Goal: Task Accomplishment & Management: Manage account settings

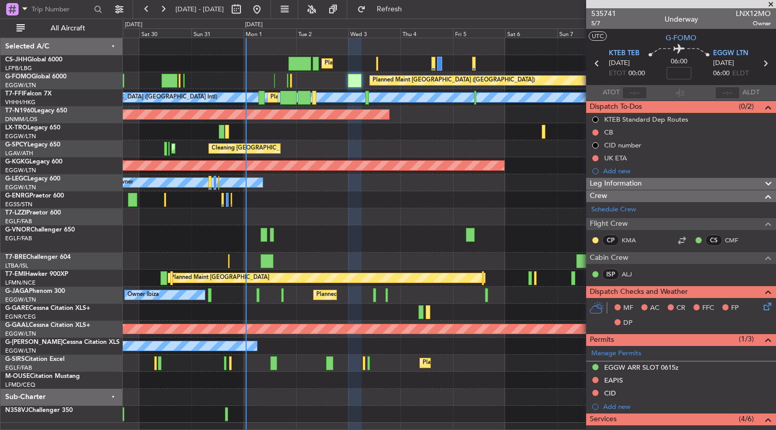
scroll to position [198, 0]
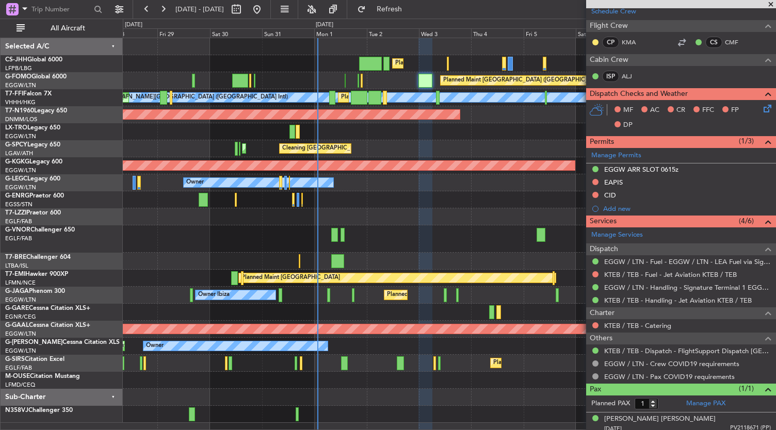
click at [368, 369] on div "Planned Maint Paris (Le Bourget) Planned Maint London (Luton) Planned Maint Lon…" at bounding box center [449, 230] width 653 height 385
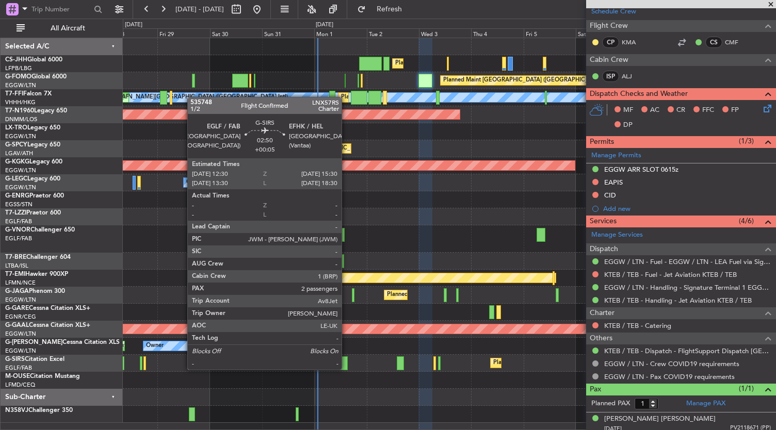
click at [347, 369] on div at bounding box center [344, 363] width 7 height 14
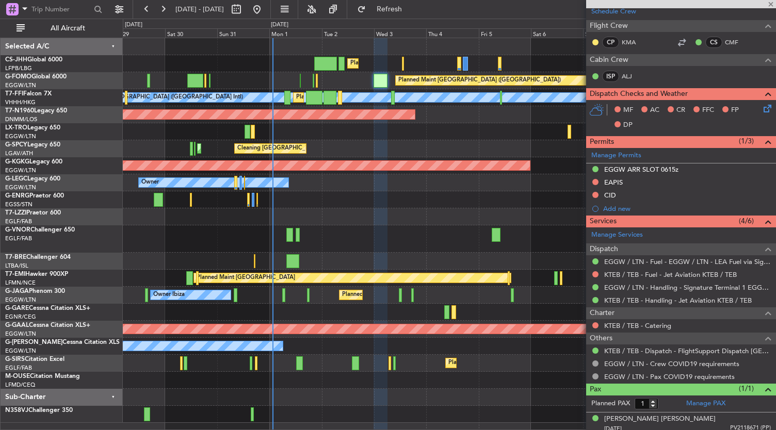
click at [326, 389] on div "Planned Maint Paris (Le Bourget) Planned Maint London (Luton) Planned Maint Lon…" at bounding box center [449, 230] width 653 height 385
type input "+00:05"
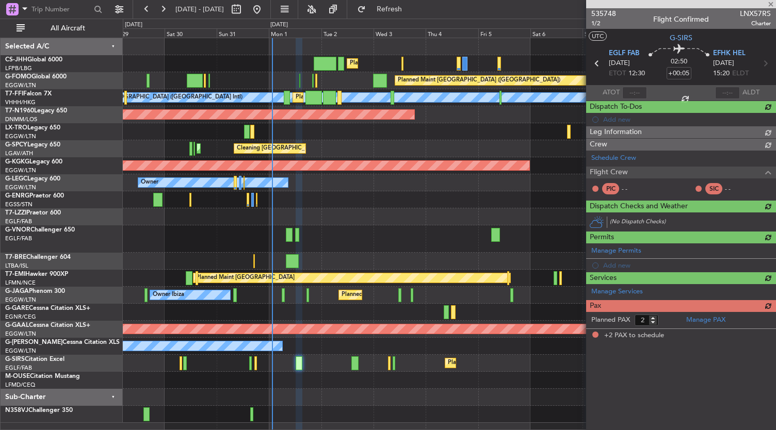
scroll to position [0, 0]
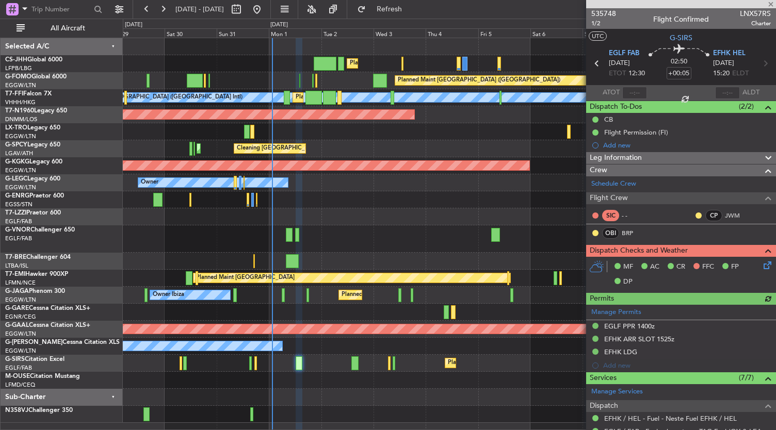
click at [663, 154] on div "Leg Information" at bounding box center [681, 158] width 190 height 12
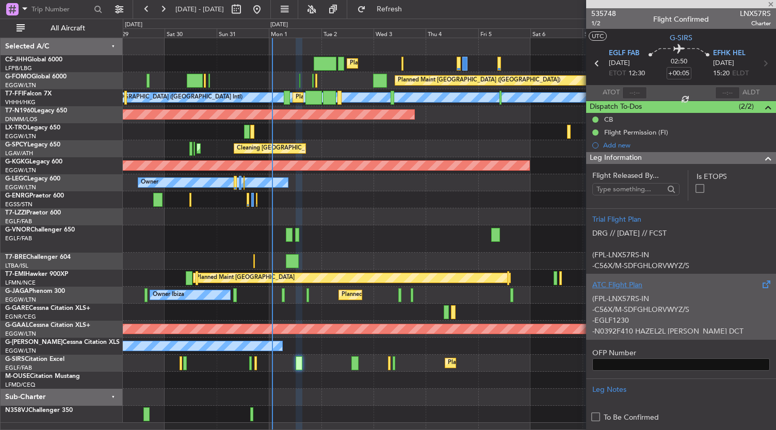
scroll to position [61, 0]
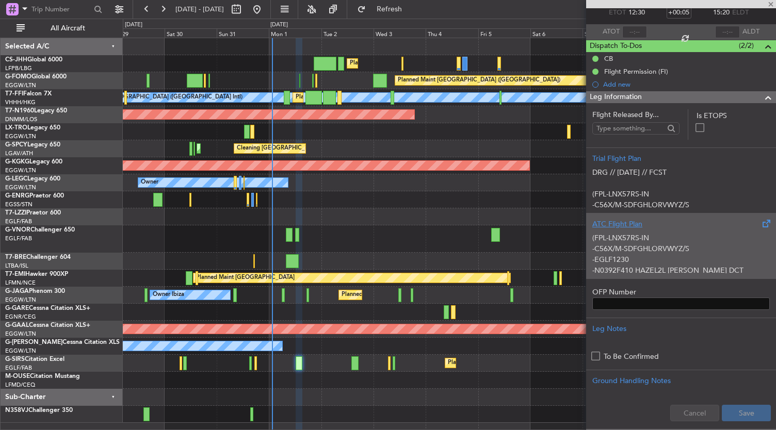
click at [655, 259] on p "-EGLF1230" at bounding box center [680, 259] width 177 height 11
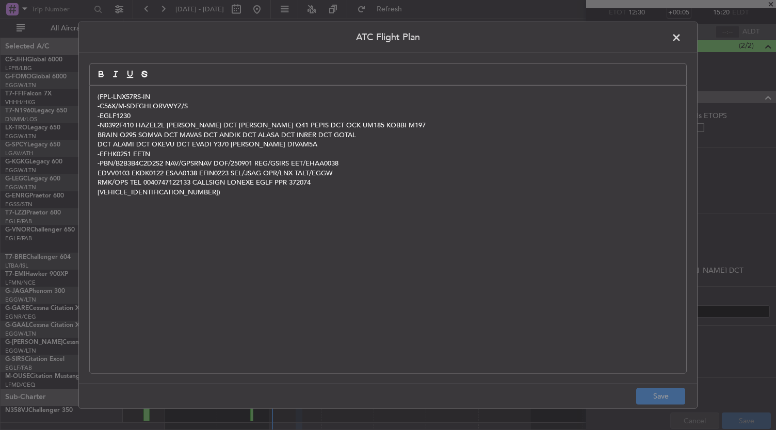
click at [669, 391] on footer "Save" at bounding box center [388, 395] width 618 height 25
click at [681, 36] on span at bounding box center [681, 40] width 0 height 21
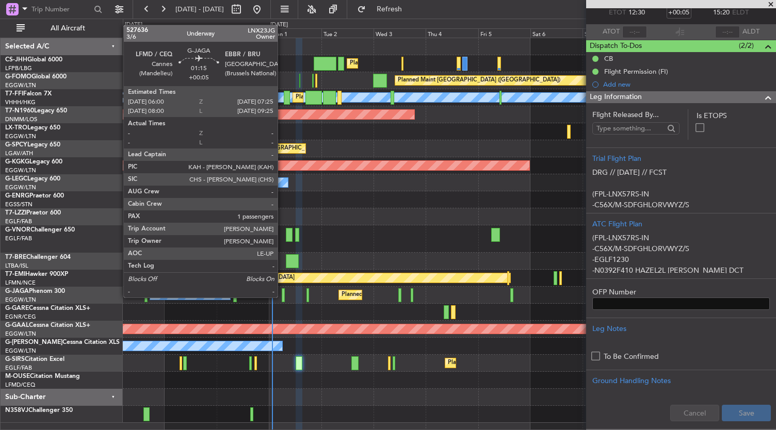
click at [283, 298] on div at bounding box center [283, 295] width 3 height 14
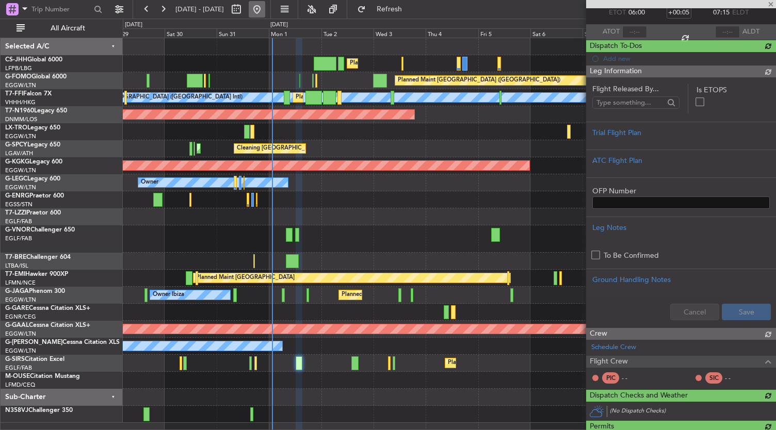
type input "1"
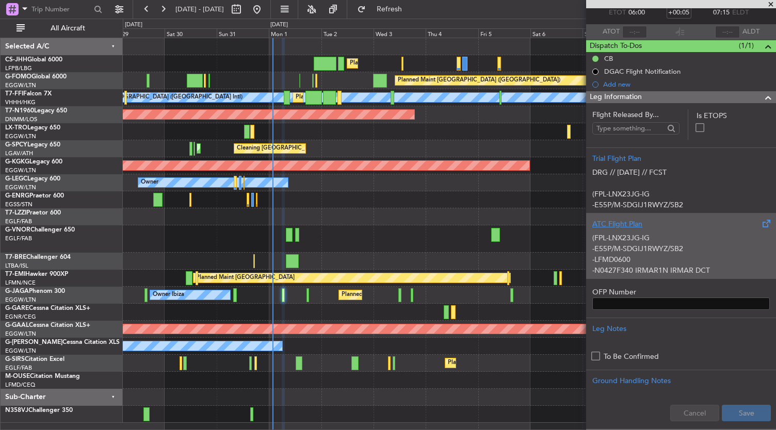
click at [654, 237] on p "(FPL-LNX23JG-IG" at bounding box center [680, 238] width 177 height 11
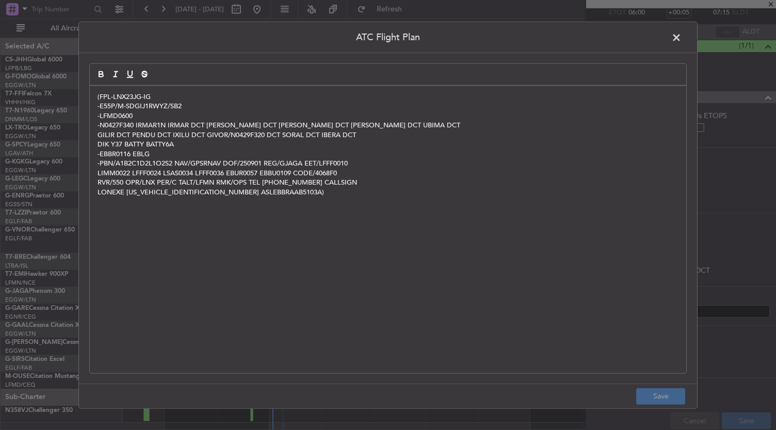
click at [681, 34] on span at bounding box center [681, 40] width 0 height 21
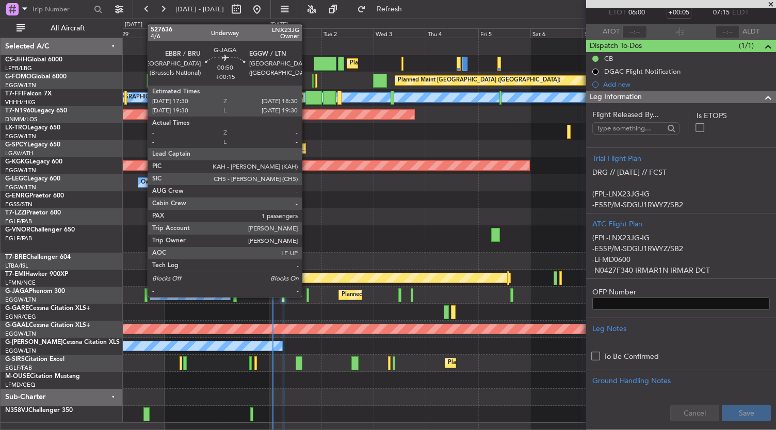
click at [307, 297] on div at bounding box center [307, 295] width 3 height 14
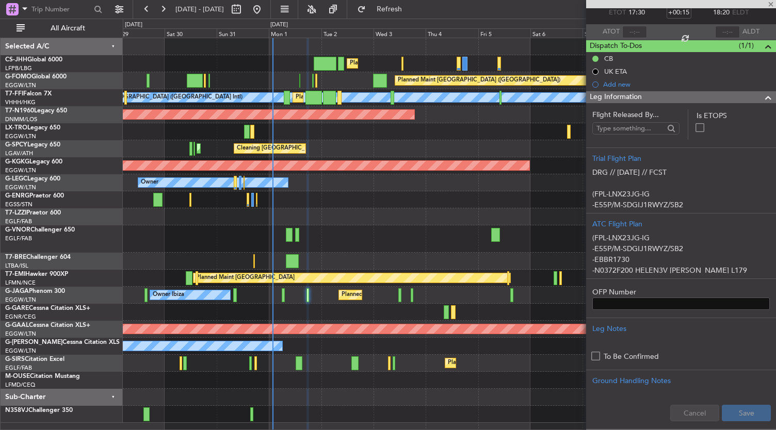
scroll to position [0, 0]
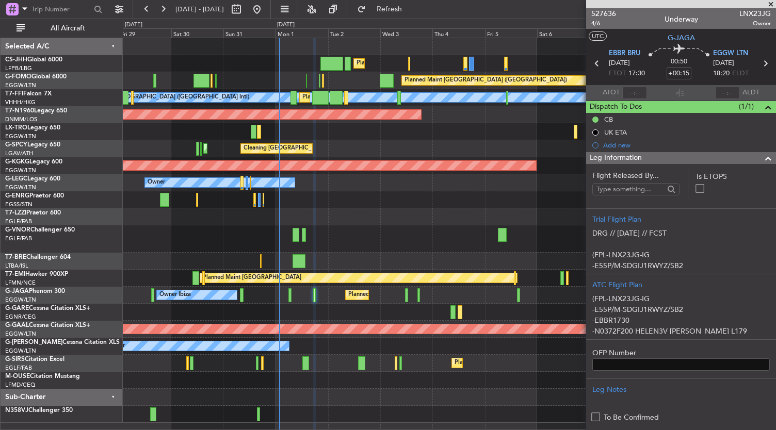
click at [367, 231] on div at bounding box center [449, 238] width 653 height 27
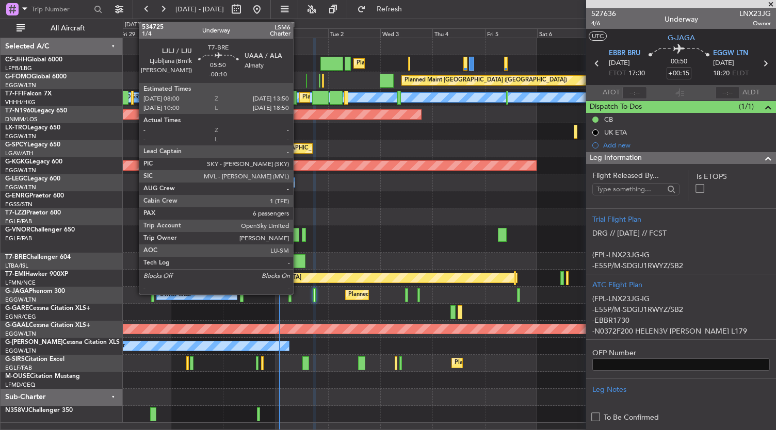
click at [298, 260] on div at bounding box center [298, 261] width 13 height 14
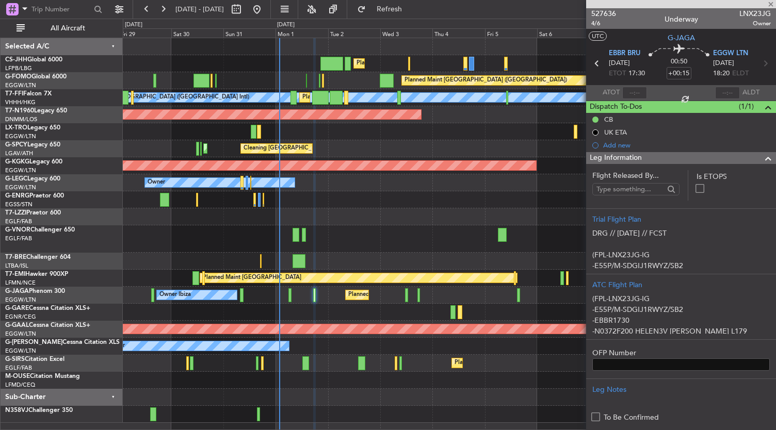
type input "-00:10"
type input "6"
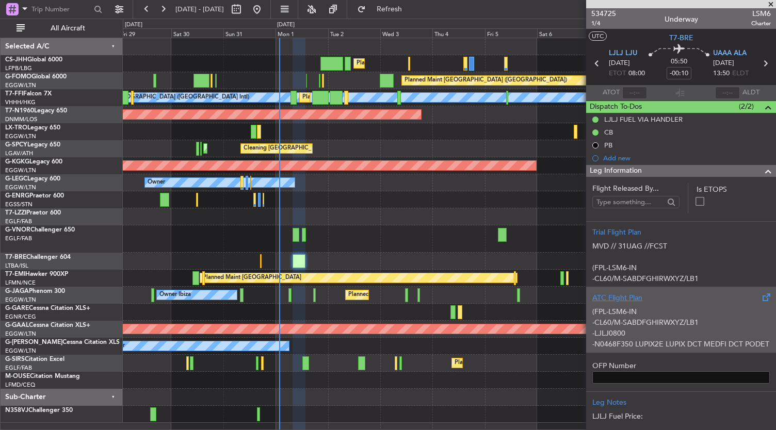
click at [663, 339] on p "-N0468F350 LUPIX2E LUPIX DCT MEDFI DCT PODET DCT LAKIK DCT CE DCT KLS" at bounding box center [680, 350] width 177 height 22
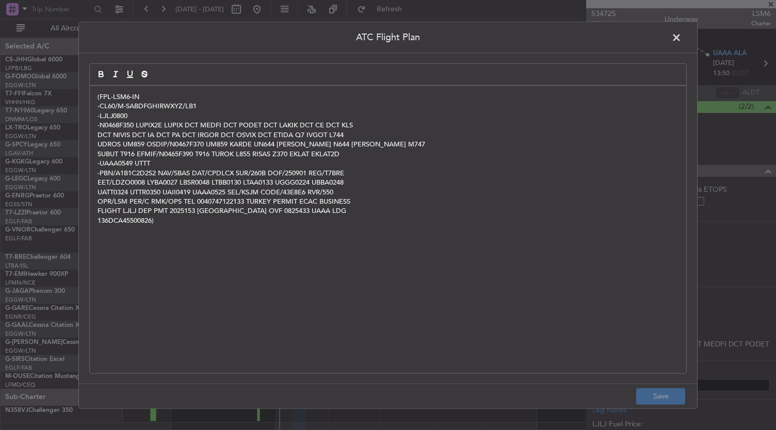
click at [681, 40] on span at bounding box center [681, 40] width 0 height 21
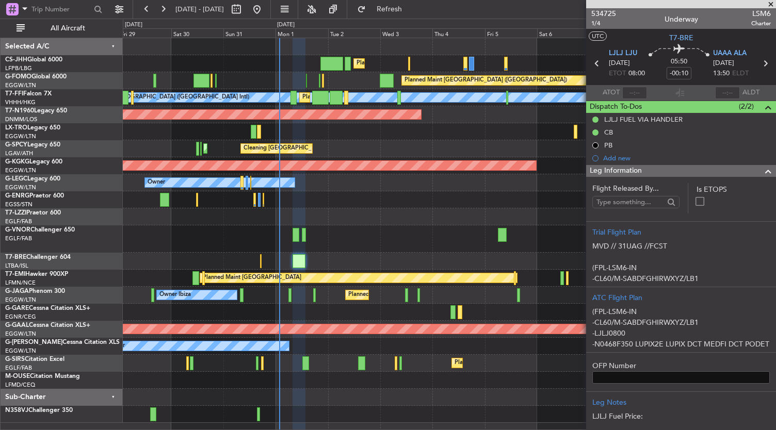
click at [351, 244] on div "Planned Maint Paris (Le Bourget) Planned Maint London (Luton) Planned Maint Lon…" at bounding box center [449, 230] width 653 height 385
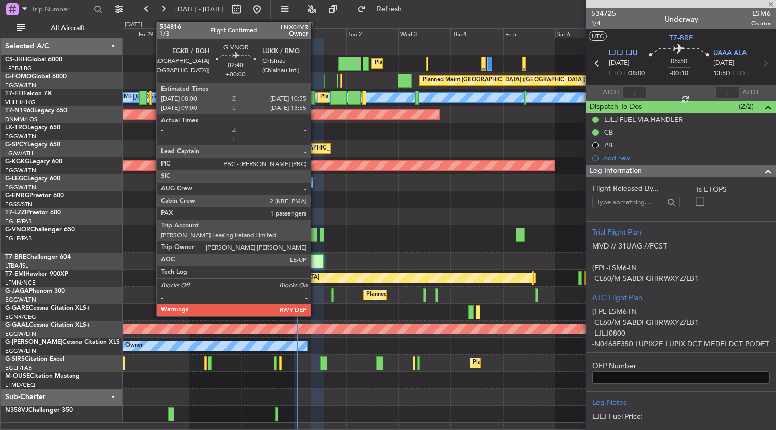
click at [316, 234] on div at bounding box center [313, 235] width 7 height 14
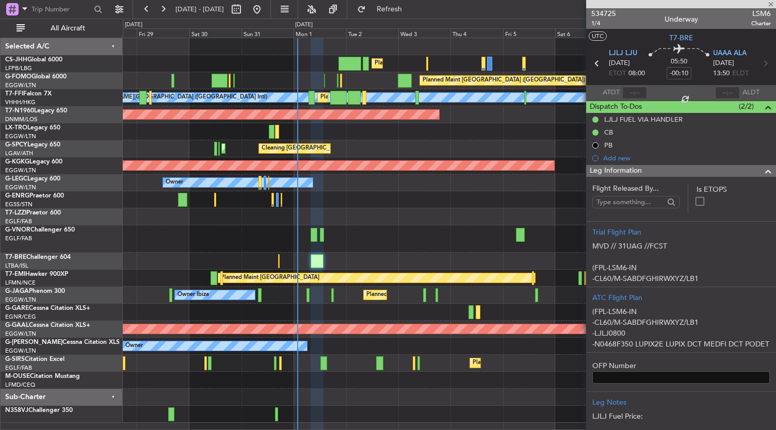
click at [316, 234] on div at bounding box center [313, 235] width 7 height 14
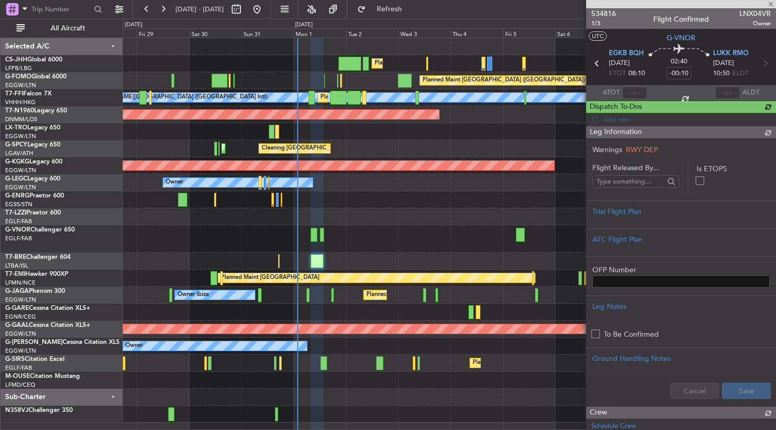
type input "1"
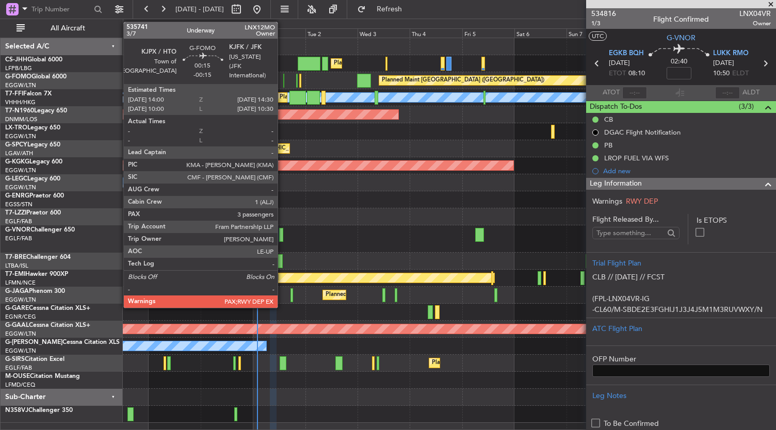
click at [283, 81] on div at bounding box center [284, 81] width 2 height 14
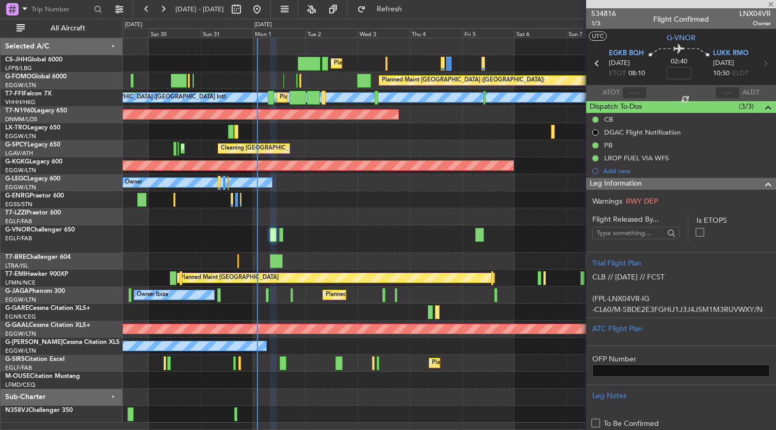
type input "-00:15"
type input "3"
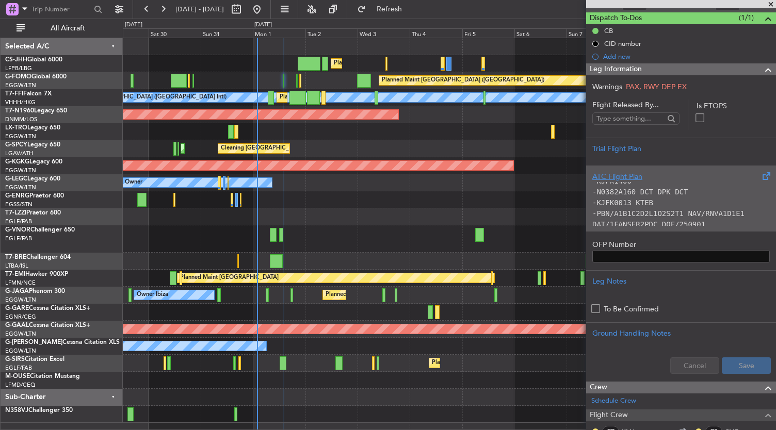
scroll to position [42, 0]
click at [675, 215] on code "-PBN/A1B1C2D2L1O2S2T1 NAV/RNVA1D1E1 DAT/1FANSER2PDC DOF/250901" at bounding box center [668, 218] width 152 height 19
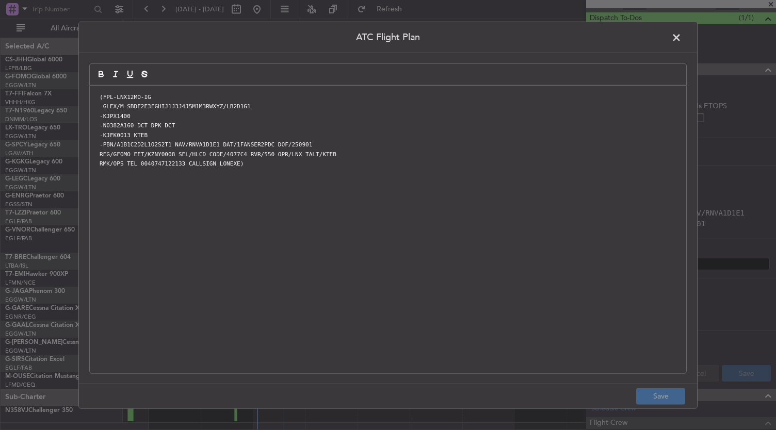
click at [681, 38] on span at bounding box center [681, 40] width 0 height 21
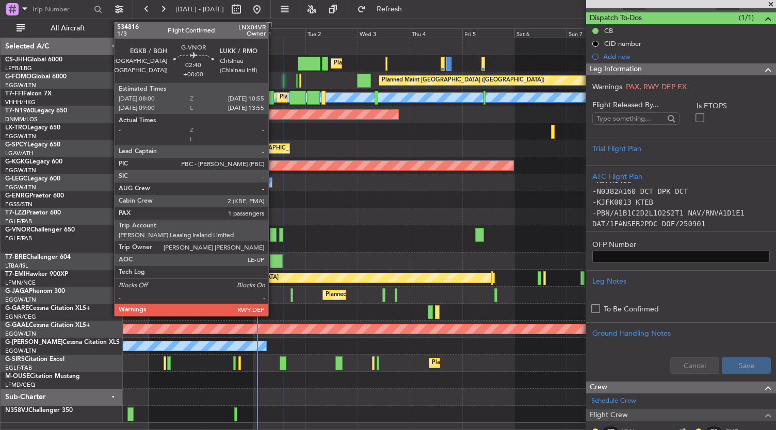
click at [273, 235] on div at bounding box center [273, 235] width 7 height 14
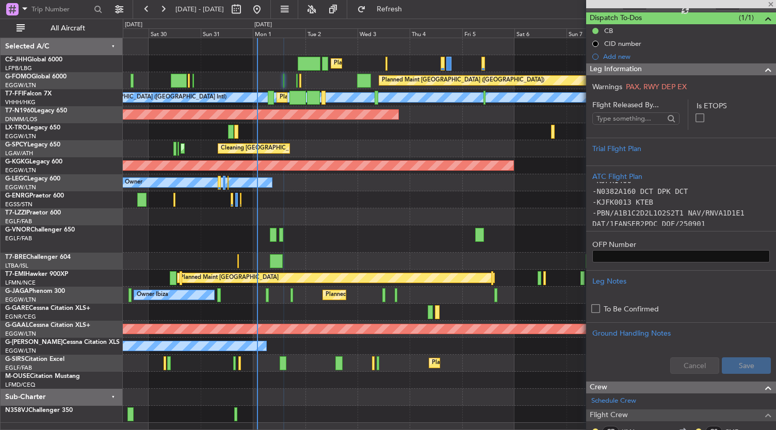
type input "1"
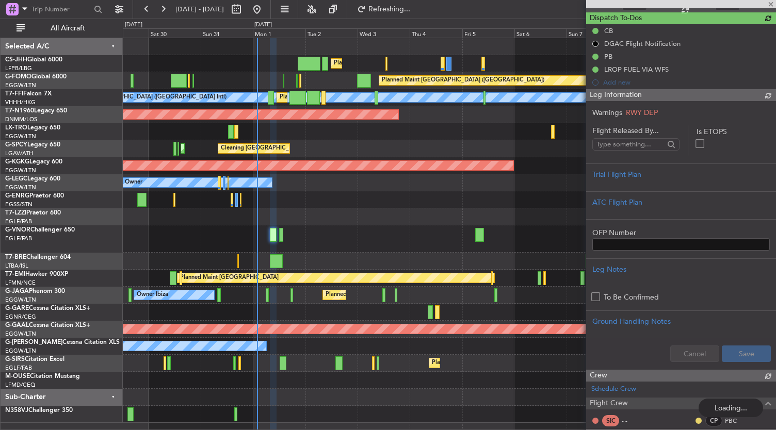
scroll to position [0, 0]
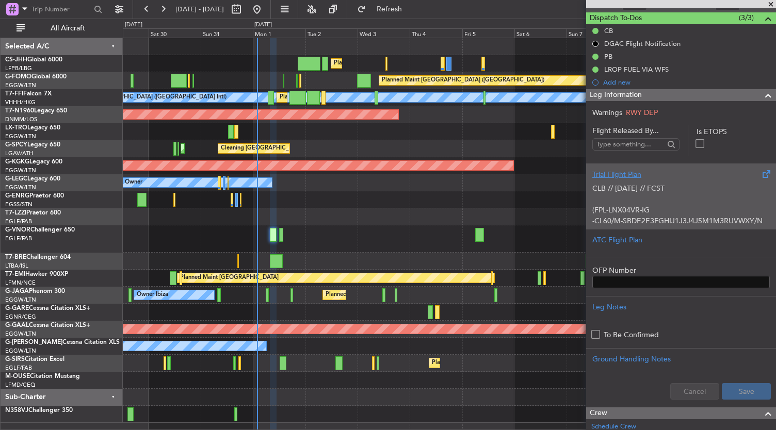
click at [622, 207] on p "CLB // 31AUG // FCST (FPL-LNX04VR-IG -CL60/M-SBDE2E3FGHIJ1J3J4J5M1M3RUVWXY/N -E…" at bounding box center [680, 286] width 177 height 206
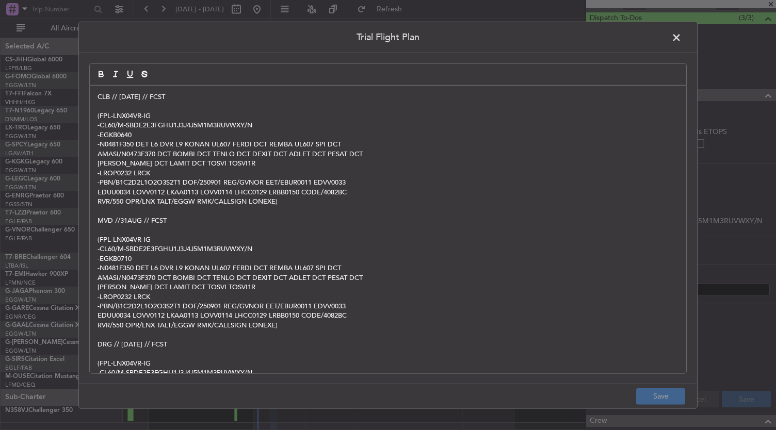
click at [681, 33] on span at bounding box center [681, 40] width 0 height 21
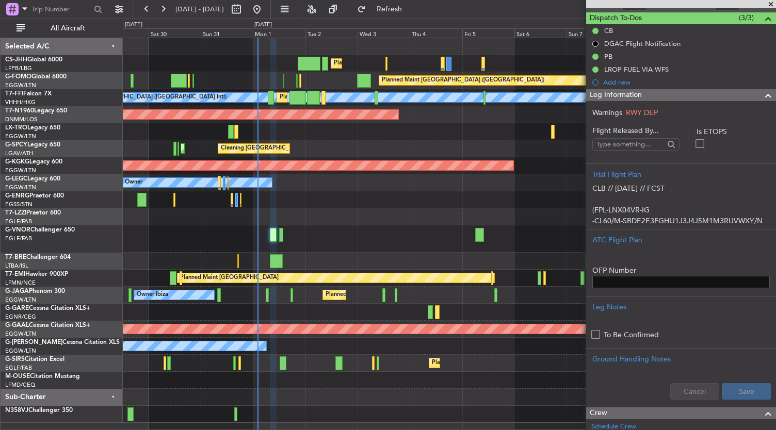
click at [337, 203] on div at bounding box center [449, 199] width 653 height 17
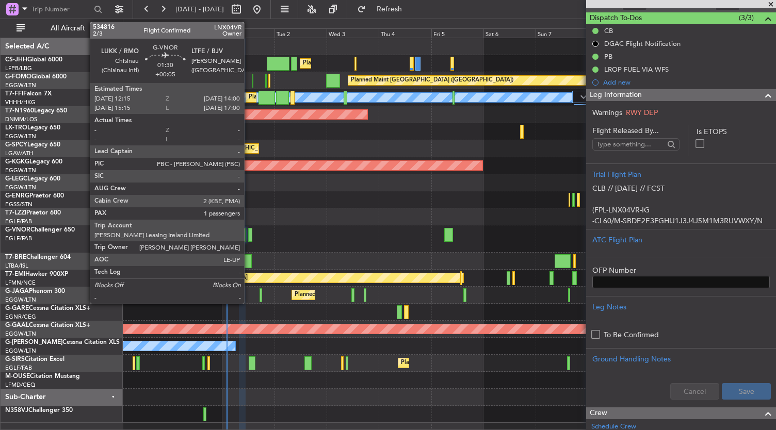
click at [249, 235] on div at bounding box center [250, 235] width 4 height 14
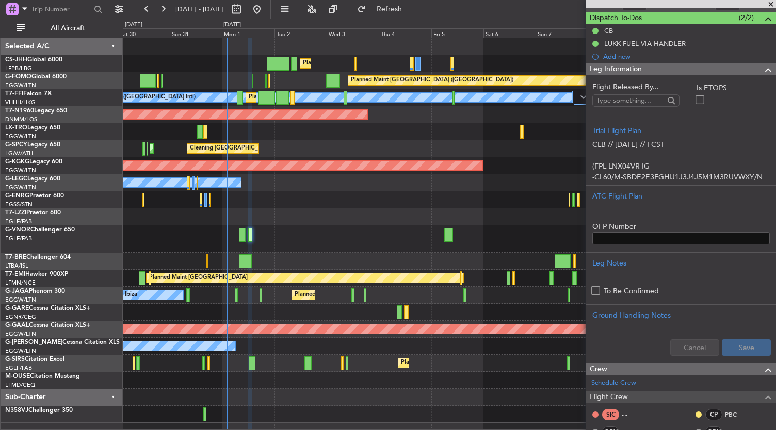
click at [368, 272] on div "Planned Maint Paris (Le Bourget) Planned Maint London (Luton) Planned Maint Lon…" at bounding box center [449, 230] width 653 height 385
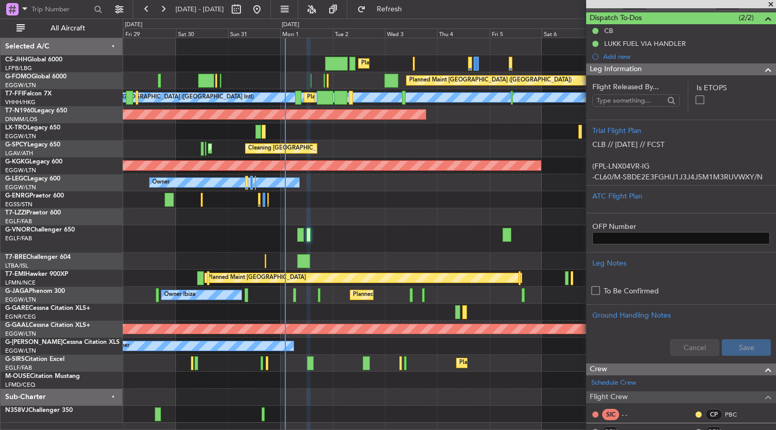
click at [309, 84] on div "Planned Maint [GEOGRAPHIC_DATA] ([GEOGRAPHIC_DATA])" at bounding box center [449, 80] width 653 height 17
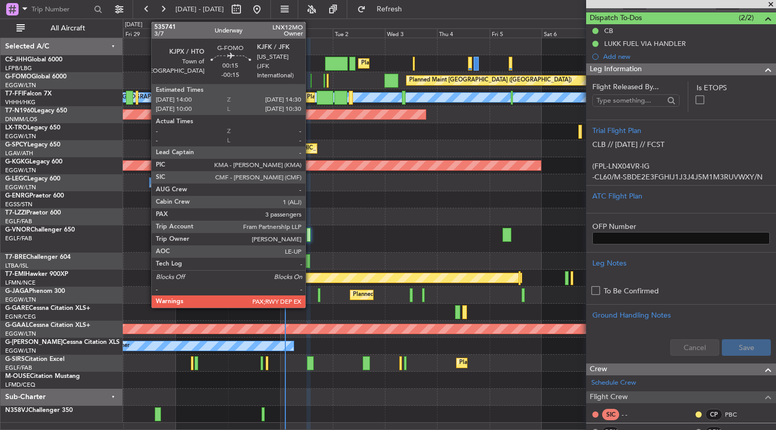
click at [310, 81] on div at bounding box center [311, 81] width 2 height 14
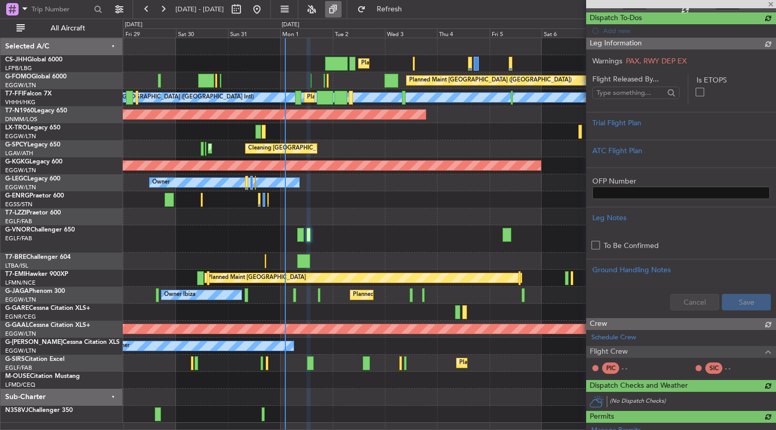
type input "-00:15"
type input "3"
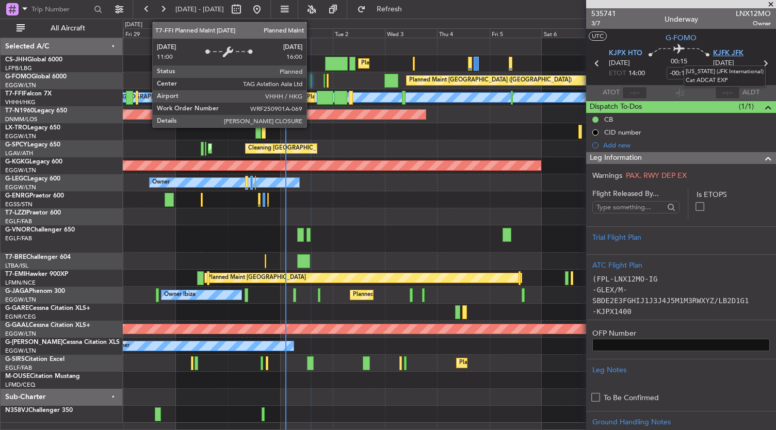
click at [724, 55] on span "KJFK JFK" at bounding box center [728, 53] width 30 height 10
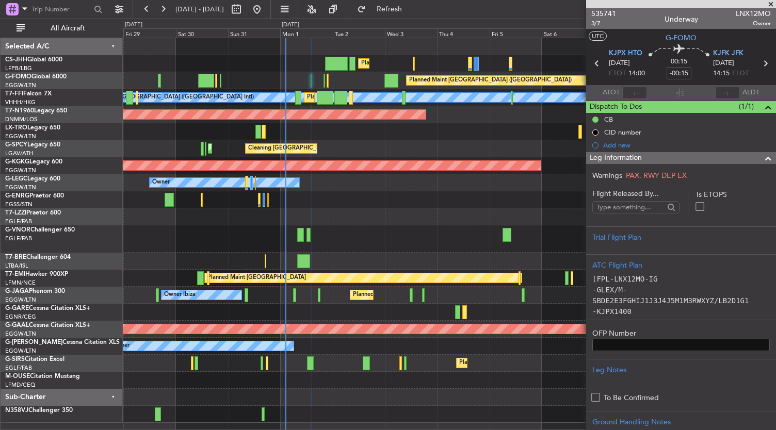
click at [312, 205] on div "Planned Maint Paris (Le Bourget) Planned Maint London (Luton) Planned Maint Lon…" at bounding box center [449, 230] width 653 height 385
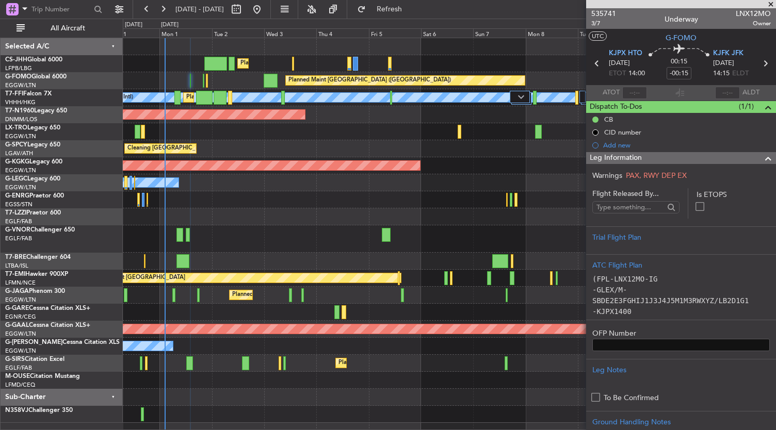
click at [348, 221] on div "Owner" at bounding box center [449, 216] width 653 height 17
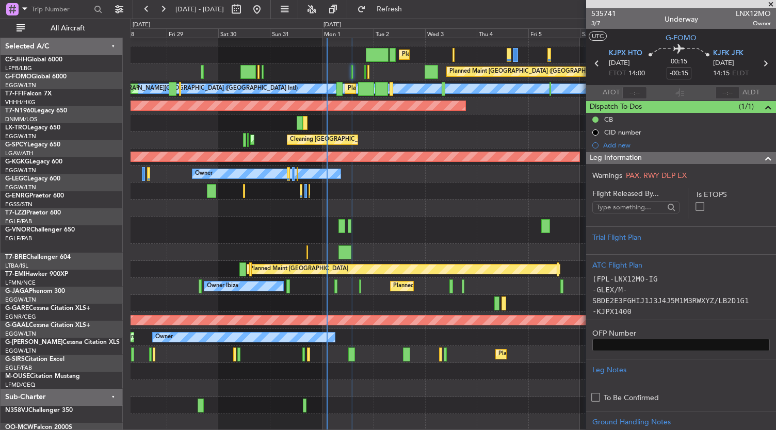
scroll to position [9, 0]
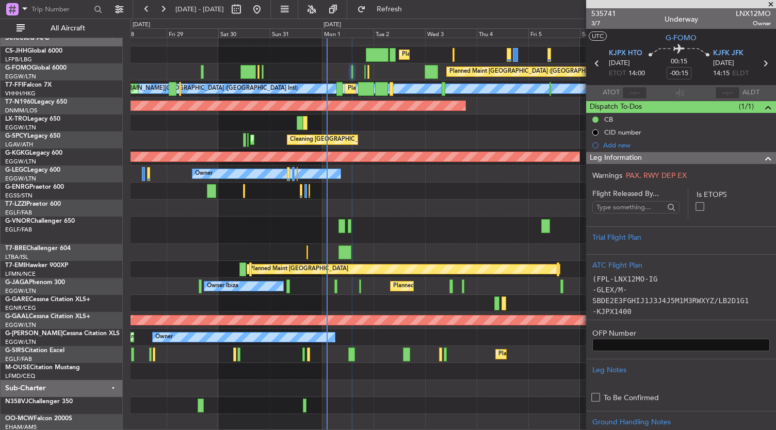
click at [399, 140] on div "Planned Maint Paris (Le Bourget) Planned Maint London (Luton) Planned Maint Lon…" at bounding box center [452, 230] width 645 height 402
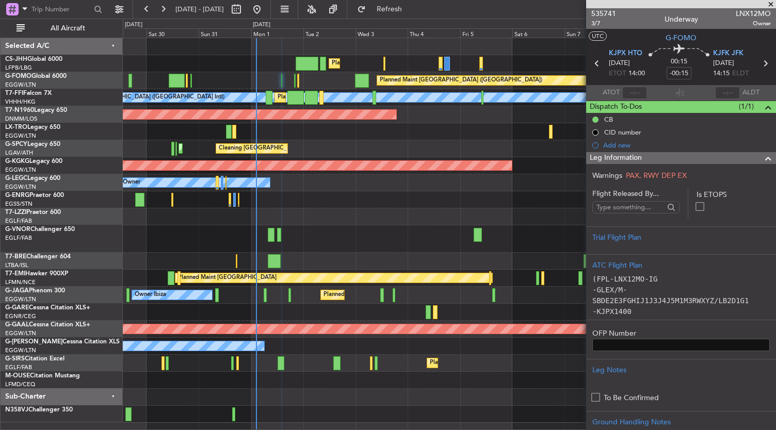
scroll to position [0, 0]
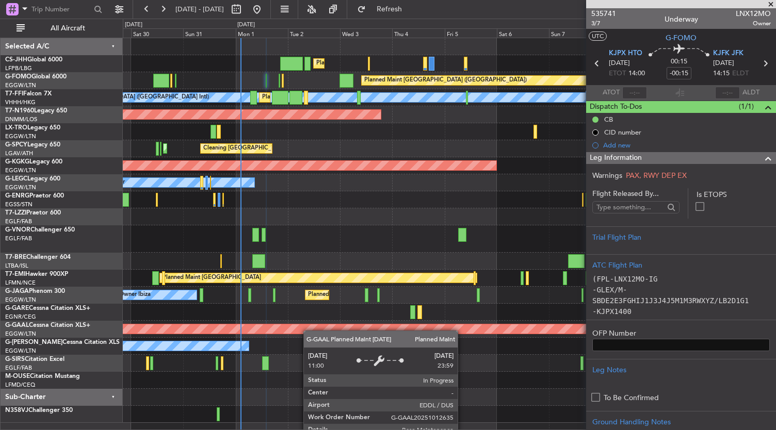
click at [321, 267] on div "Planned Maint Paris (Le Bourget) Planned Maint London (Luton) Planned Maint Lon…" at bounding box center [449, 230] width 653 height 385
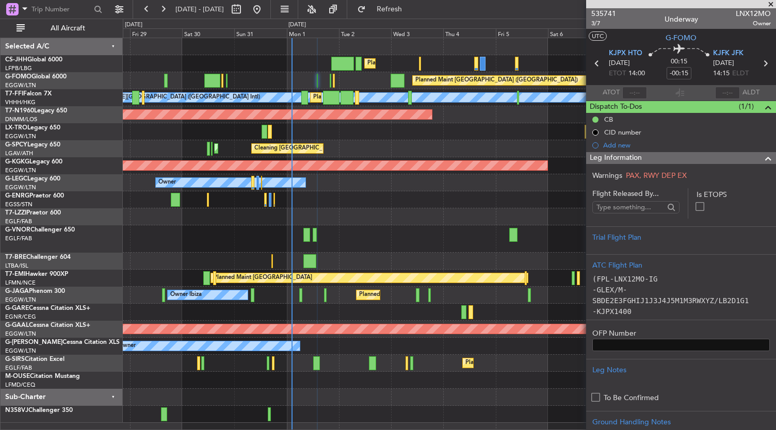
click at [302, 376] on div "Planned Maint Paris (Le Bourget) Planned Maint London (Luton) Planned Maint Lon…" at bounding box center [449, 230] width 653 height 385
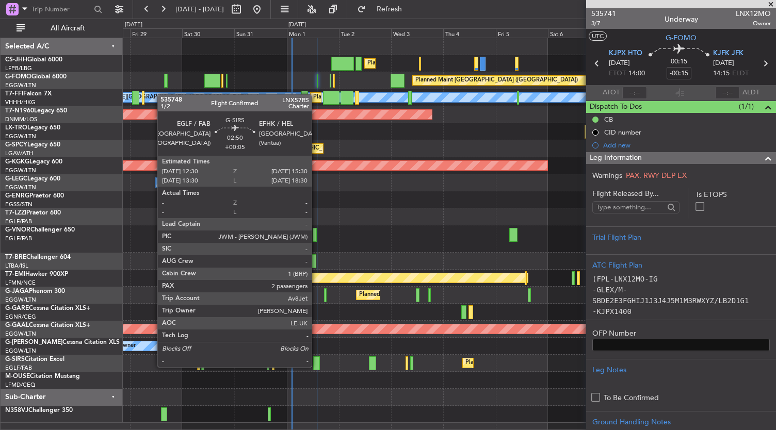
click at [317, 366] on div at bounding box center [316, 363] width 7 height 14
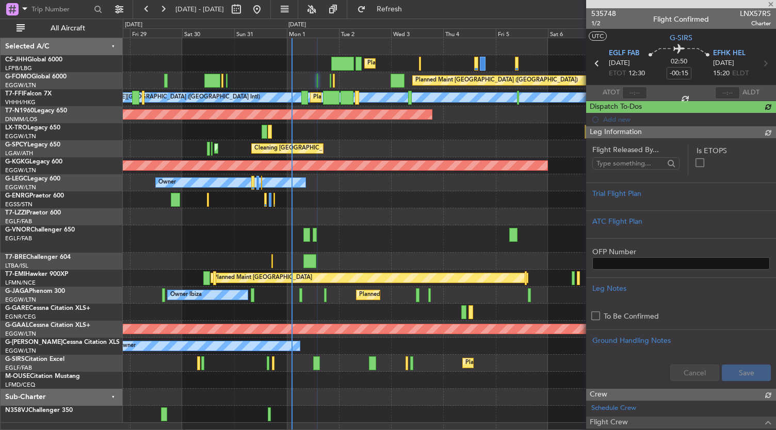
type input "+00:05"
type input "2"
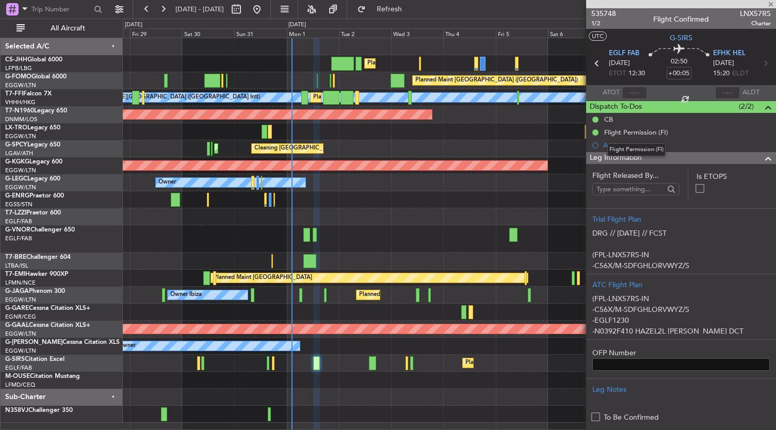
click at [657, 160] on mat-tooltip-component "Flight Permission (FI)" at bounding box center [636, 149] width 73 height 27
click at [763, 157] on span at bounding box center [768, 158] width 12 height 12
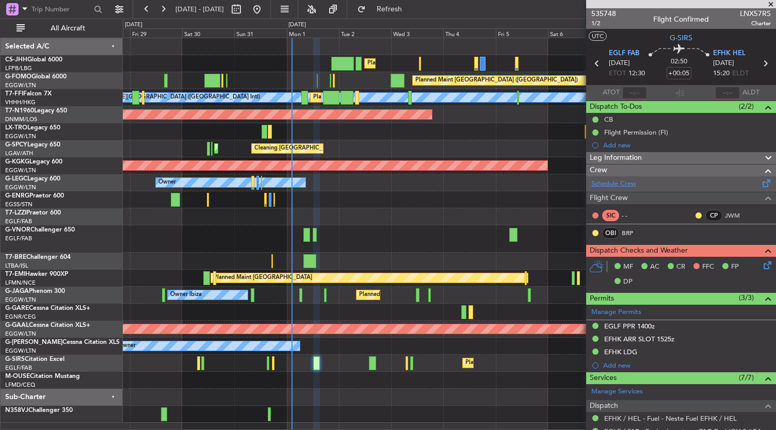
click at [623, 187] on link "Schedule Crew" at bounding box center [613, 184] width 45 height 10
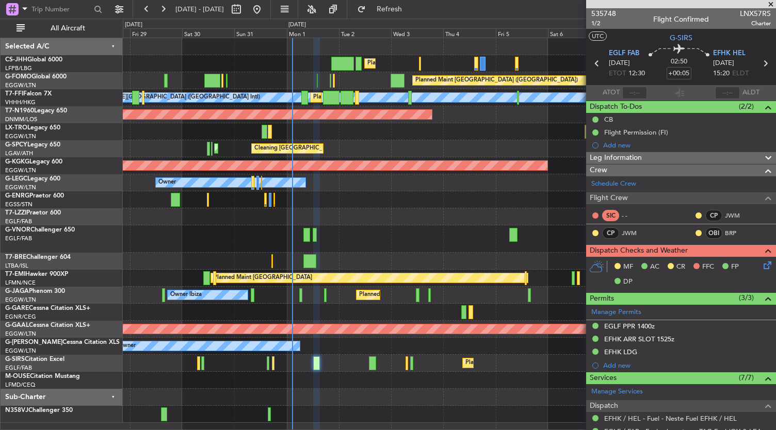
click at [761, 267] on icon at bounding box center [765, 263] width 8 height 8
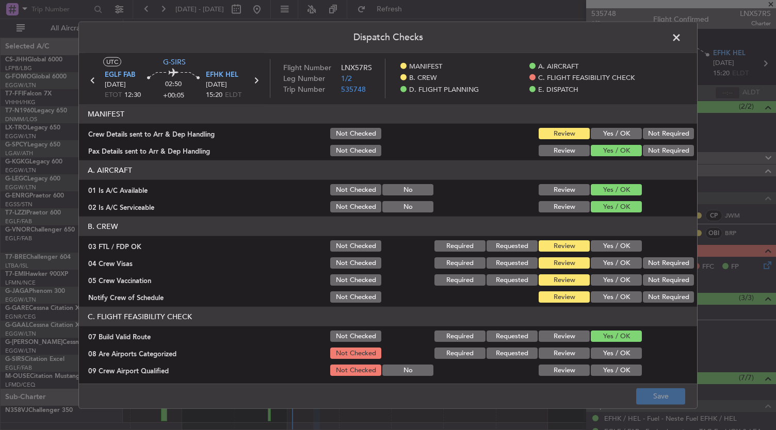
click at [603, 300] on button "Yes / OK" at bounding box center [616, 296] width 51 height 11
click at [658, 272] on section "B. CREW 03 FTL / FDP OK Not Checked Required Requested Review Yes / OK 04 Crew …" at bounding box center [388, 261] width 618 height 88
click at [655, 263] on button "Not Required" at bounding box center [668, 262] width 51 height 11
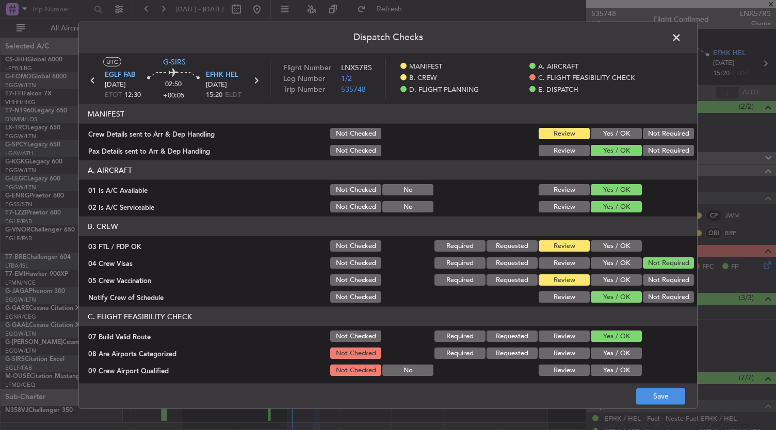
click at [654, 279] on button "Not Required" at bounding box center [668, 279] width 51 height 11
click at [621, 255] on section "B. CREW 03 FTL / FDP OK Not Checked Required Requested Review Yes / OK 04 Crew …" at bounding box center [388, 261] width 618 height 88
click at [622, 245] on button "Yes / OK" at bounding box center [616, 245] width 51 height 11
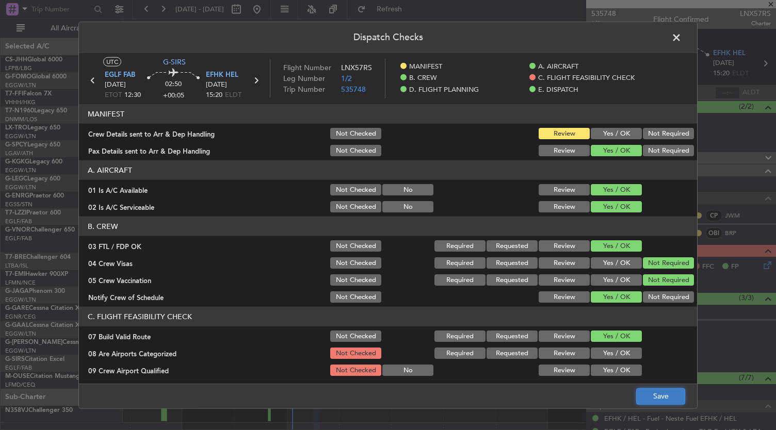
click at [664, 398] on button "Save" at bounding box center [660, 396] width 49 height 17
click at [681, 37] on span at bounding box center [681, 40] width 0 height 21
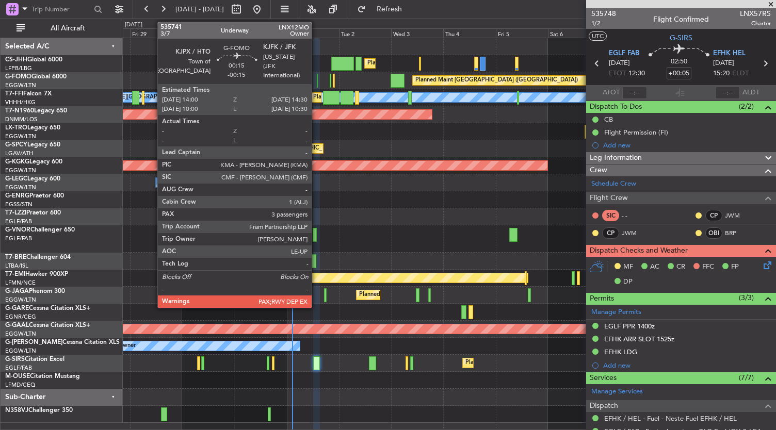
click at [317, 81] on div at bounding box center [318, 81] width 2 height 14
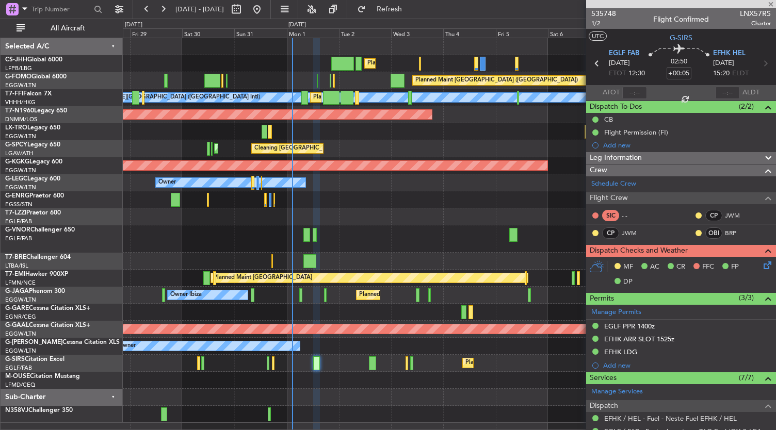
type input "-00:15"
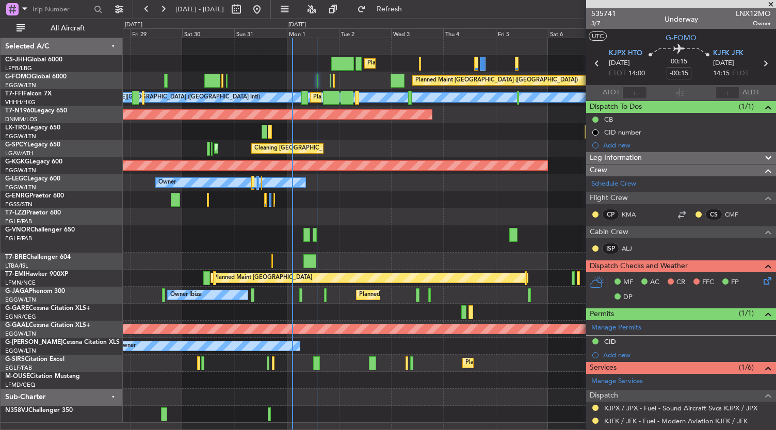
click at [761, 282] on icon at bounding box center [765, 279] width 8 height 8
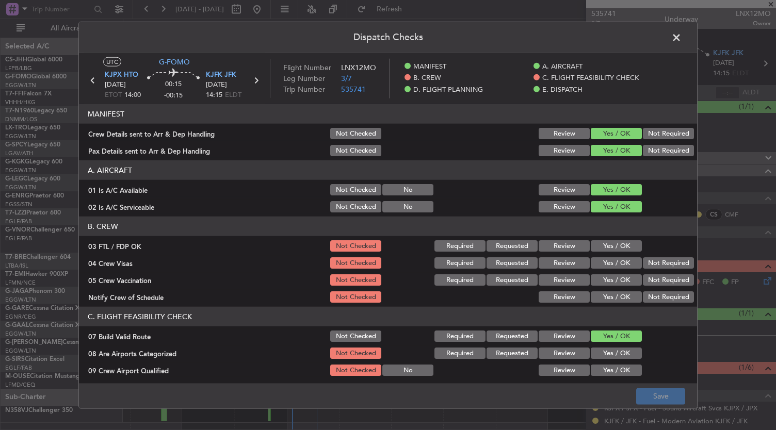
click at [616, 296] on button "Yes / OK" at bounding box center [616, 296] width 51 height 11
click at [654, 282] on button "Not Required" at bounding box center [668, 279] width 51 height 11
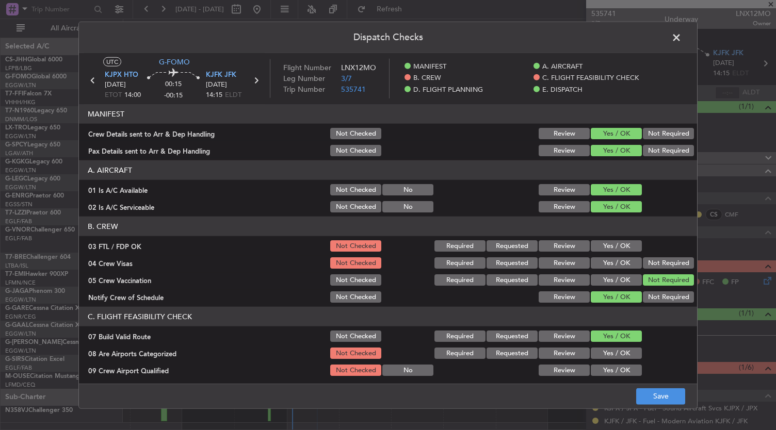
click at [660, 271] on section "B. CREW 03 FTL / FDP OK Not Checked Required Requested Review Yes / OK 04 Crew …" at bounding box center [388, 261] width 618 height 88
click at [659, 265] on button "Not Required" at bounding box center [668, 262] width 51 height 11
click at [622, 242] on button "Yes / OK" at bounding box center [616, 245] width 51 height 11
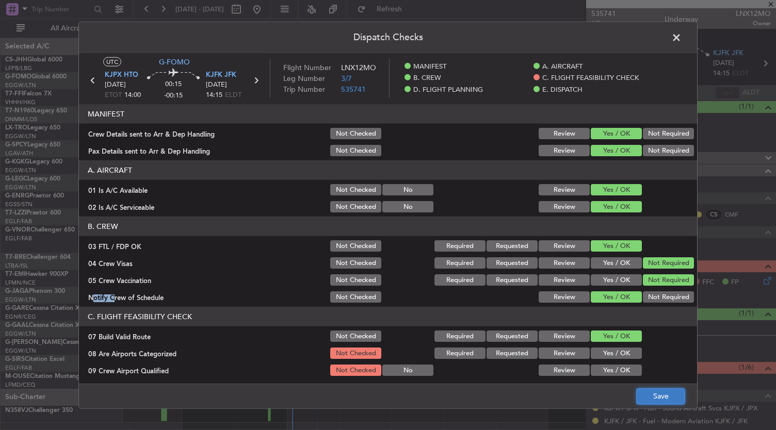
click at [671, 396] on button "Save" at bounding box center [660, 396] width 49 height 17
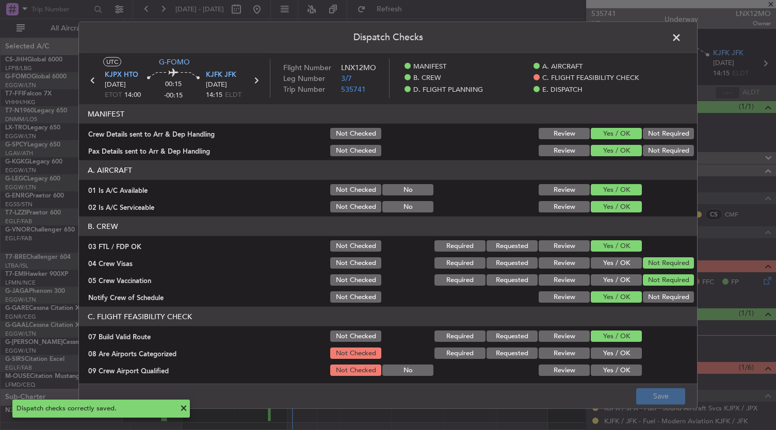
click at [258, 83] on icon at bounding box center [255, 80] width 13 height 13
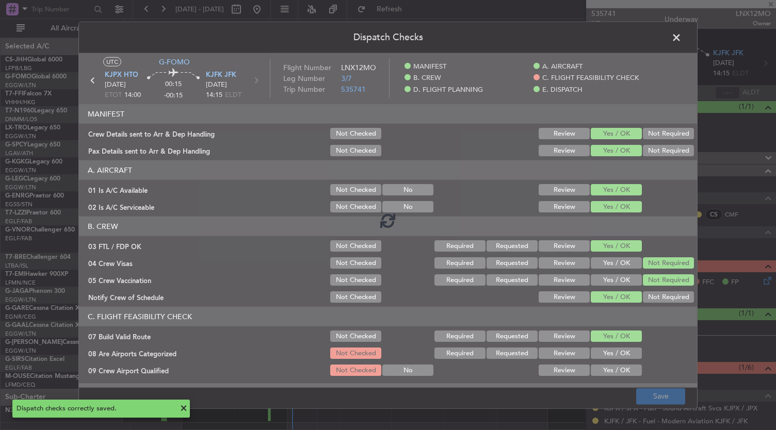
type input "2"
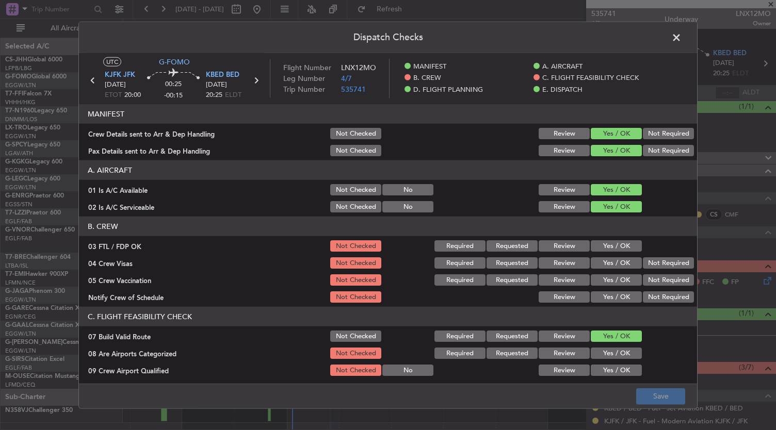
click at [615, 295] on button "Yes / OK" at bounding box center [616, 296] width 51 height 11
click at [658, 274] on button "Not Required" at bounding box center [668, 279] width 51 height 11
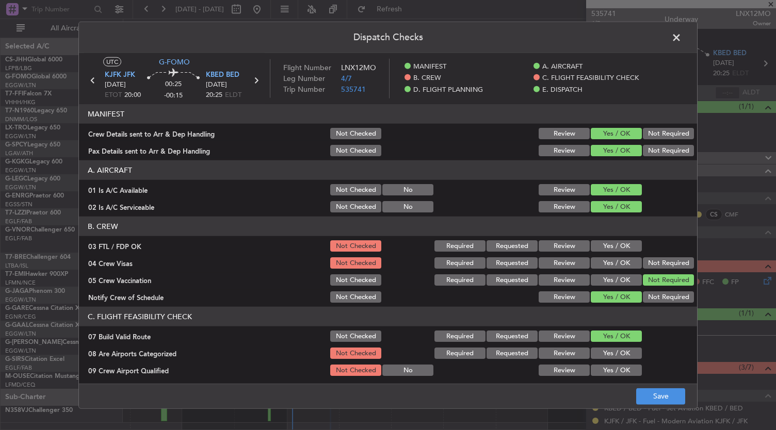
click at [658, 268] on button "Not Required" at bounding box center [668, 262] width 51 height 11
click at [615, 243] on button "Yes / OK" at bounding box center [616, 245] width 51 height 11
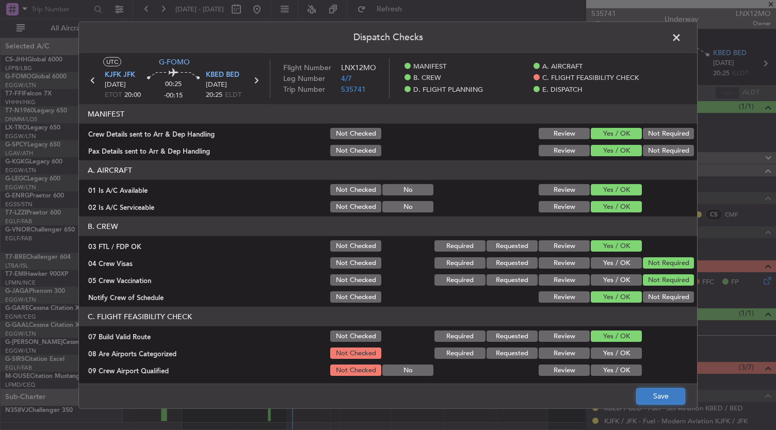
click at [670, 401] on button "Save" at bounding box center [660, 396] width 49 height 17
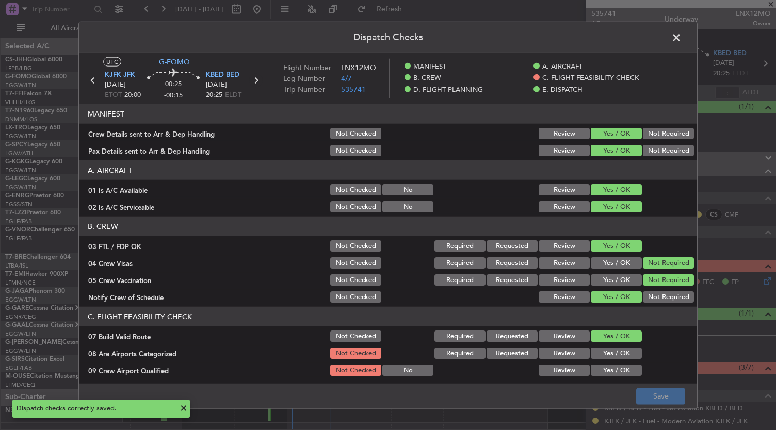
click at [257, 81] on icon at bounding box center [255, 80] width 13 height 13
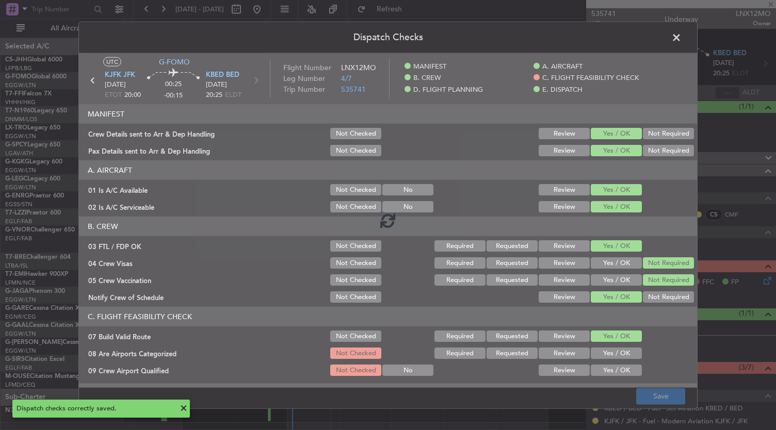
type input "-00:05"
type input "0"
type input "-00:05"
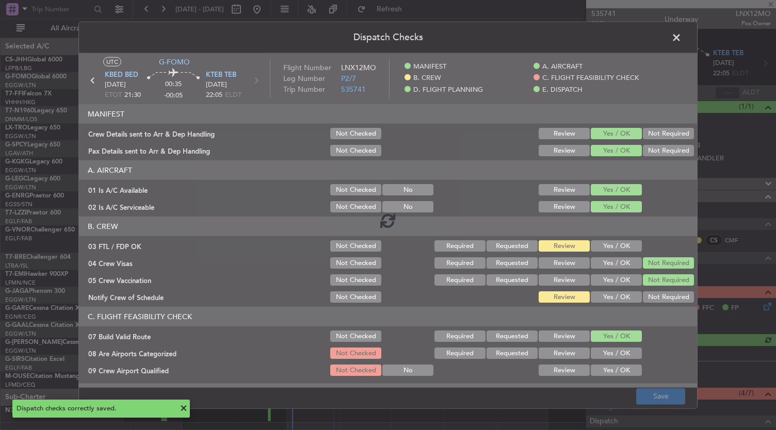
click at [614, 301] on div at bounding box center [388, 220] width 618 height 335
click at [610, 246] on button "Yes / OK" at bounding box center [616, 245] width 51 height 11
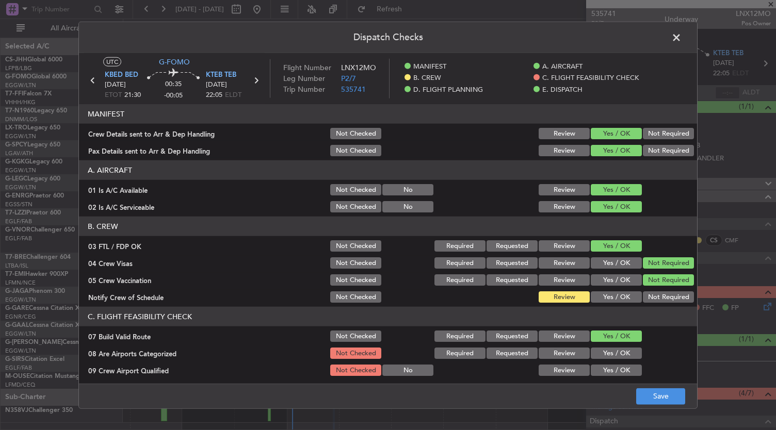
click at [607, 288] on section "B. CREW 03 FTL / FDP OK Not Checked Required Requested Review Yes / OK 04 Crew …" at bounding box center [388, 261] width 618 height 88
click at [607, 297] on button "Yes / OK" at bounding box center [616, 296] width 51 height 11
click at [663, 401] on button "Save" at bounding box center [660, 396] width 49 height 17
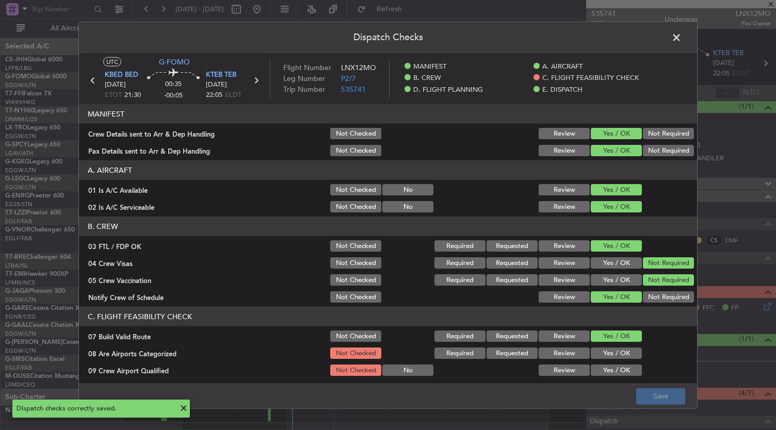
click at [681, 39] on span at bounding box center [681, 40] width 0 height 21
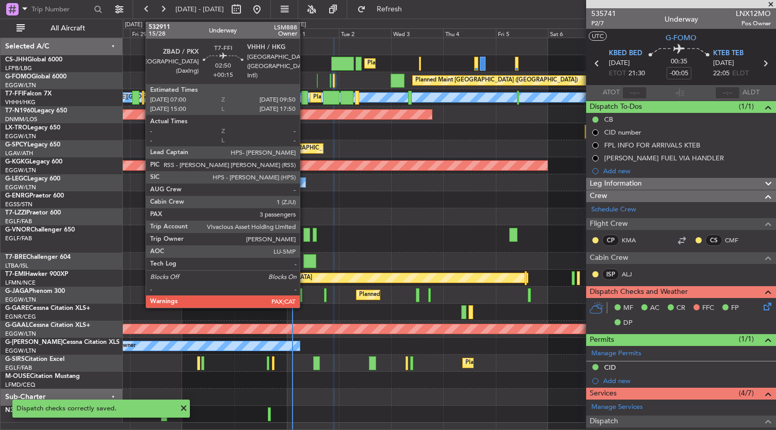
click at [305, 92] on div at bounding box center [304, 98] width 6 height 14
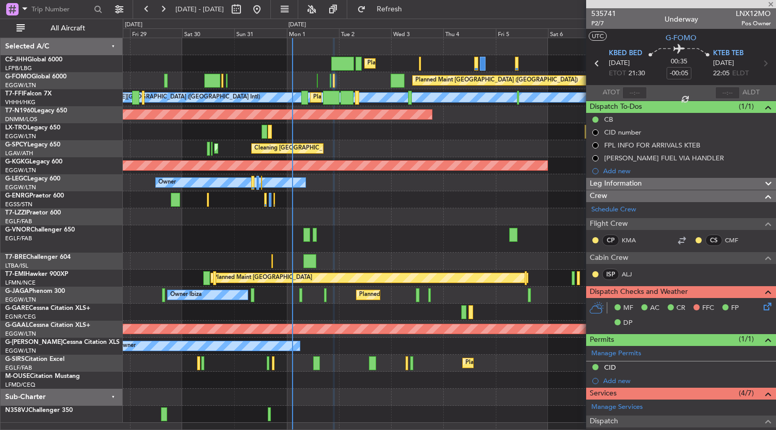
type input "+00:15"
type input "5"
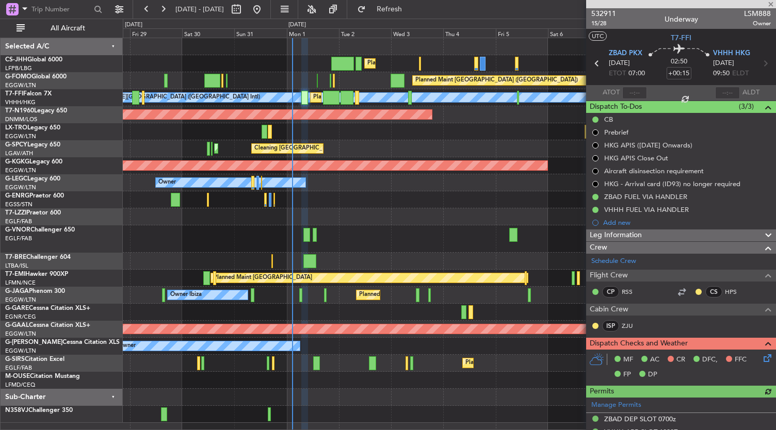
click at [761, 358] on icon at bounding box center [765, 356] width 8 height 8
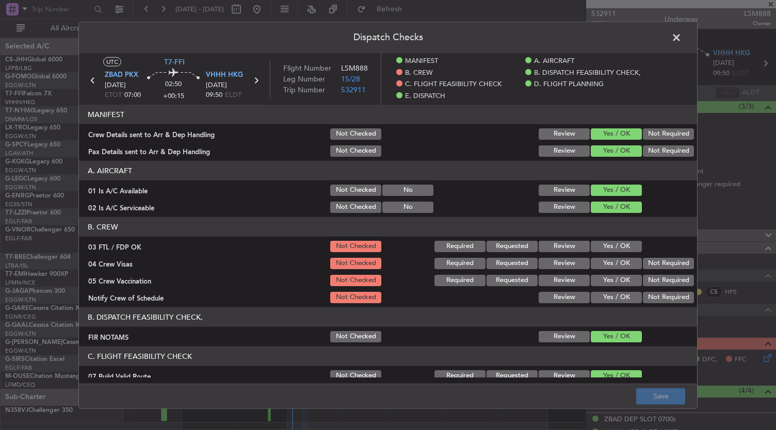
click at [623, 298] on button "Yes / OK" at bounding box center [616, 297] width 51 height 11
click at [648, 283] on button "Not Required" at bounding box center [668, 280] width 51 height 11
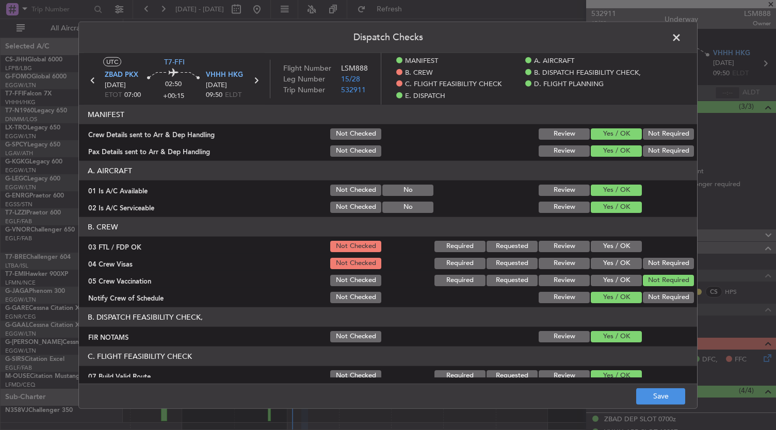
click at [656, 270] on div "Not Required" at bounding box center [667, 263] width 52 height 14
click at [656, 268] on button "Not Required" at bounding box center [668, 263] width 51 height 11
click at [623, 245] on button "Yes / OK" at bounding box center [616, 246] width 51 height 11
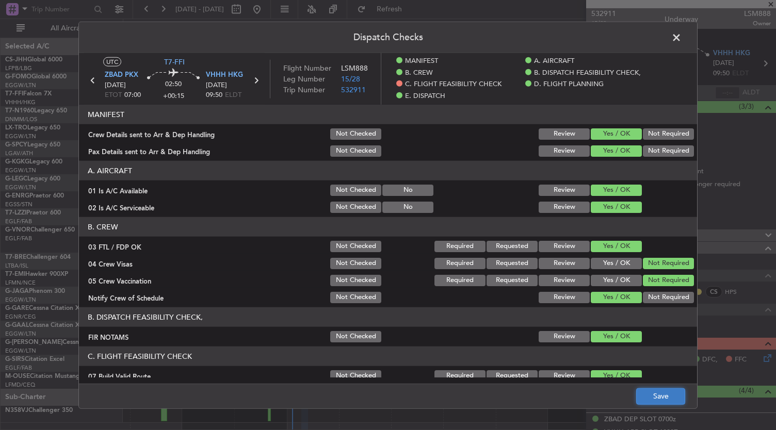
click at [670, 398] on button "Save" at bounding box center [660, 396] width 49 height 17
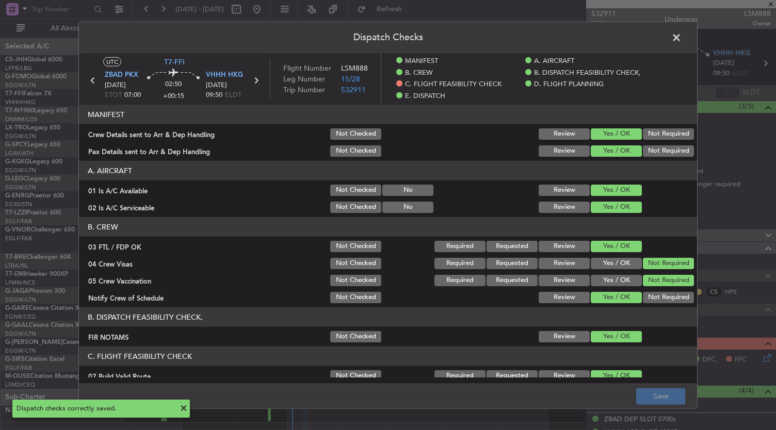
click at [681, 37] on span at bounding box center [681, 40] width 0 height 21
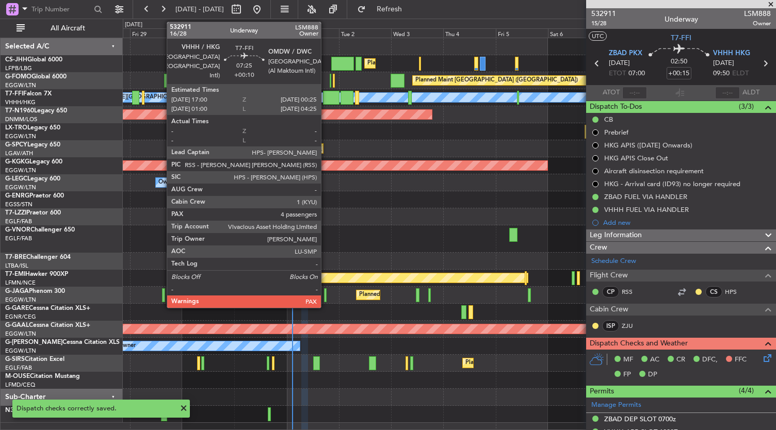
click at [326, 98] on div at bounding box center [331, 98] width 17 height 14
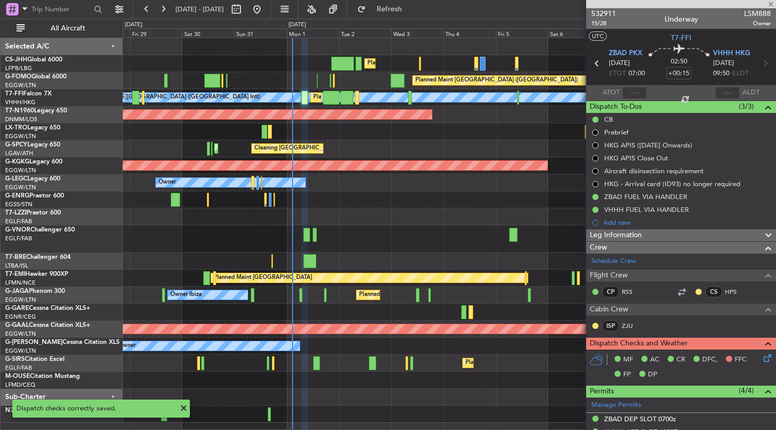
type input "+00:10"
type input "4"
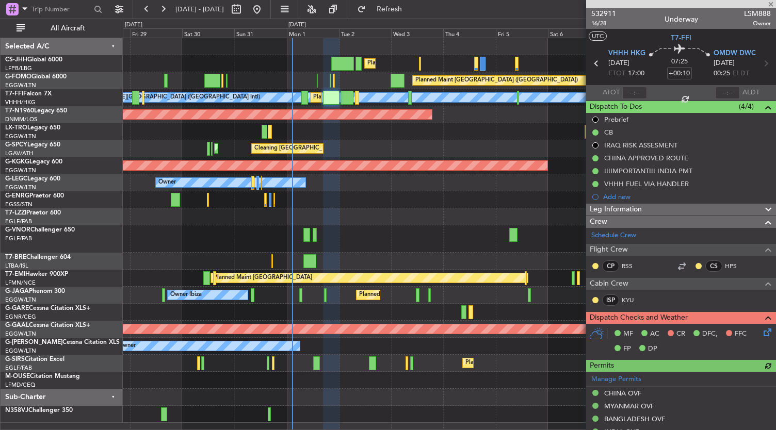
click at [761, 334] on icon at bounding box center [765, 330] width 8 height 8
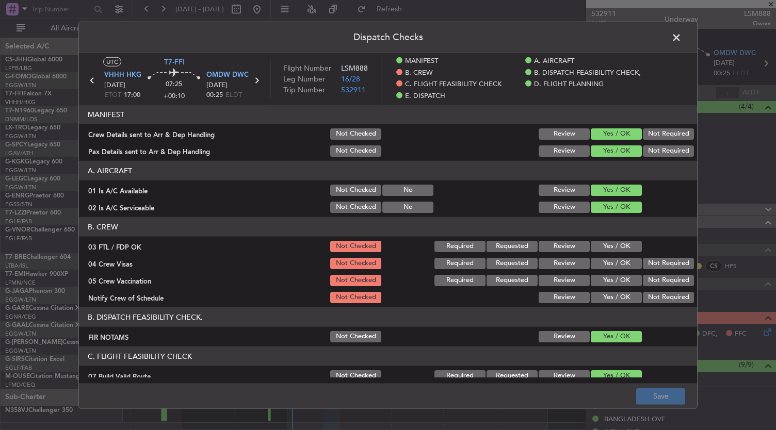
click at [618, 297] on button "Yes / OK" at bounding box center [616, 297] width 51 height 11
click at [662, 278] on button "Not Required" at bounding box center [668, 280] width 51 height 11
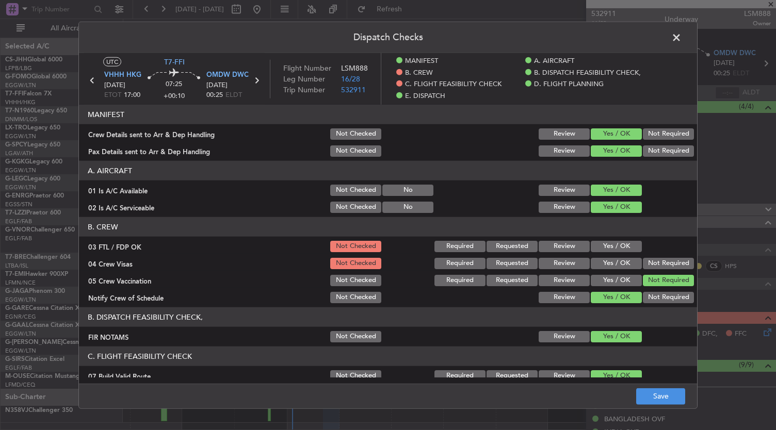
click at [662, 275] on button "Not Required" at bounding box center [668, 280] width 51 height 11
click at [663, 263] on button "Not Required" at bounding box center [668, 263] width 51 height 11
click at [625, 243] on button "Yes / OK" at bounding box center [616, 246] width 51 height 11
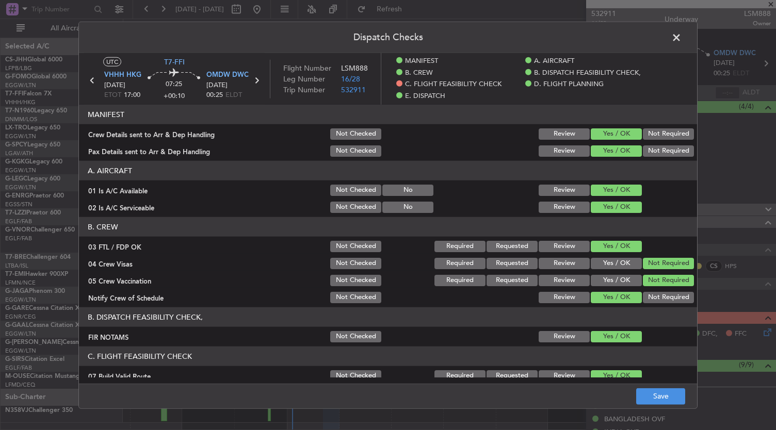
click at [661, 406] on footer "Save" at bounding box center [388, 395] width 618 height 25
click at [664, 397] on button "Save" at bounding box center [660, 396] width 49 height 17
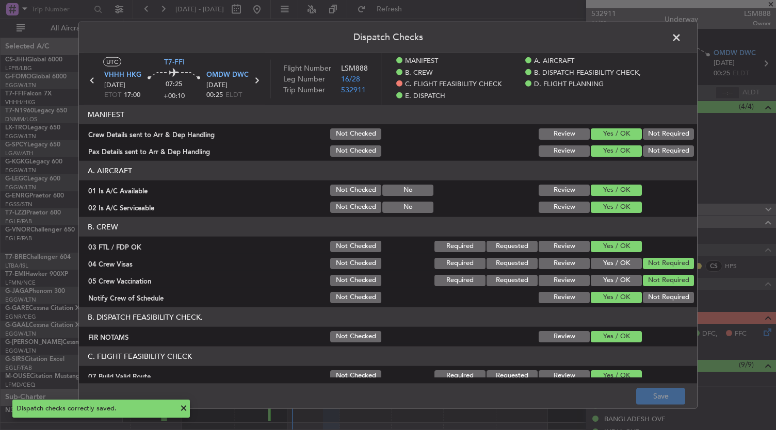
click at [681, 38] on span at bounding box center [681, 40] width 0 height 21
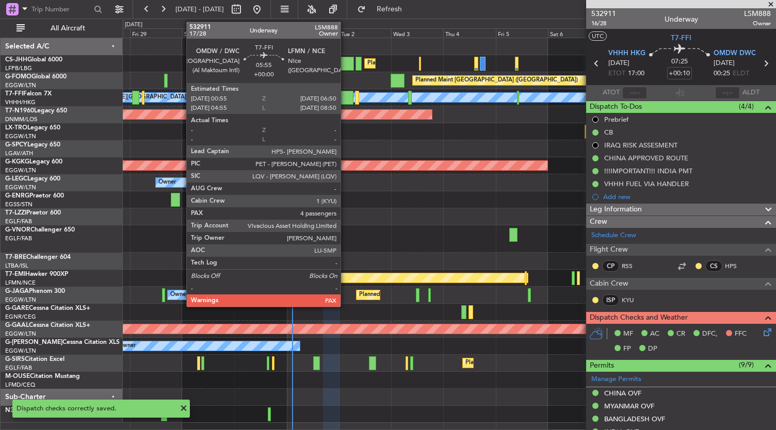
click at [346, 95] on div at bounding box center [346, 98] width 13 height 14
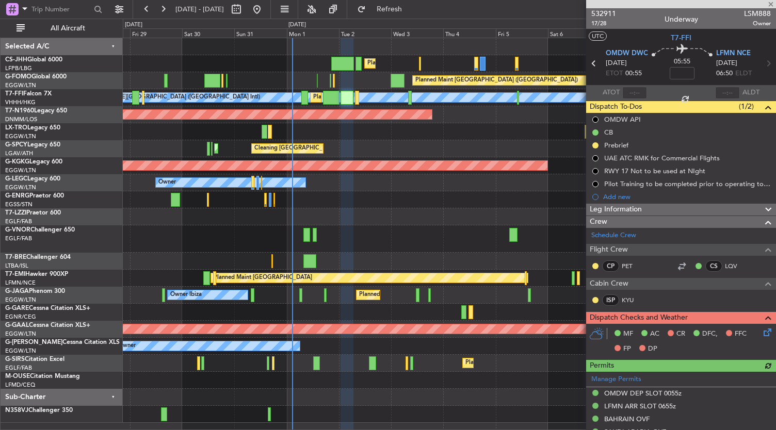
click at [755, 339] on div "MF AC CR DFC, FFC FP DP" at bounding box center [686, 341] width 152 height 30
click at [761, 331] on icon at bounding box center [765, 330] width 8 height 8
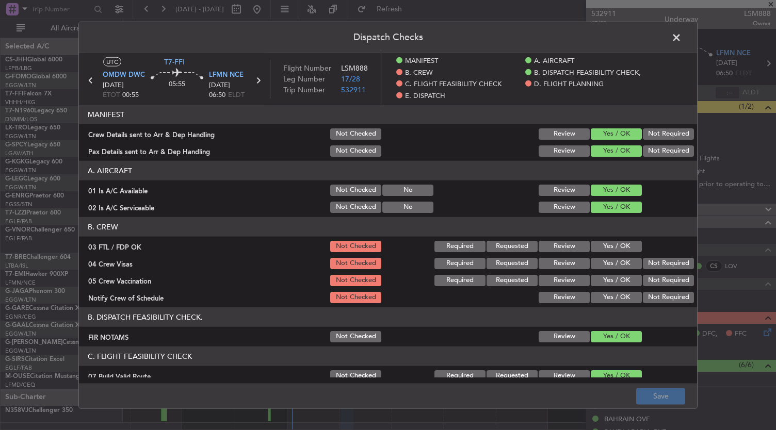
click at [615, 296] on button "Yes / OK" at bounding box center [616, 297] width 51 height 11
click at [662, 276] on button "Not Required" at bounding box center [668, 280] width 51 height 11
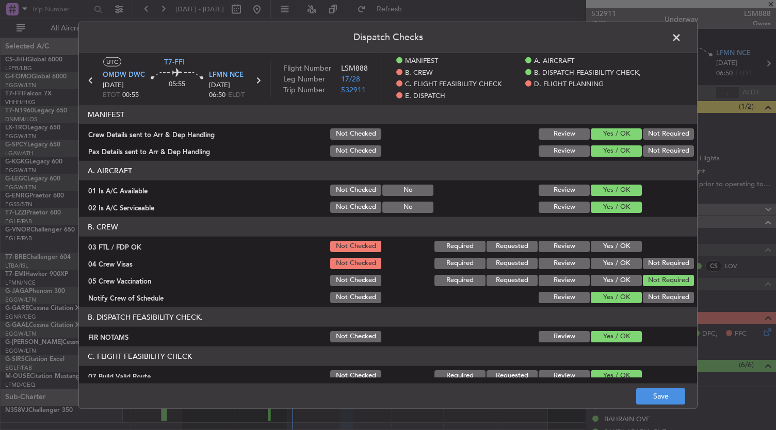
click at [662, 264] on button "Not Required" at bounding box center [668, 263] width 51 height 11
click at [608, 245] on button "Yes / OK" at bounding box center [616, 246] width 51 height 11
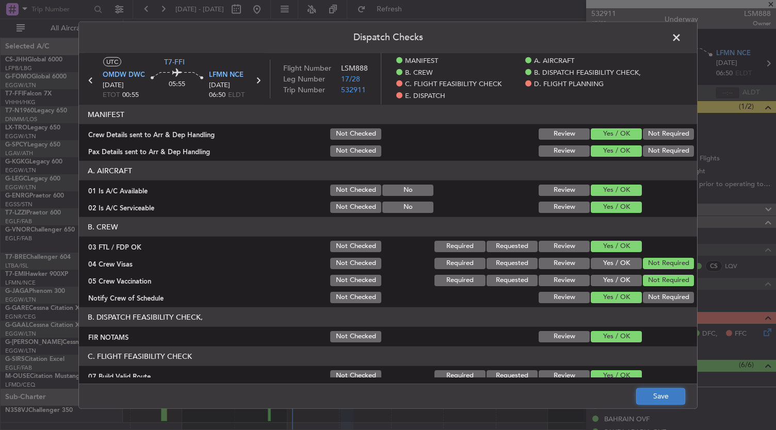
click at [651, 389] on button "Save" at bounding box center [660, 396] width 49 height 17
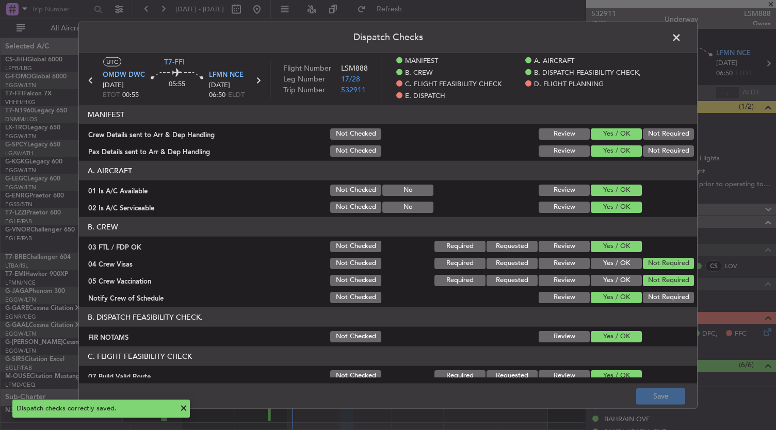
click at [681, 35] on span at bounding box center [681, 40] width 0 height 21
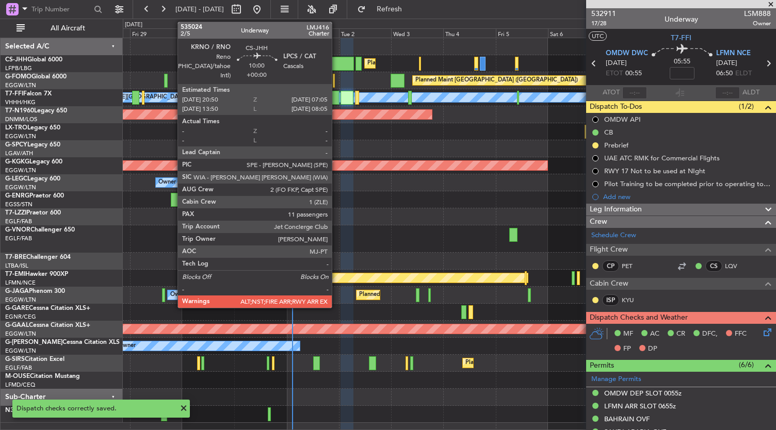
click at [337, 61] on div at bounding box center [342, 64] width 23 height 14
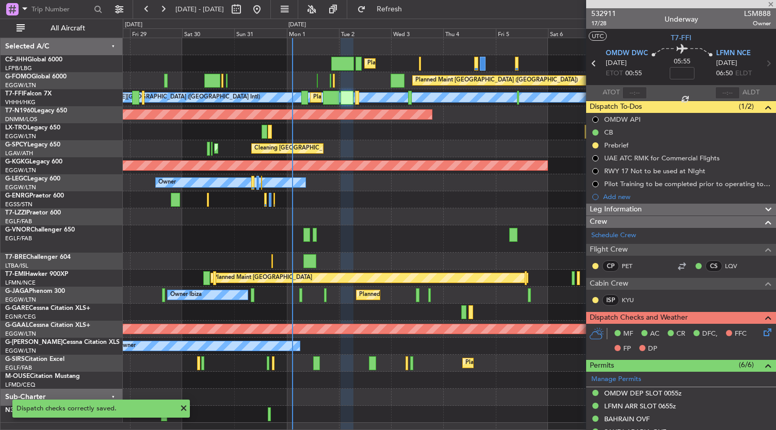
type input "11"
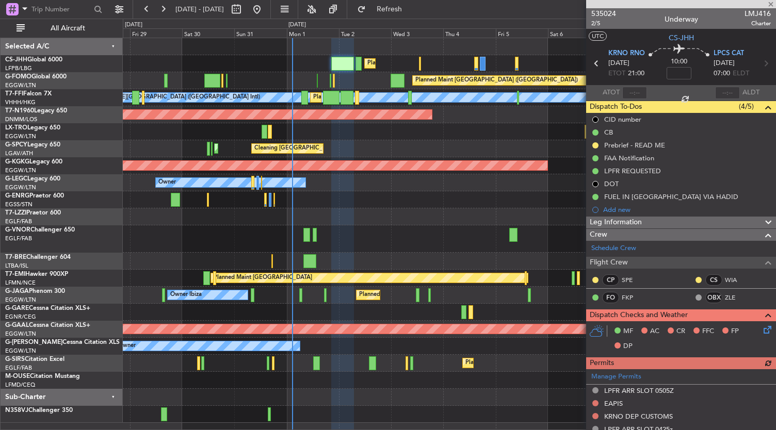
scroll to position [70, 0]
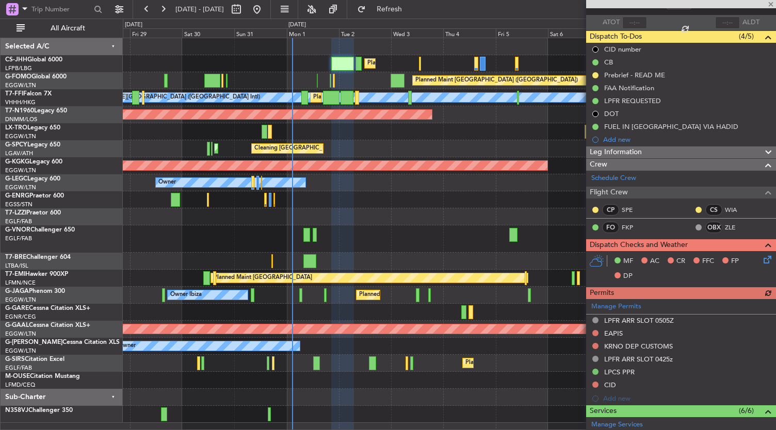
click at [761, 262] on icon at bounding box center [765, 258] width 8 height 8
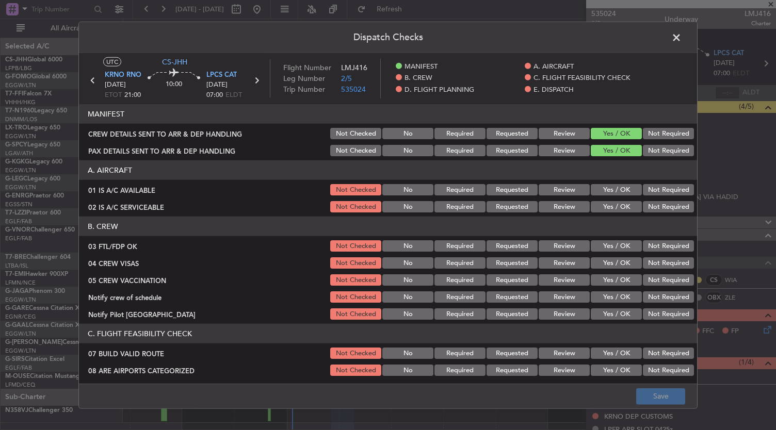
scroll to position [70, 0]
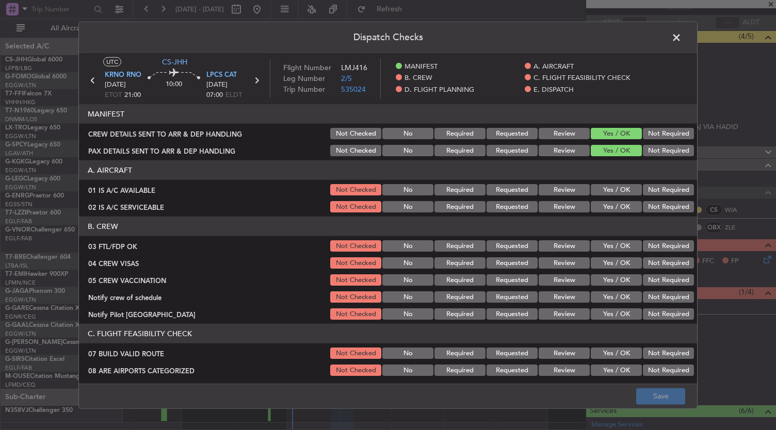
click at [609, 242] on button "Yes / OK" at bounding box center [616, 245] width 51 height 11
click at [672, 261] on button "Not Required" at bounding box center [668, 262] width 51 height 11
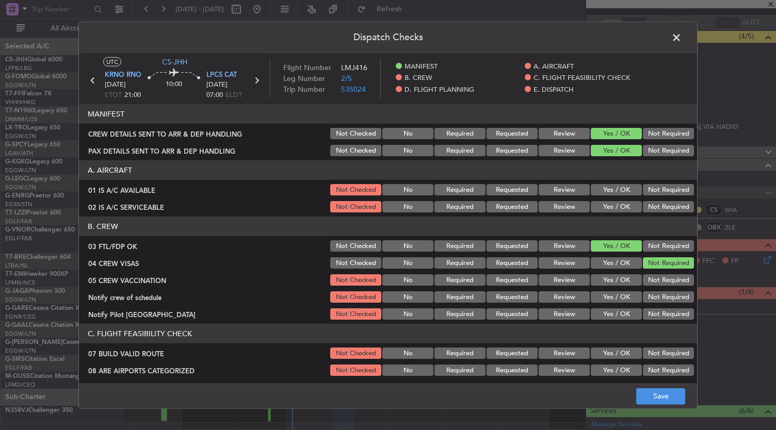
click at [668, 275] on button "Not Required" at bounding box center [668, 279] width 51 height 11
click at [611, 295] on button "Yes / OK" at bounding box center [616, 296] width 51 height 11
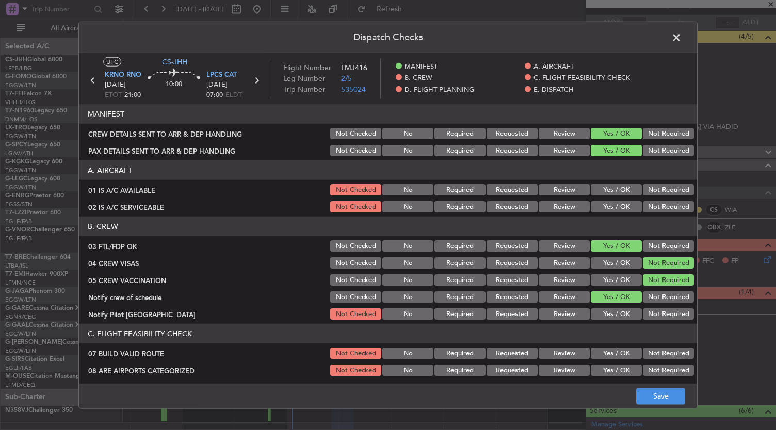
click at [665, 317] on button "Not Required" at bounding box center [668, 313] width 51 height 11
click at [652, 396] on button "Save" at bounding box center [660, 396] width 49 height 17
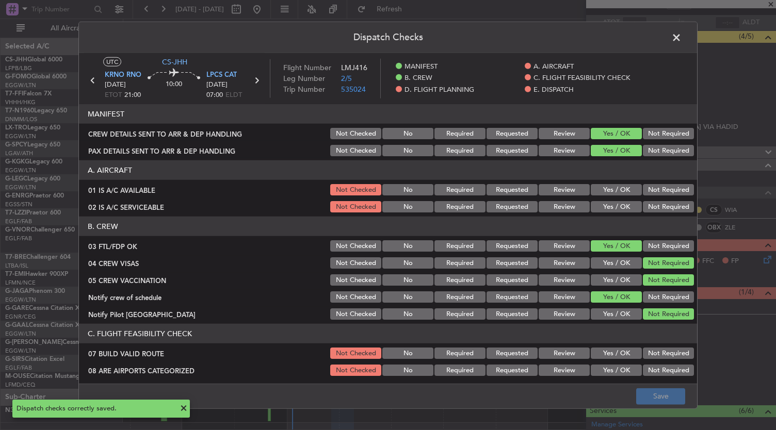
click at [684, 41] on header "Dispatch Checks" at bounding box center [388, 37] width 618 height 31
click at [681, 37] on span at bounding box center [681, 40] width 0 height 21
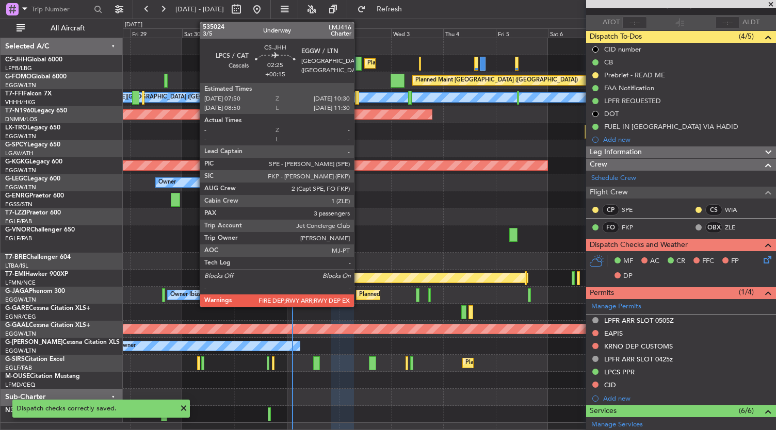
click at [359, 61] on div at bounding box center [358, 64] width 6 height 14
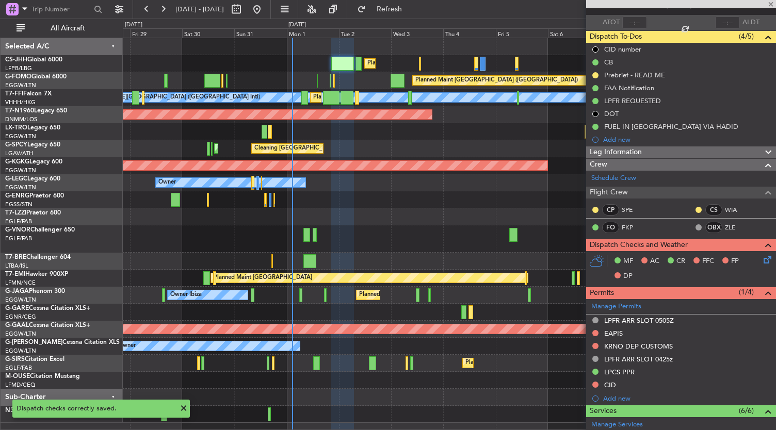
type input "+00:15"
type input "3"
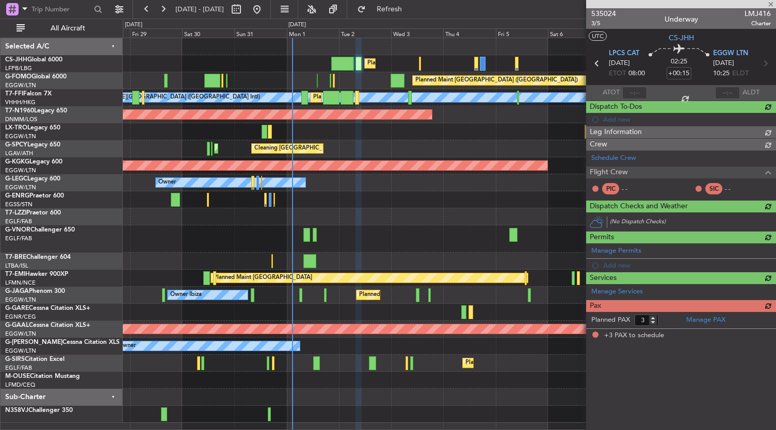
scroll to position [0, 0]
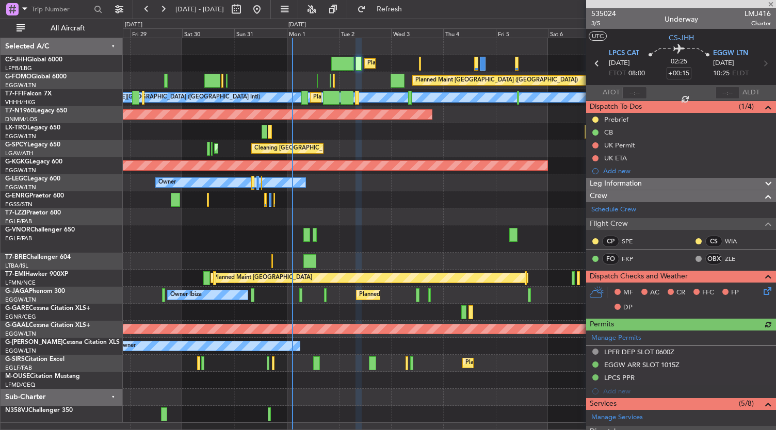
click at [762, 285] on icon at bounding box center [765, 289] width 8 height 8
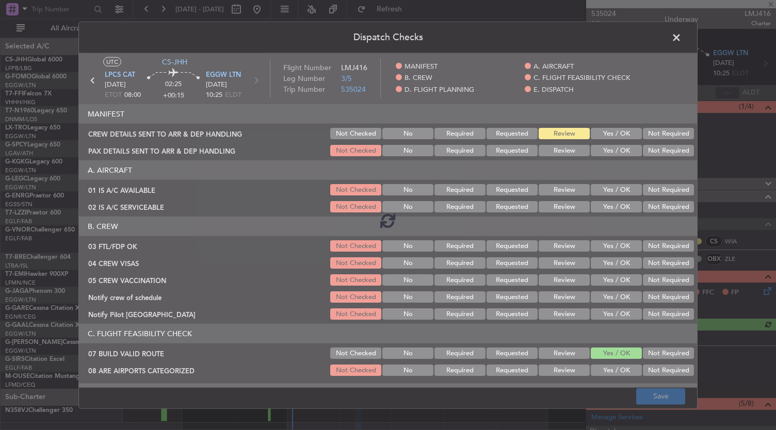
click at [615, 247] on div at bounding box center [388, 220] width 618 height 335
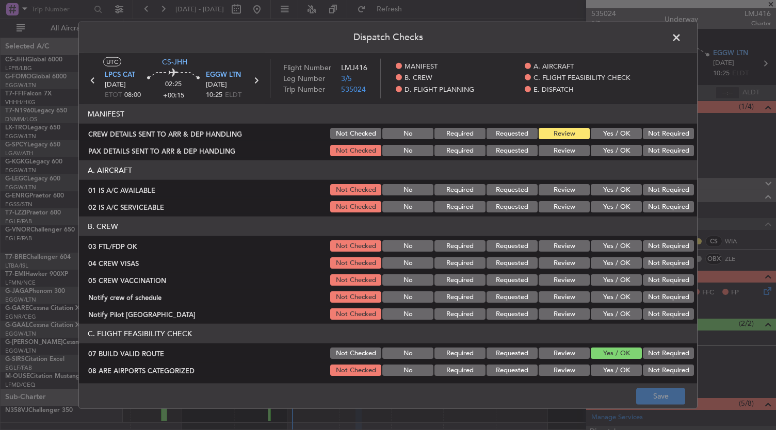
click at [617, 246] on button "Yes / OK" at bounding box center [616, 245] width 51 height 11
click at [655, 267] on button "Not Required" at bounding box center [668, 262] width 51 height 11
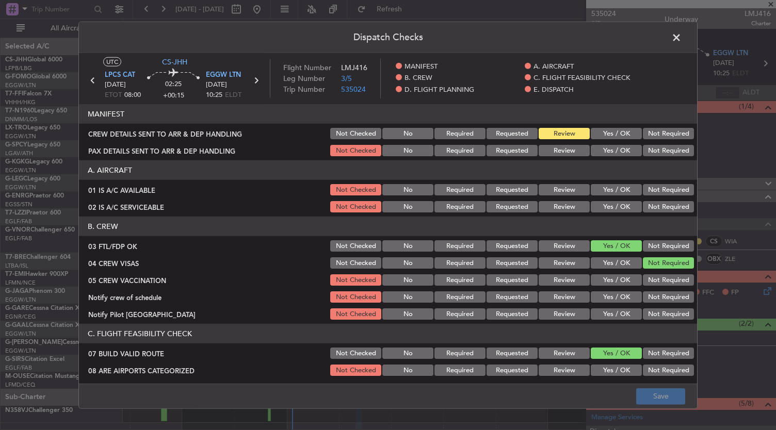
click at [650, 286] on div "Not Required" at bounding box center [667, 280] width 52 height 14
click at [650, 285] on div "Not Required" at bounding box center [667, 280] width 52 height 14
click at [651, 279] on button "Not Required" at bounding box center [668, 279] width 51 height 11
click at [618, 299] on button "Yes / OK" at bounding box center [616, 296] width 51 height 11
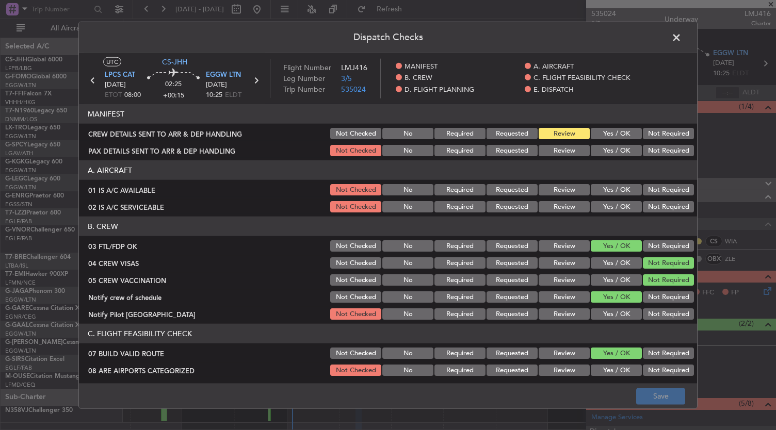
click at [670, 320] on div "Not Required" at bounding box center [667, 314] width 52 height 14
click at [670, 313] on button "Not Required" at bounding box center [668, 313] width 51 height 11
click at [679, 394] on footer "Save" at bounding box center [388, 395] width 618 height 25
click at [681, 40] on span at bounding box center [681, 40] width 0 height 21
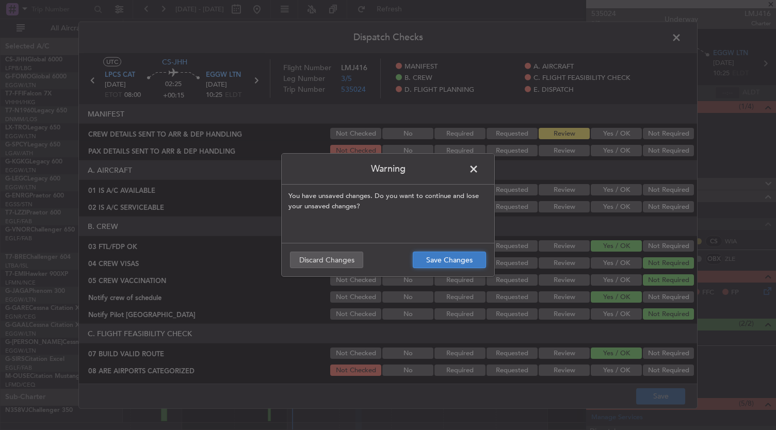
click at [452, 264] on button "Save Changes" at bounding box center [449, 260] width 73 height 17
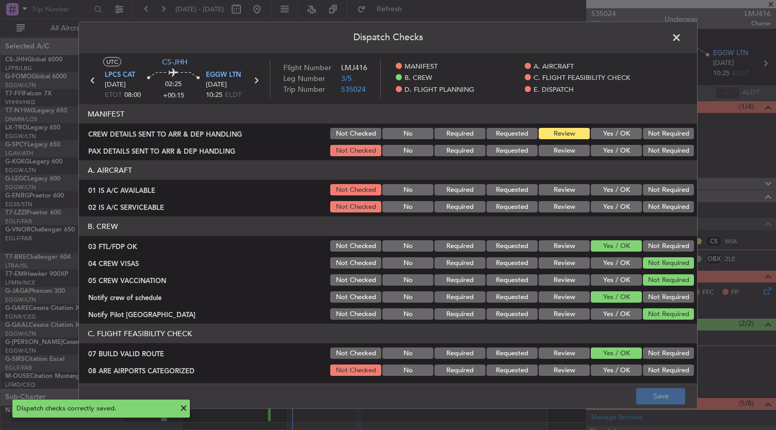
click at [681, 40] on span at bounding box center [681, 40] width 0 height 21
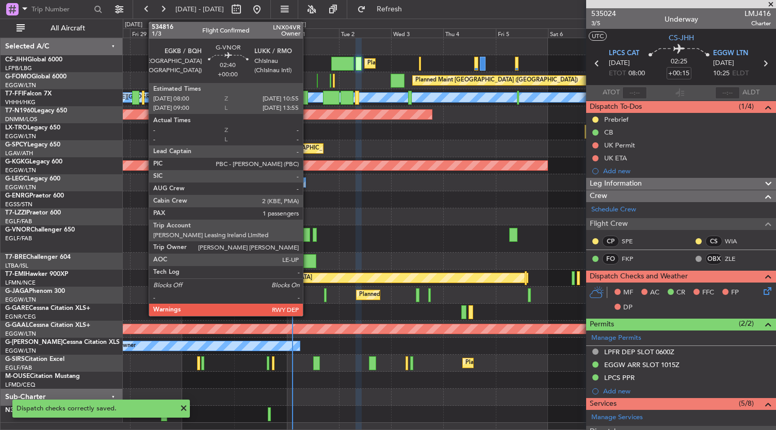
click at [308, 235] on div at bounding box center [306, 235] width 7 height 14
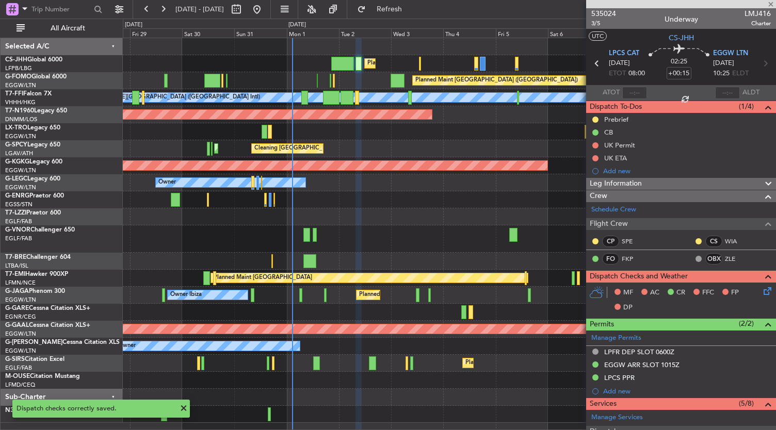
type input "1"
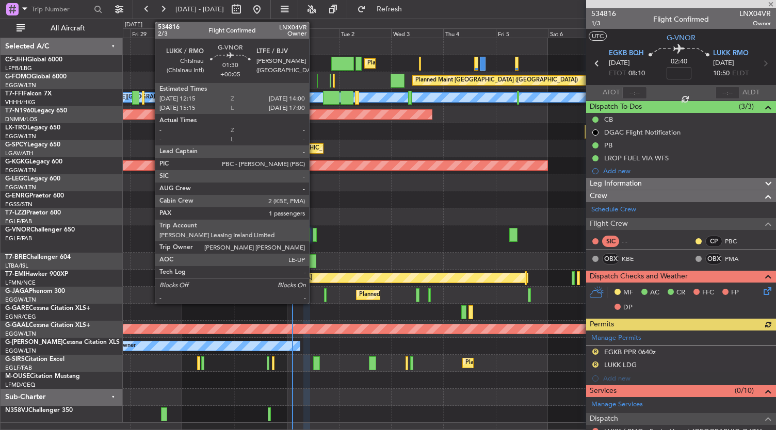
click at [314, 236] on div at bounding box center [315, 235] width 4 height 14
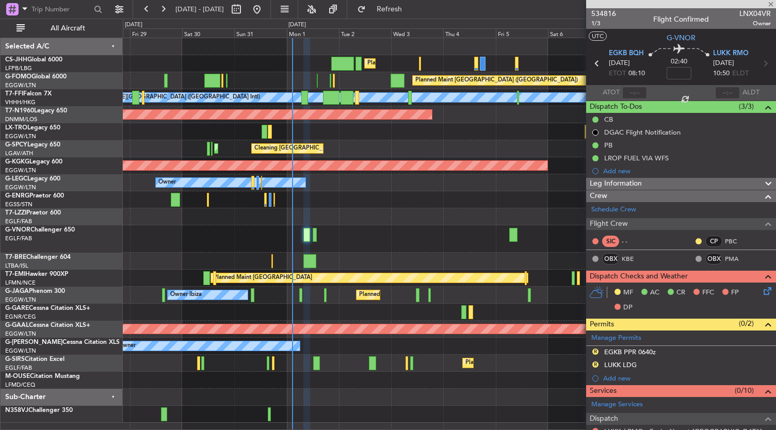
type input "+00:05"
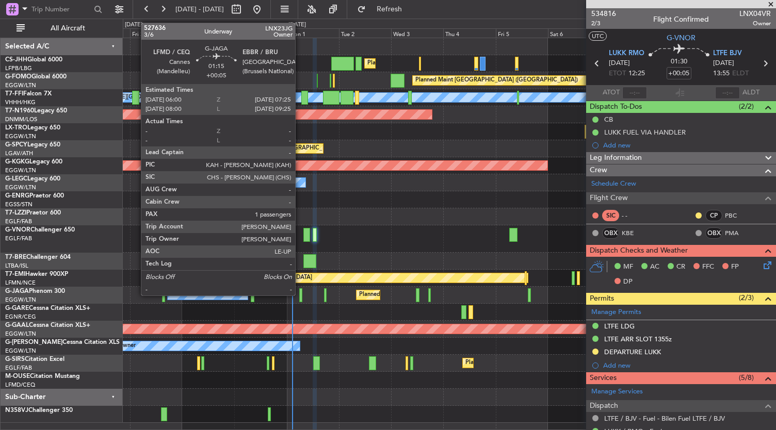
click at [300, 296] on div at bounding box center [300, 295] width 3 height 14
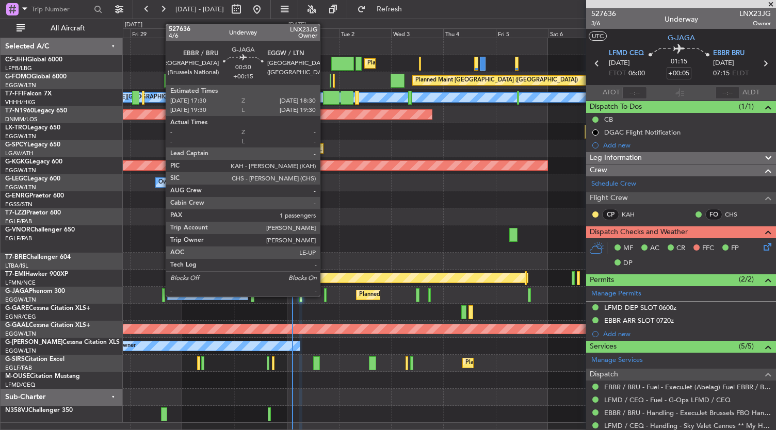
click at [325, 297] on div at bounding box center [325, 295] width 3 height 14
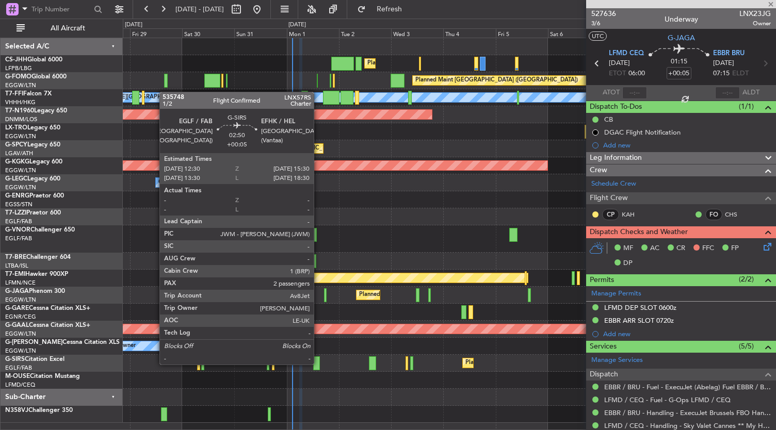
click at [319, 364] on div at bounding box center [316, 363] width 7 height 14
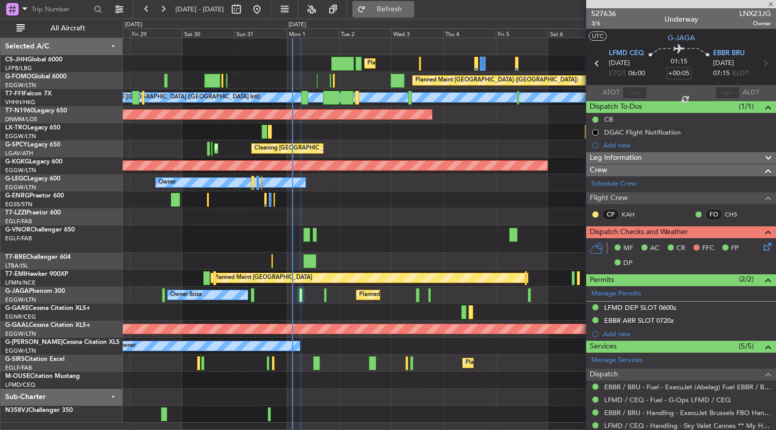
click at [410, 6] on span "Refresh" at bounding box center [389, 9] width 43 height 7
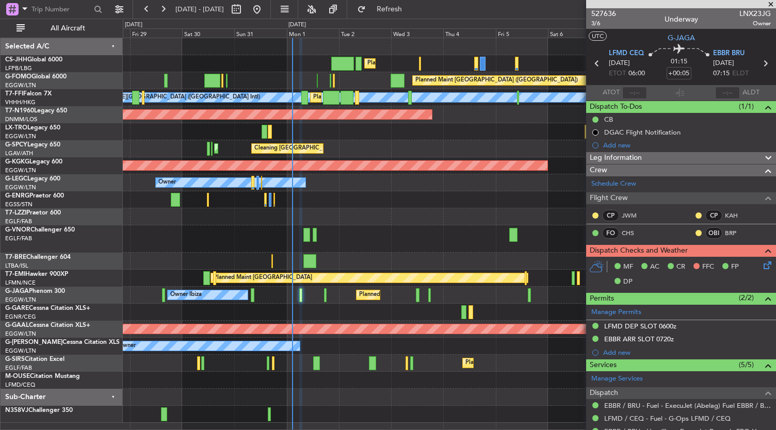
click at [761, 266] on icon at bounding box center [765, 263] width 8 height 8
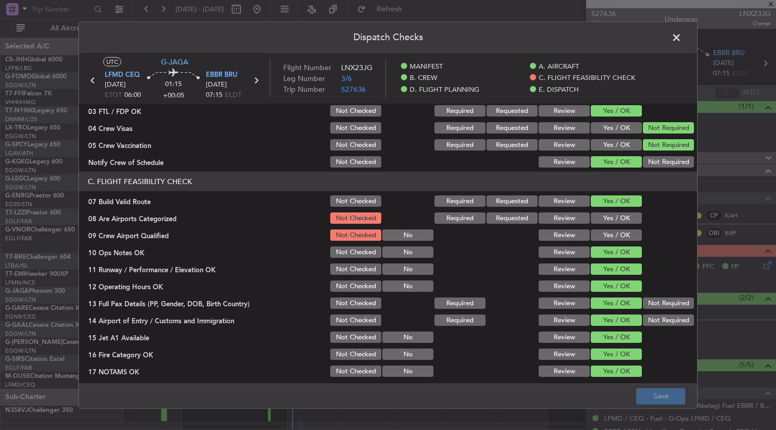
scroll to position [136, 0]
click at [618, 223] on div "Yes / OK" at bounding box center [615, 217] width 52 height 14
click at [614, 236] on button "Yes / OK" at bounding box center [616, 234] width 51 height 11
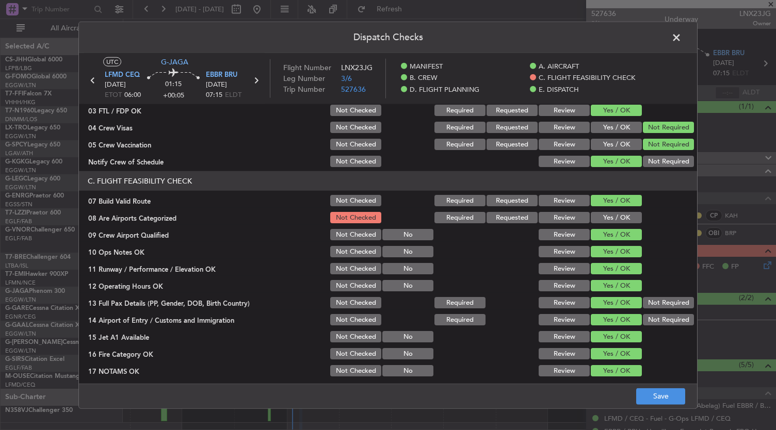
click at [615, 223] on div "Yes / OK" at bounding box center [615, 217] width 52 height 14
click at [616, 221] on button "Yes / OK" at bounding box center [616, 217] width 51 height 11
click at [658, 397] on button "Save" at bounding box center [660, 396] width 49 height 17
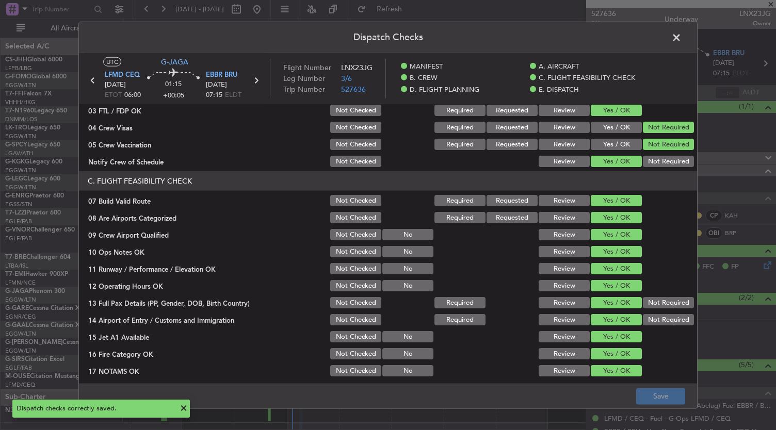
click at [681, 36] on span at bounding box center [681, 40] width 0 height 21
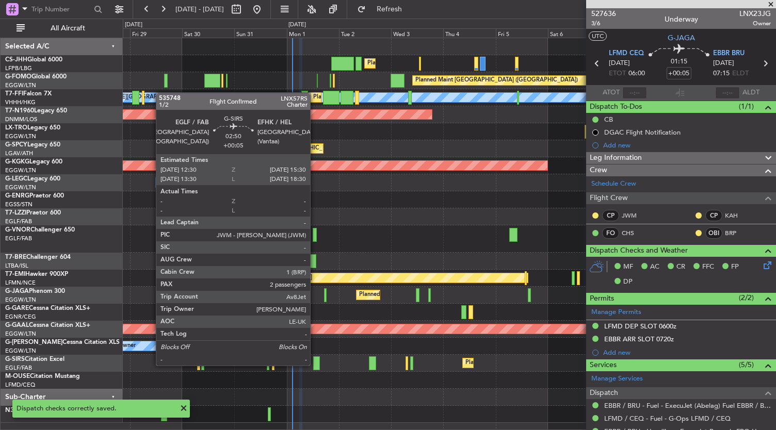
click at [315, 365] on div at bounding box center [316, 363] width 7 height 14
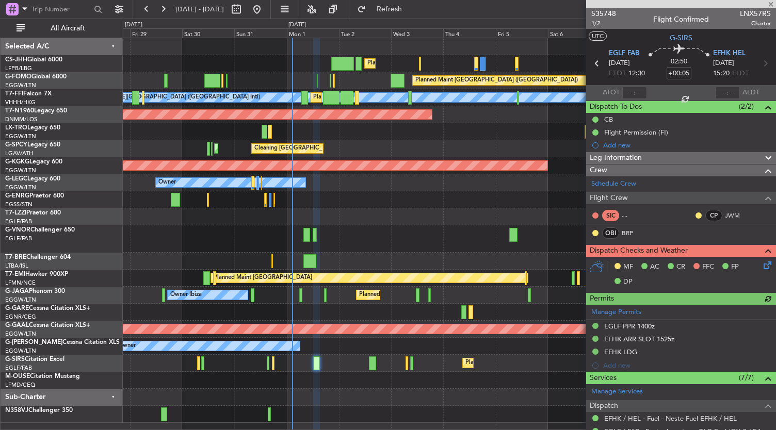
click at [761, 263] on icon at bounding box center [765, 263] width 8 height 8
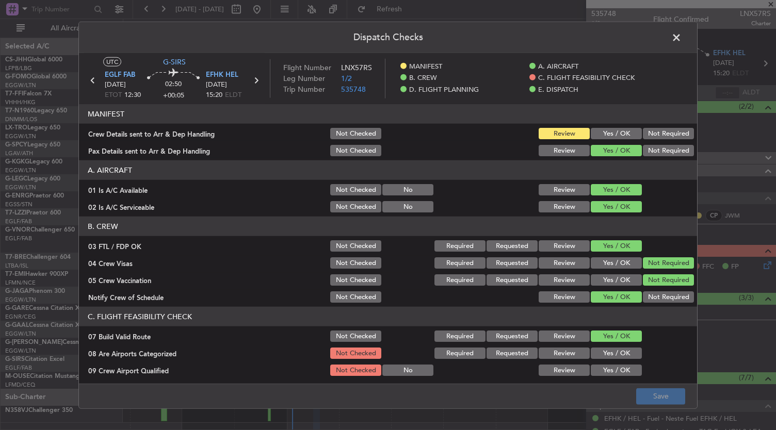
scroll to position [113, 0]
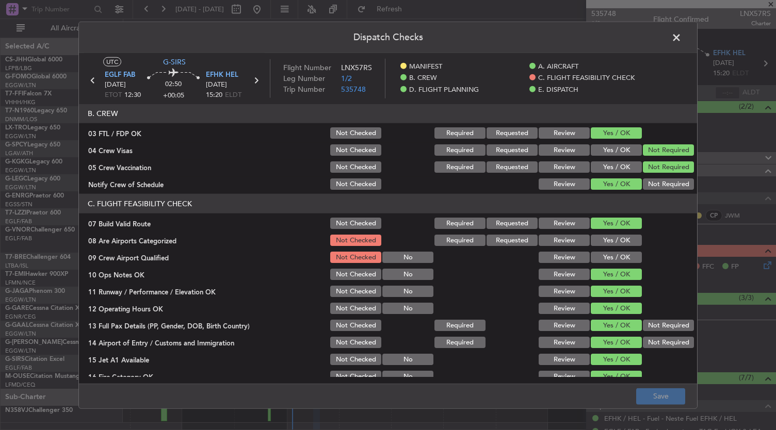
click at [610, 255] on button "Yes / OK" at bounding box center [616, 257] width 51 height 11
click at [614, 244] on button "Yes / OK" at bounding box center [616, 240] width 51 height 11
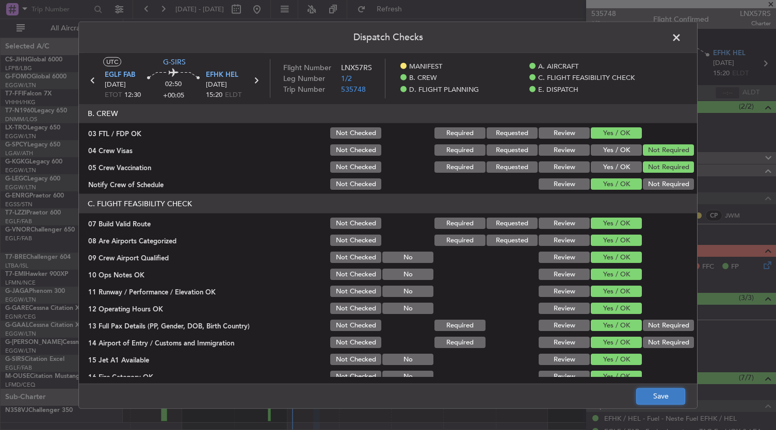
click at [665, 400] on button "Save" at bounding box center [660, 396] width 49 height 17
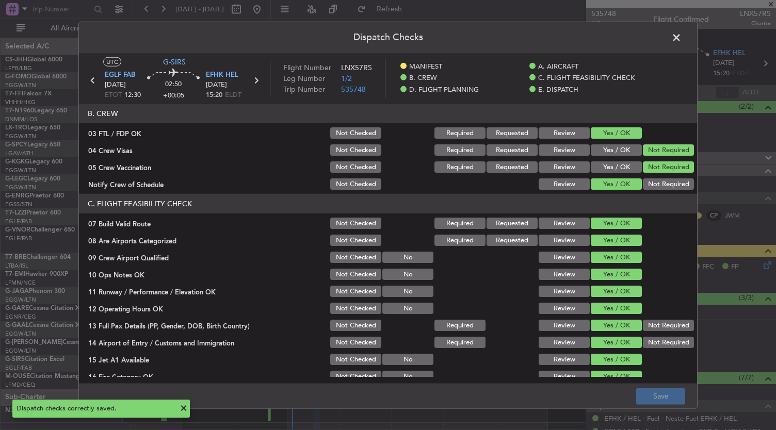
click at [681, 35] on span at bounding box center [681, 40] width 0 height 21
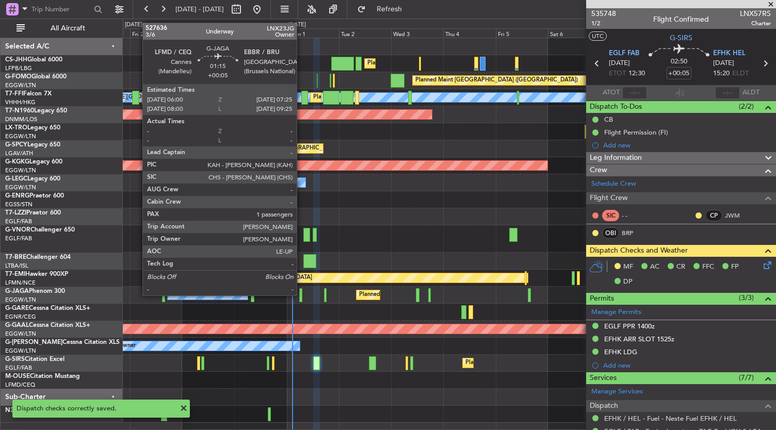
click at [302, 296] on div at bounding box center [300, 295] width 3 height 14
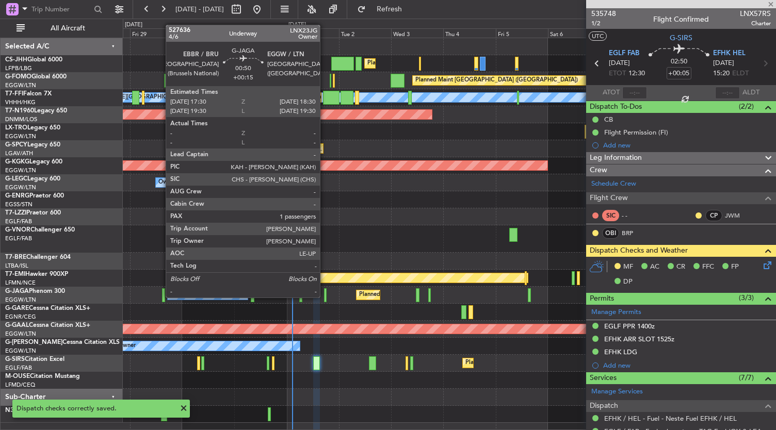
type input "1"
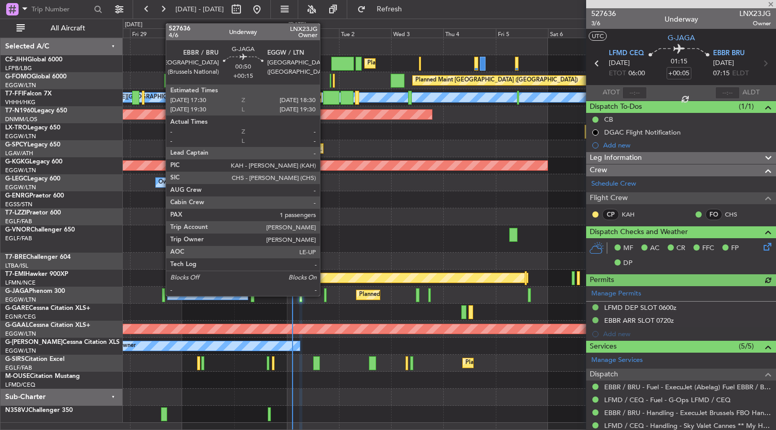
click at [325, 296] on div at bounding box center [325, 295] width 3 height 14
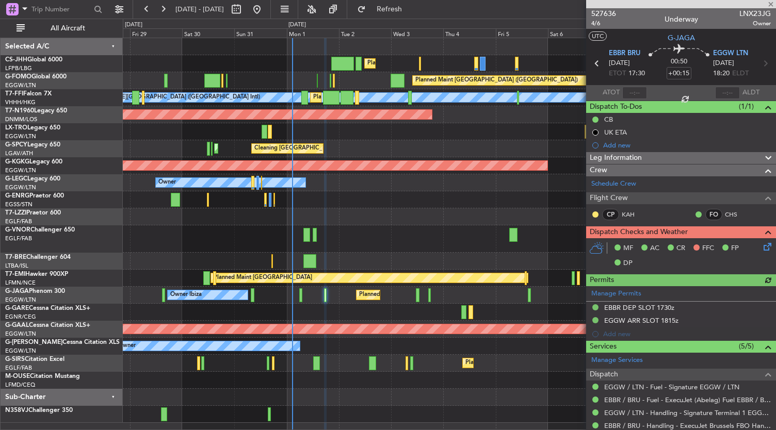
click at [761, 248] on icon at bounding box center [765, 245] width 8 height 8
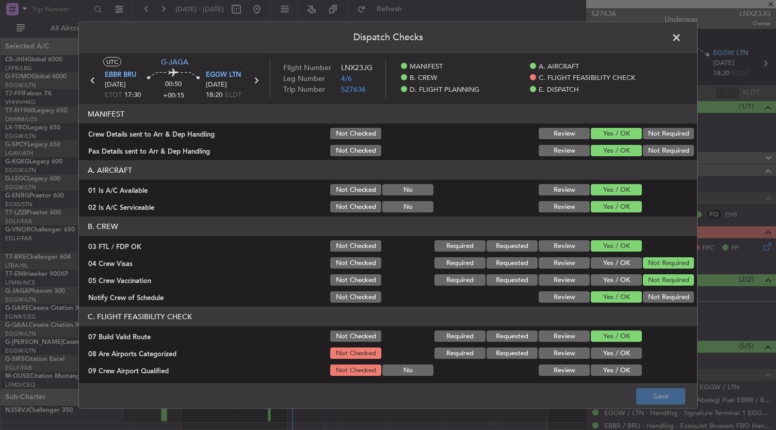
scroll to position [150, 0]
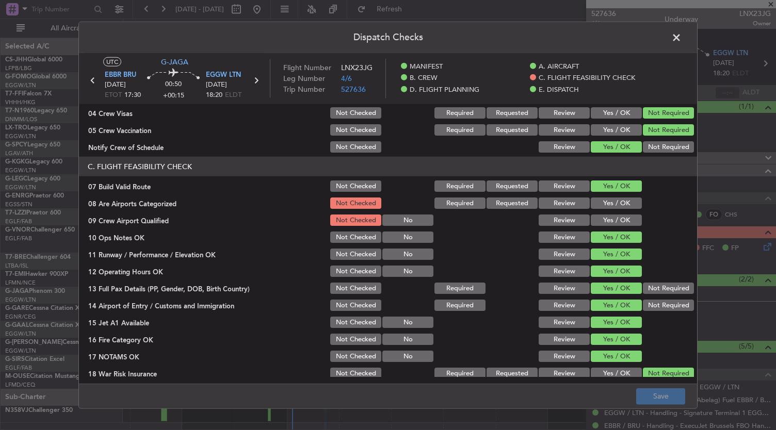
click at [608, 217] on button "Yes / OK" at bounding box center [616, 220] width 51 height 11
click at [612, 196] on div "Yes / OK" at bounding box center [615, 203] width 52 height 14
click at [613, 203] on button "Yes / OK" at bounding box center [616, 203] width 51 height 11
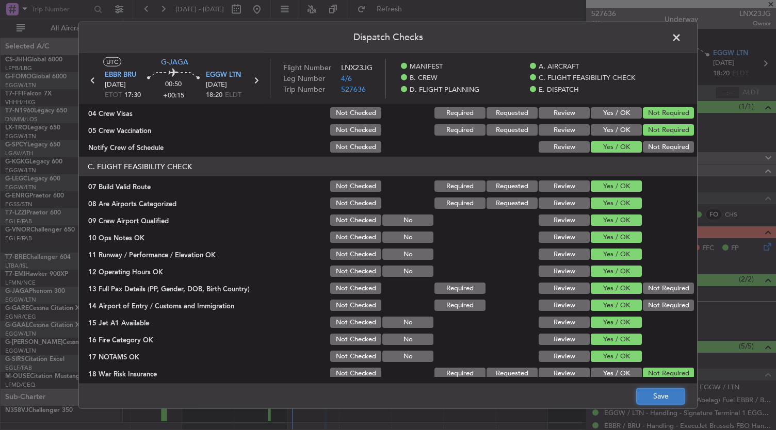
click at [670, 399] on button "Save" at bounding box center [660, 396] width 49 height 17
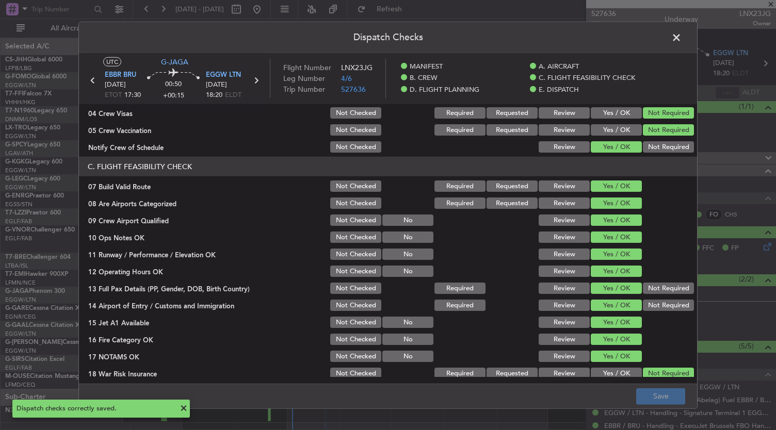
click at [681, 37] on span at bounding box center [681, 40] width 0 height 21
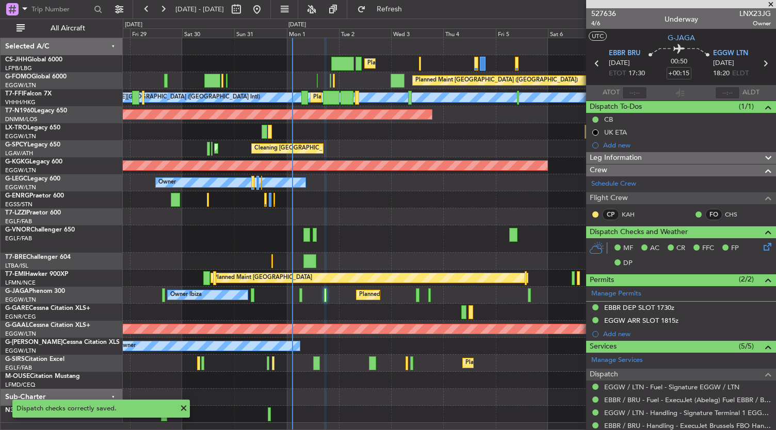
click at [299, 297] on div at bounding box center [300, 295] width 3 height 14
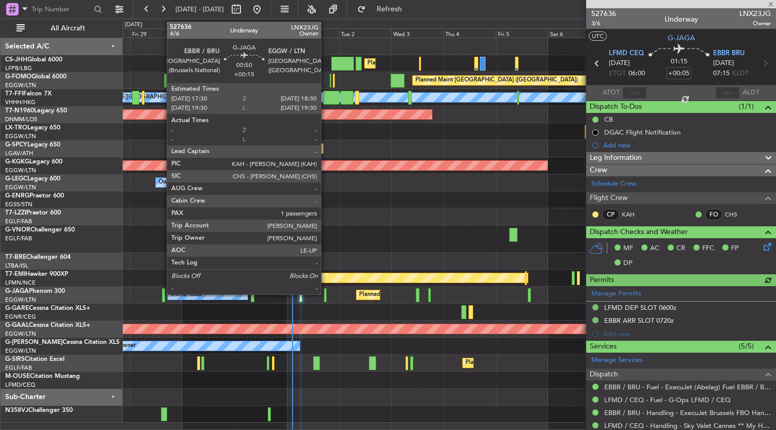
click at [326, 295] on div at bounding box center [325, 295] width 3 height 14
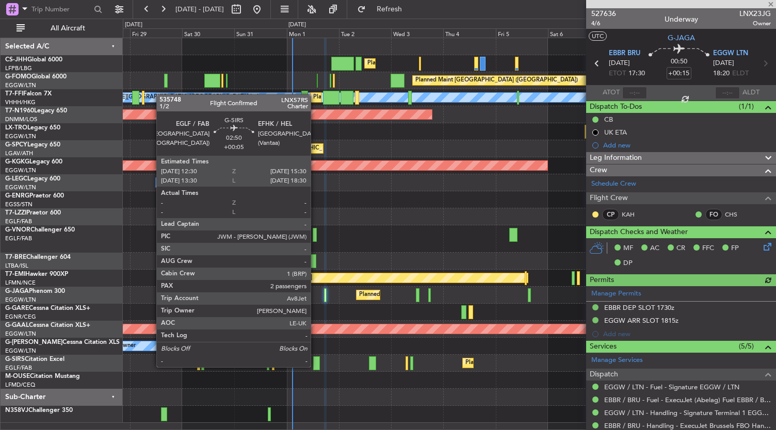
click at [316, 366] on div at bounding box center [316, 363] width 7 height 14
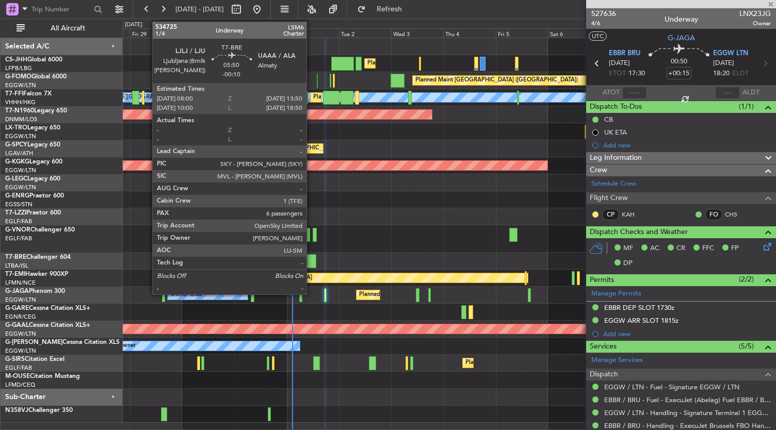
type input "+00:05"
type input "2"
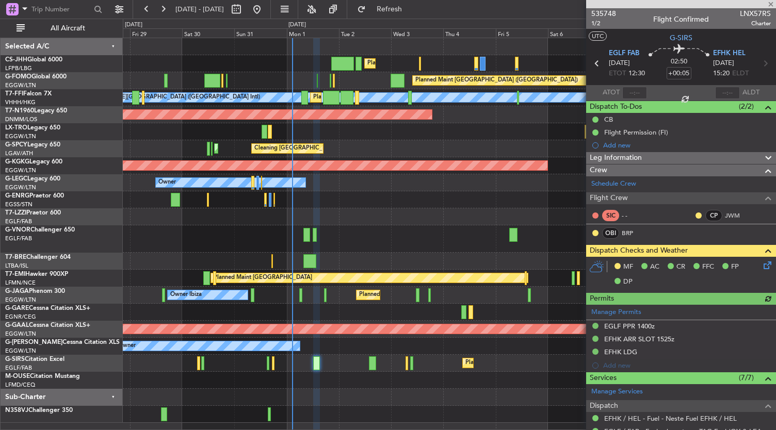
type input "-00:10"
type input "6"
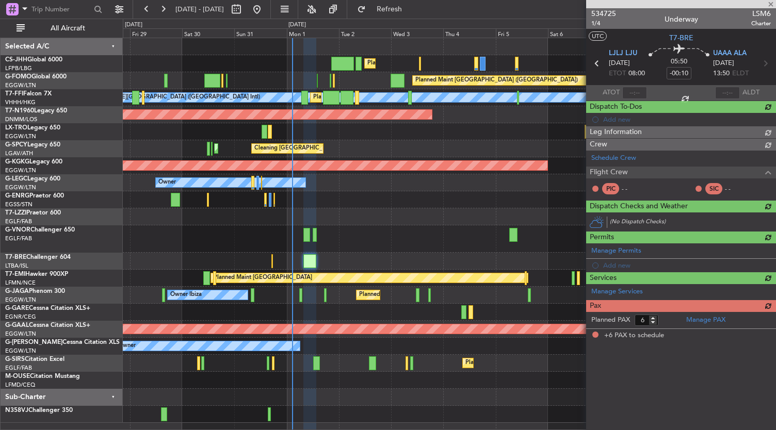
click at [757, 266] on div "Manage Permits Add new" at bounding box center [681, 257] width 190 height 29
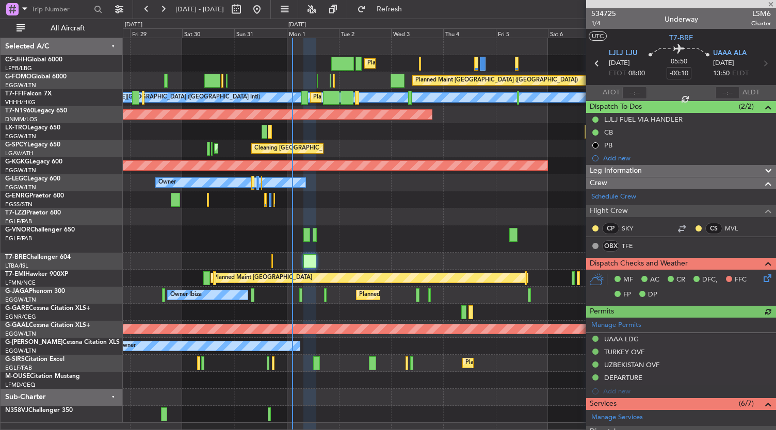
click at [758, 284] on div "MF AC CR DFC, FFC FP DP" at bounding box center [681, 288] width 190 height 36
click at [761, 276] on icon at bounding box center [765, 276] width 8 height 8
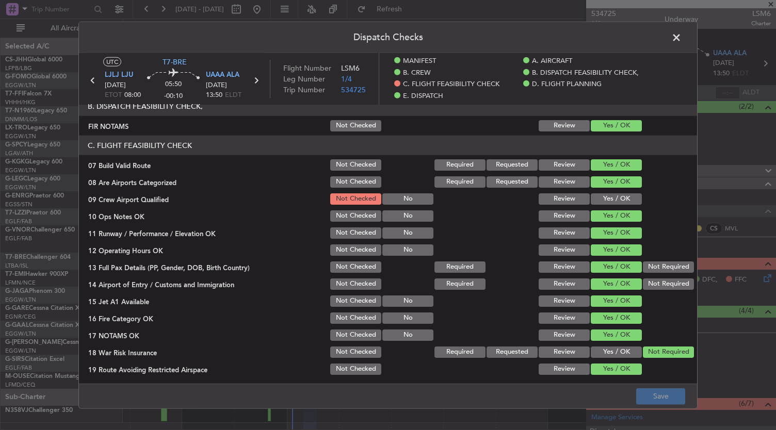
scroll to position [224, 0]
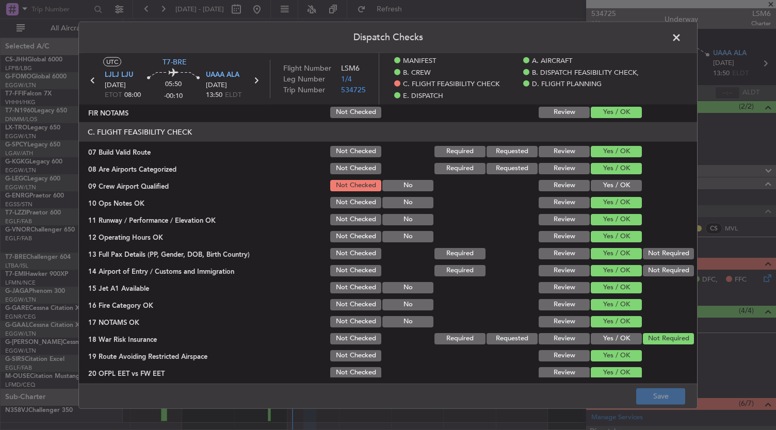
click at [619, 179] on div "Yes / OK" at bounding box center [615, 185] width 52 height 14
click at [617, 184] on button "Yes / OK" at bounding box center [616, 185] width 51 height 11
drag, startPoint x: 671, startPoint y: 396, endPoint x: 679, endPoint y: 400, distance: 8.8
click at [679, 400] on button "Save" at bounding box center [660, 396] width 49 height 17
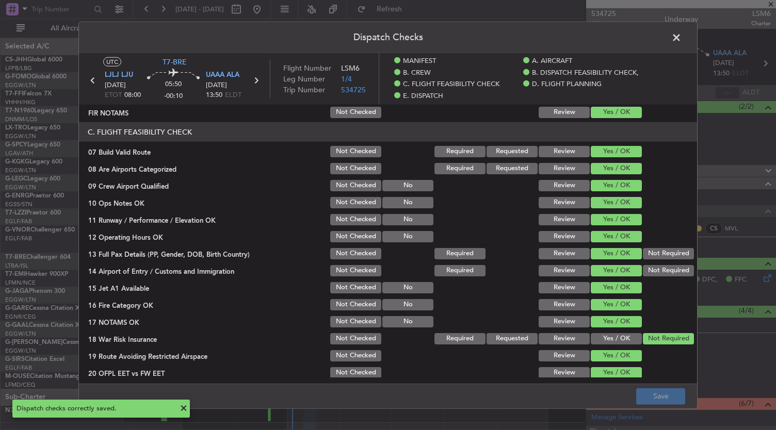
click at [681, 38] on span at bounding box center [681, 40] width 0 height 21
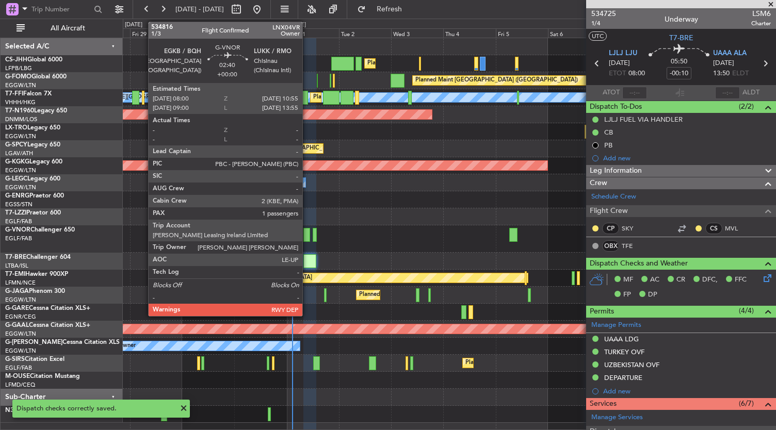
click at [307, 236] on div at bounding box center [306, 235] width 7 height 14
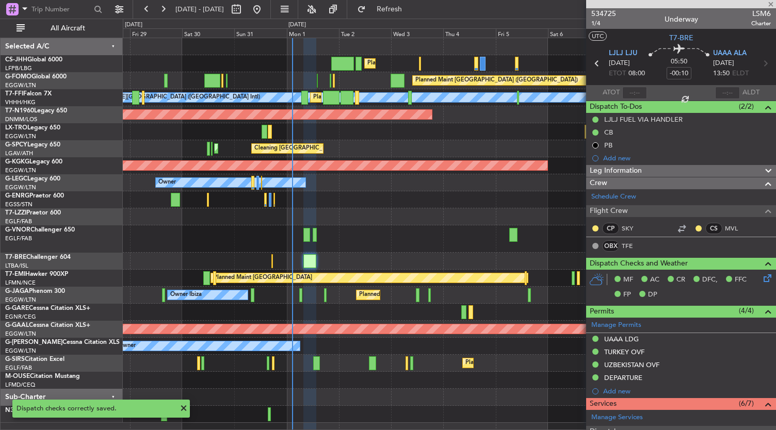
type input "1"
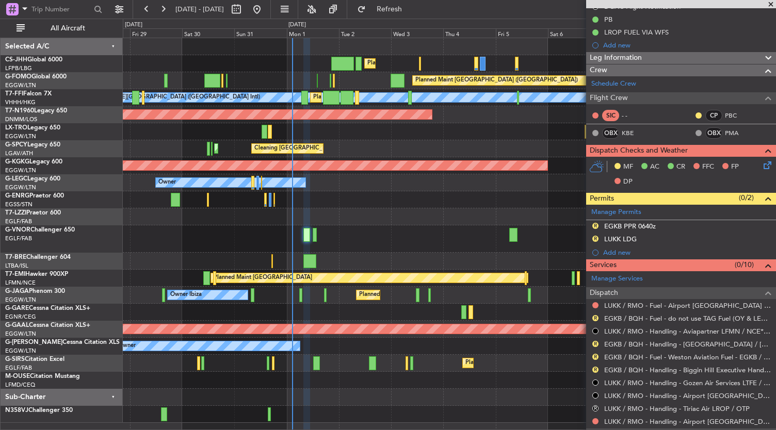
scroll to position [69, 0]
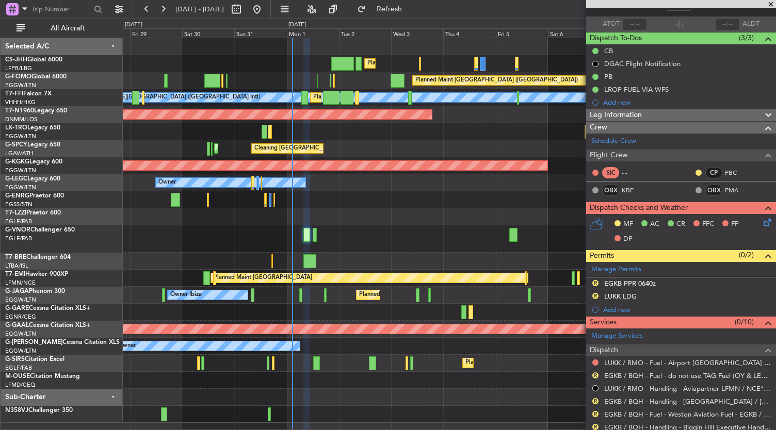
click at [761, 225] on icon at bounding box center [765, 221] width 8 height 8
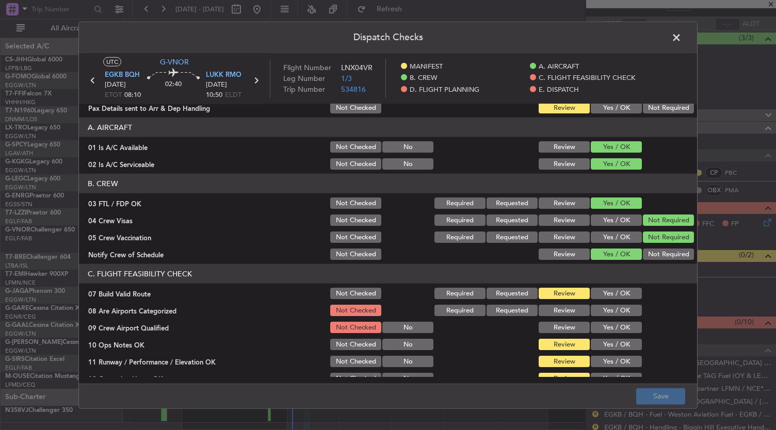
scroll to position [60, 0]
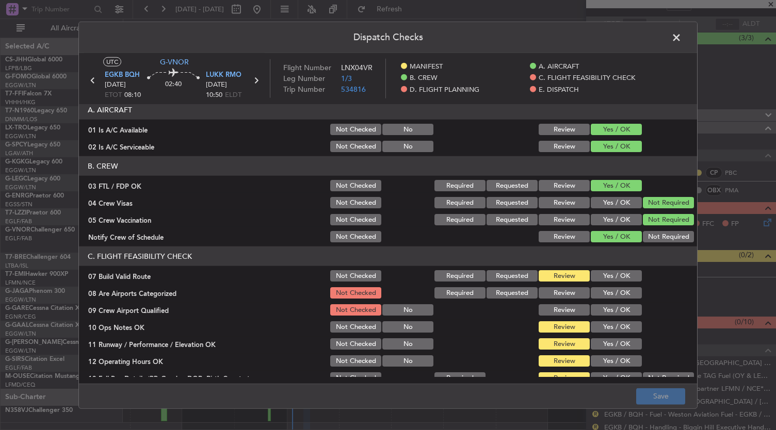
click at [618, 290] on button "Yes / OK" at bounding box center [616, 292] width 51 height 11
click at [616, 309] on button "Yes / OK" at bounding box center [616, 309] width 51 height 11
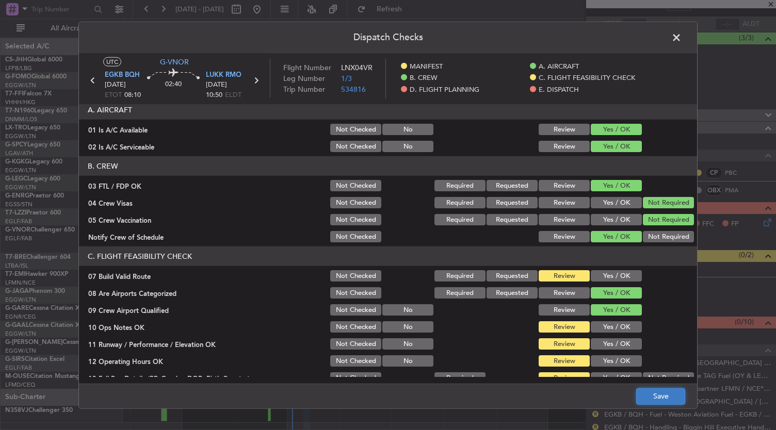
click at [667, 404] on button "Save" at bounding box center [660, 396] width 49 height 17
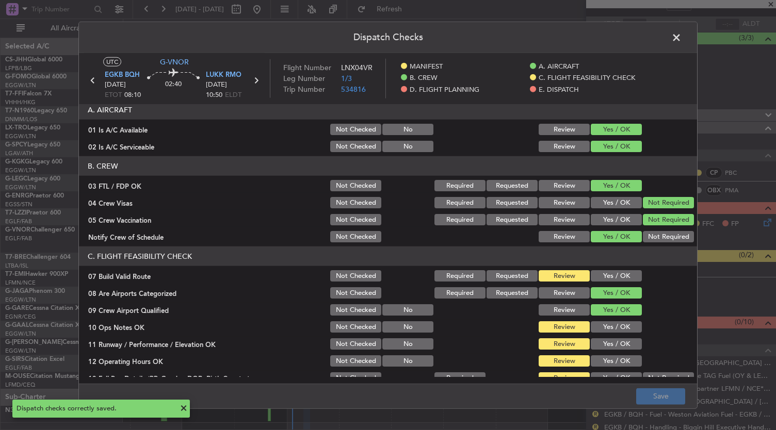
click at [681, 38] on span at bounding box center [681, 40] width 0 height 21
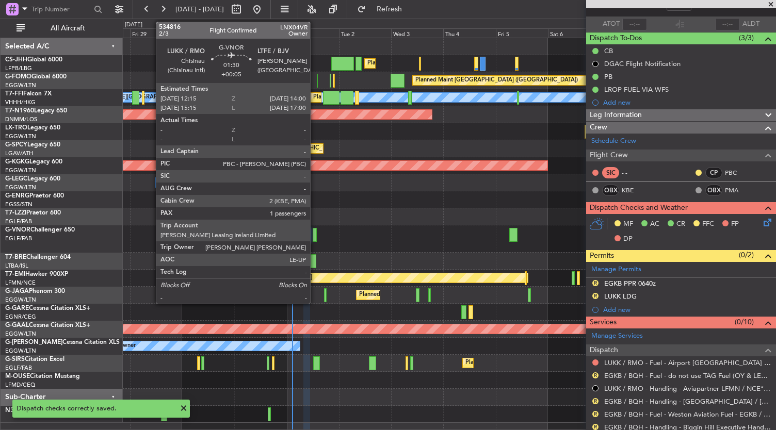
click at [314, 235] on div at bounding box center [315, 235] width 4 height 14
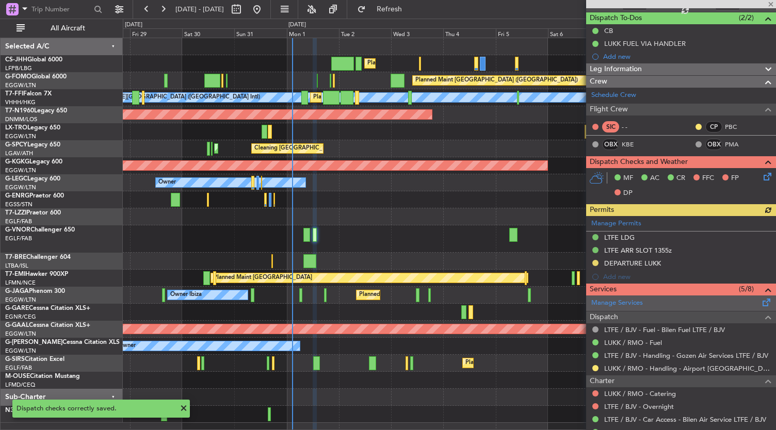
scroll to position [149, 0]
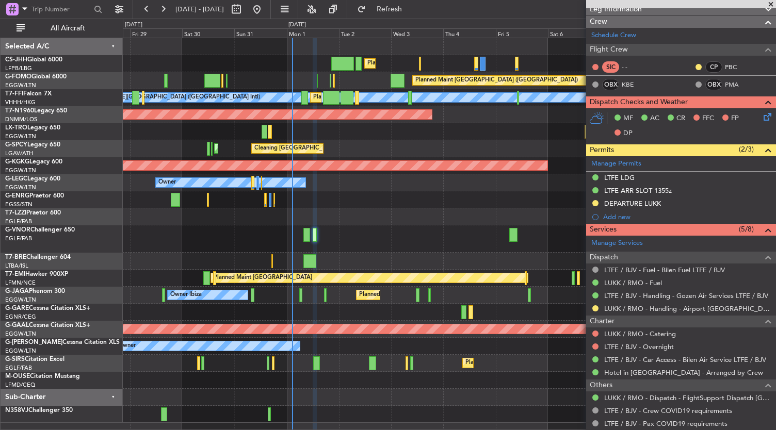
click at [761, 119] on icon at bounding box center [765, 115] width 8 height 8
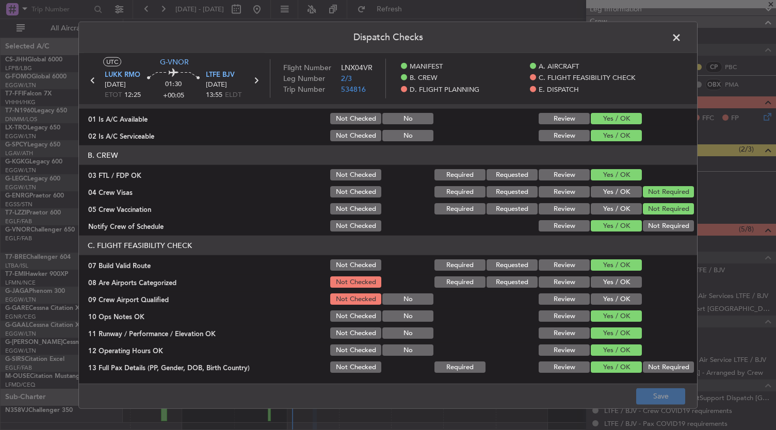
scroll to position [72, 0]
click at [611, 297] on button "Yes / OK" at bounding box center [616, 298] width 51 height 11
click at [615, 277] on button "Yes / OK" at bounding box center [616, 281] width 51 height 11
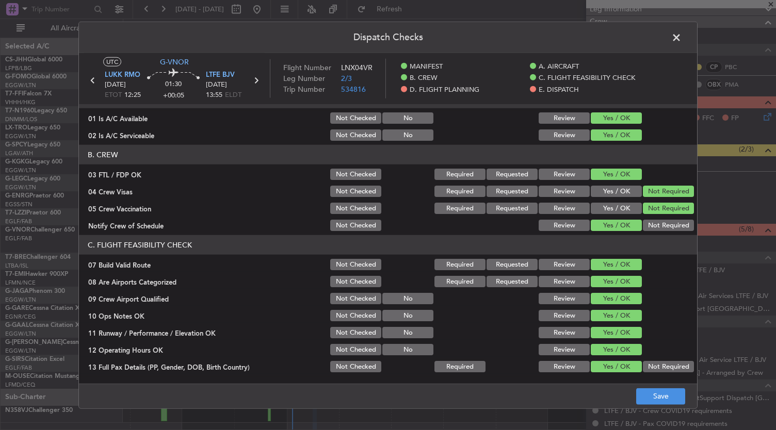
click at [655, 405] on footer "Save" at bounding box center [388, 395] width 618 height 25
click at [660, 394] on button "Save" at bounding box center [660, 396] width 49 height 17
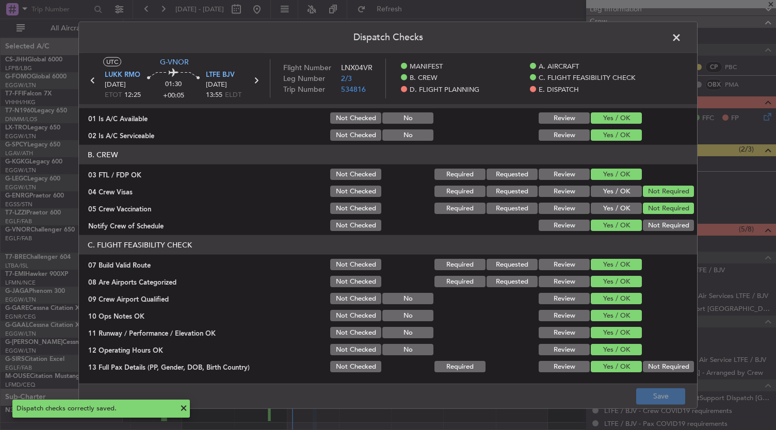
click at [681, 39] on span at bounding box center [681, 40] width 0 height 21
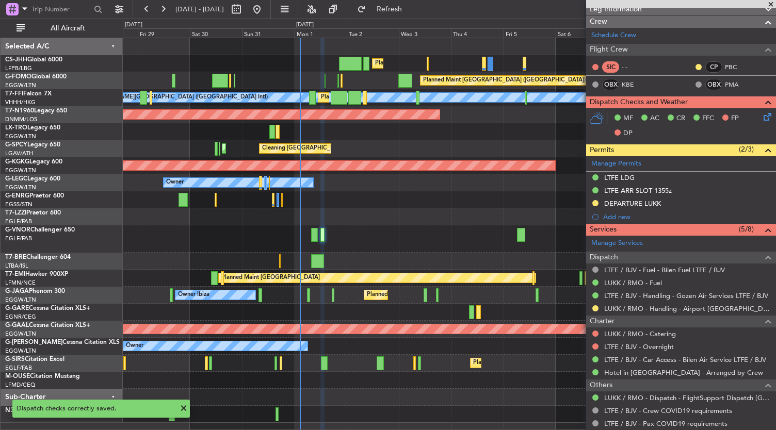
click at [371, 272] on div "Planned Maint [GEOGRAPHIC_DATA] ([GEOGRAPHIC_DATA]) Planned Maint [GEOGRAPHIC_D…" at bounding box center [449, 230] width 653 height 385
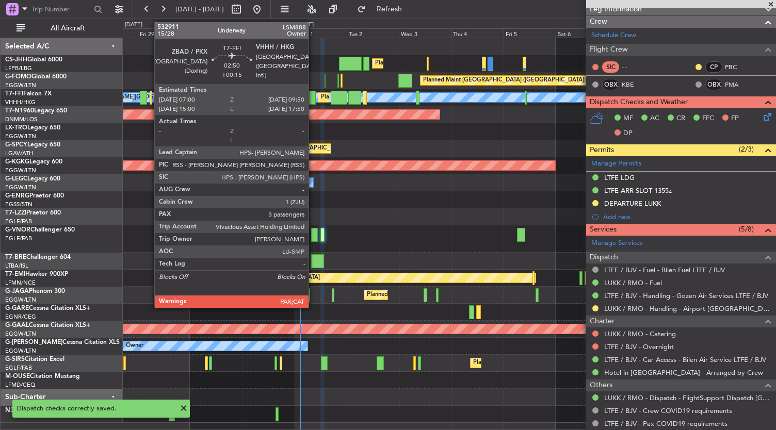
click at [314, 96] on div at bounding box center [312, 98] width 6 height 14
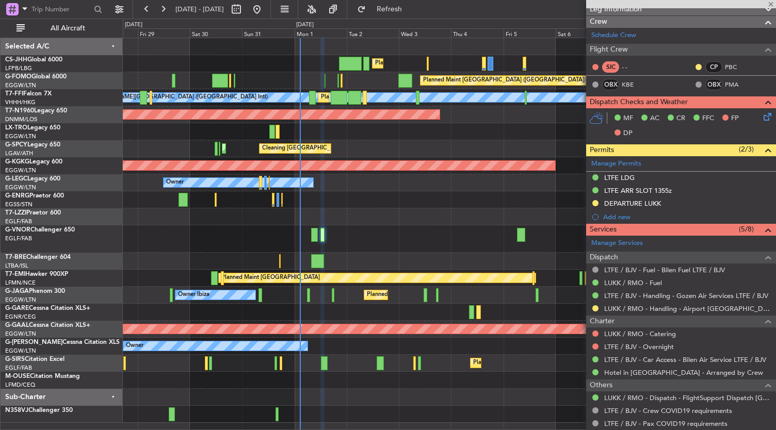
type input "+00:15"
type input "5"
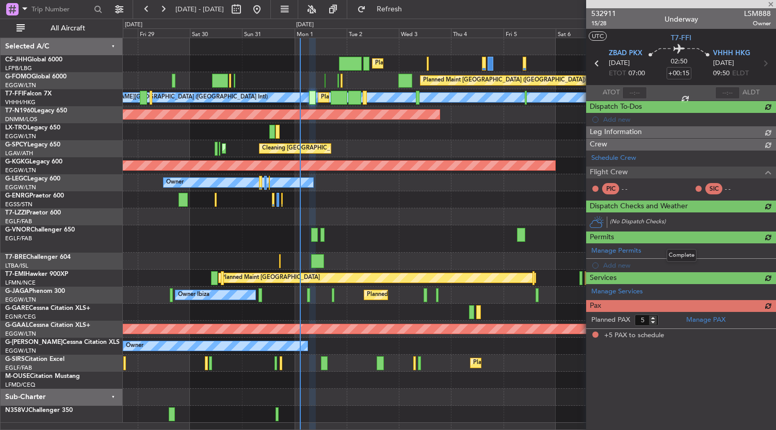
scroll to position [0, 0]
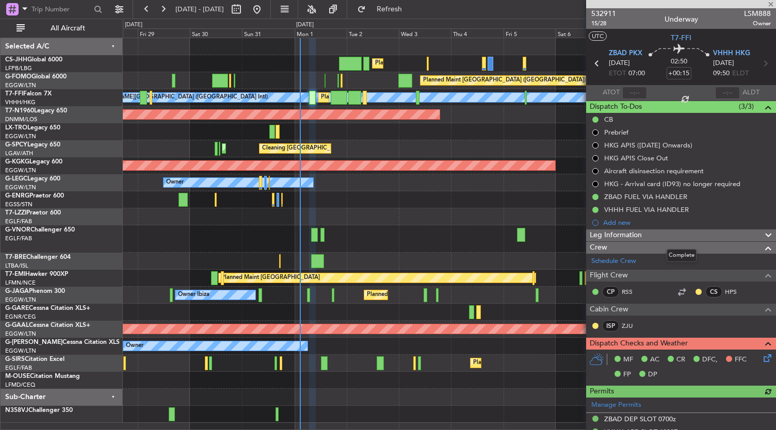
click at [761, 354] on icon at bounding box center [765, 356] width 8 height 8
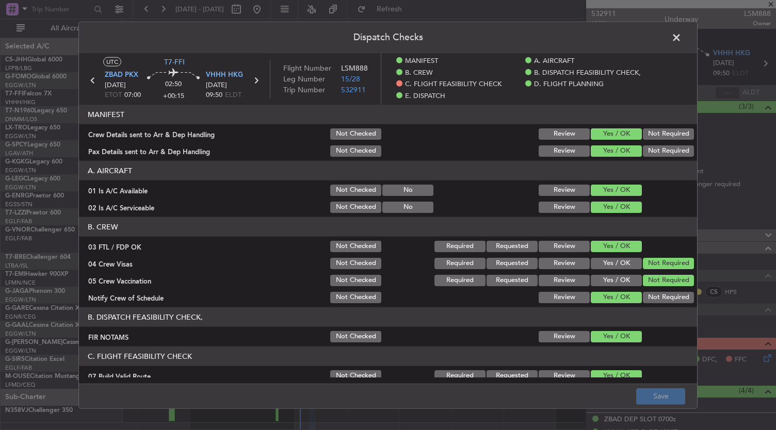
scroll to position [157, 0]
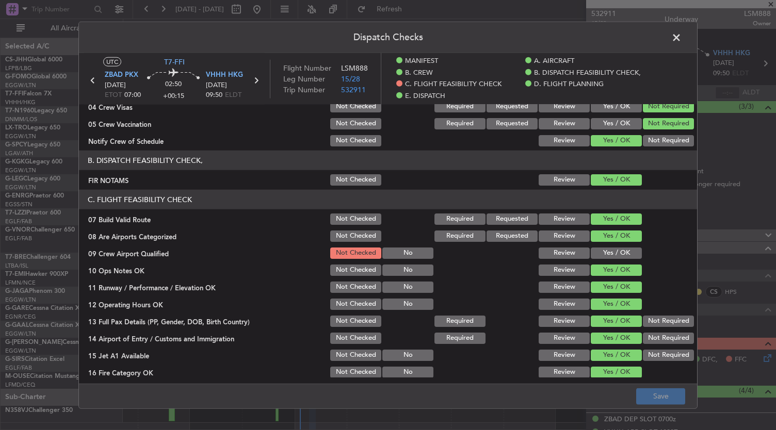
click at [617, 253] on button "Yes / OK" at bounding box center [616, 253] width 51 height 11
click at [665, 390] on button "Save" at bounding box center [660, 396] width 49 height 17
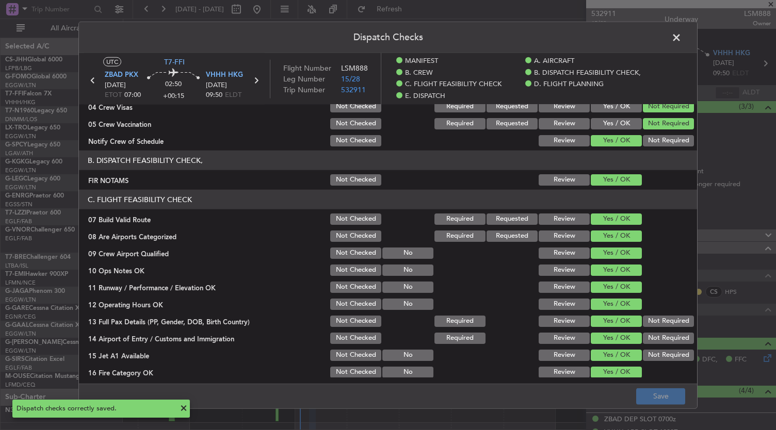
click at [681, 39] on span at bounding box center [681, 40] width 0 height 21
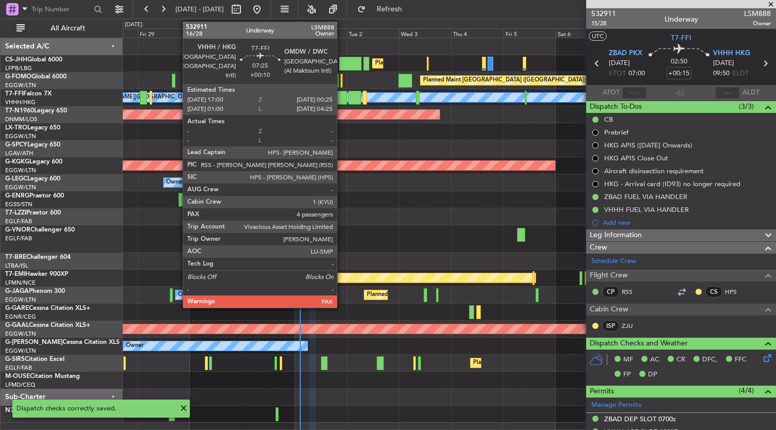
click at [339, 96] on div at bounding box center [339, 98] width 17 height 14
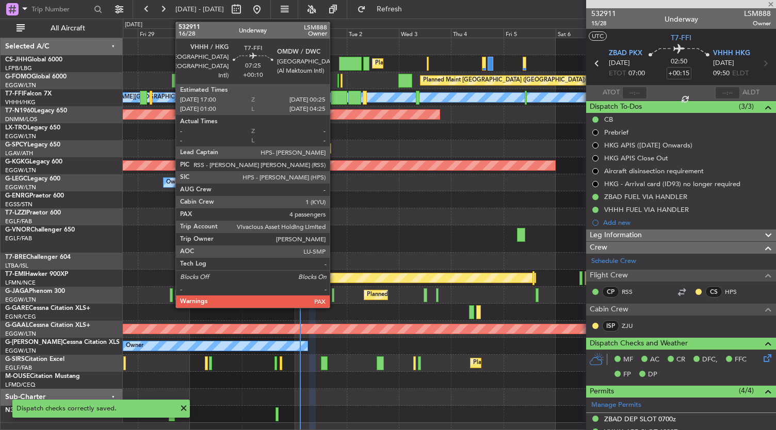
type input "+00:10"
type input "4"
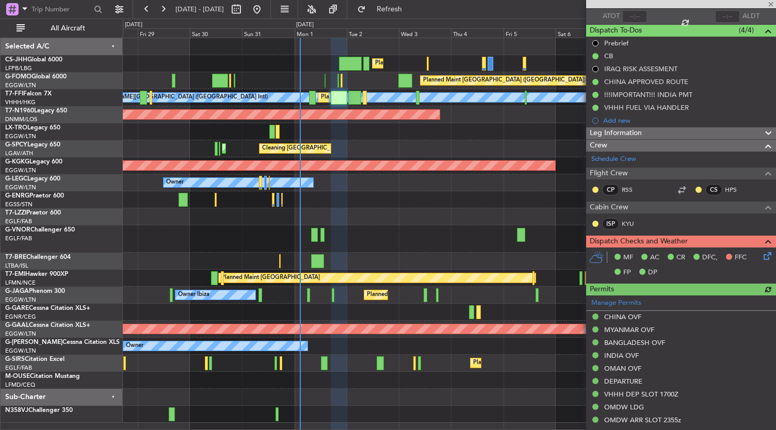
scroll to position [0, 0]
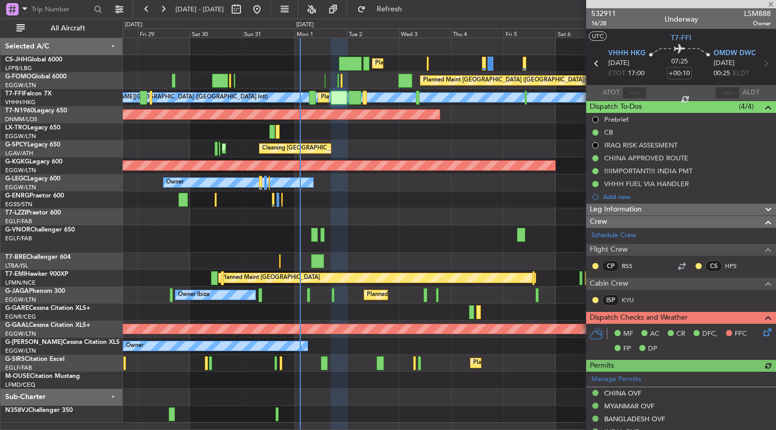
click at [761, 335] on icon at bounding box center [765, 330] width 8 height 8
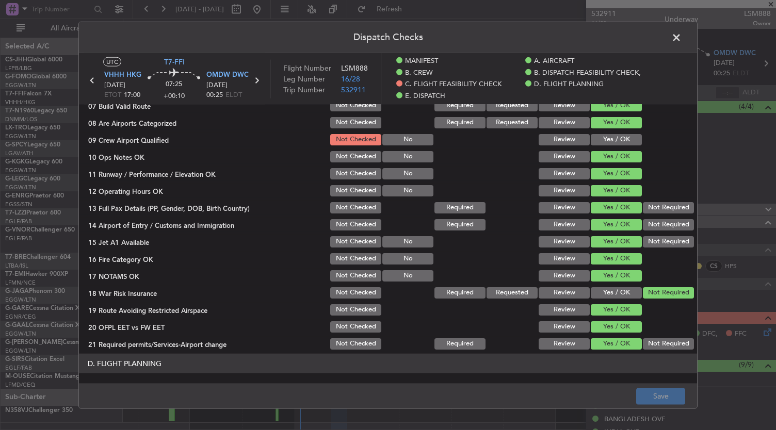
scroll to position [271, 0]
click at [616, 138] on button "Yes / OK" at bounding box center [616, 139] width 51 height 11
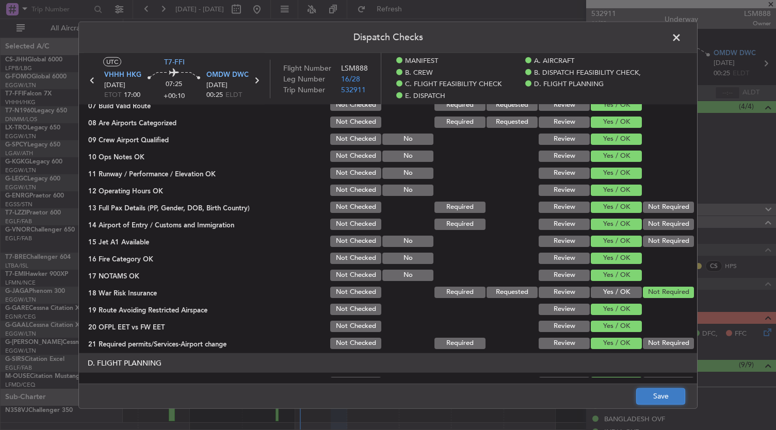
click at [675, 398] on button "Save" at bounding box center [660, 396] width 49 height 17
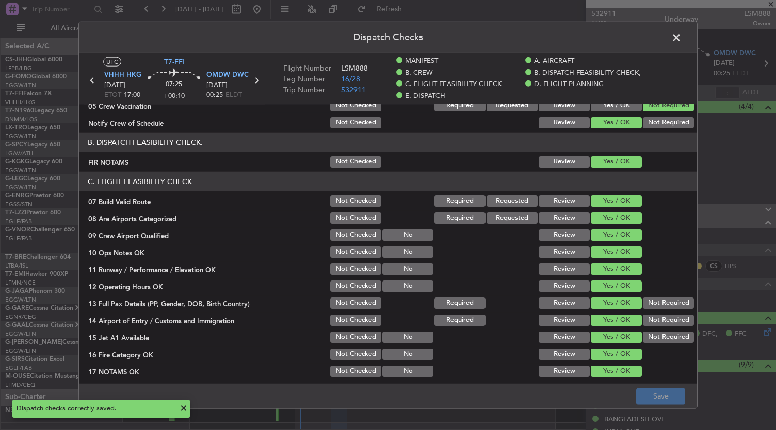
scroll to position [174, 0]
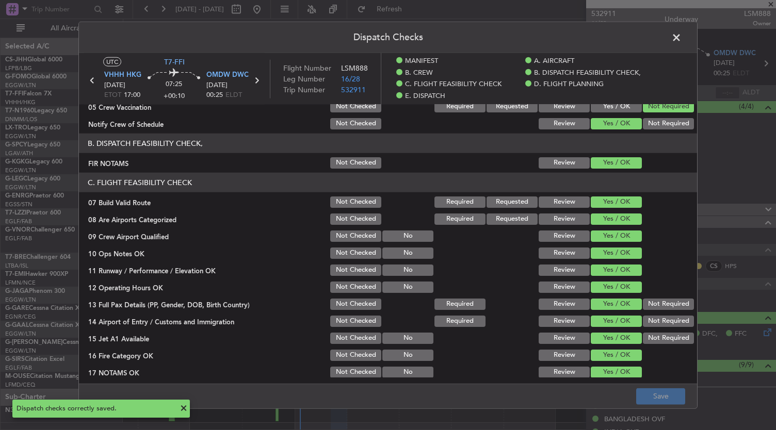
click at [681, 37] on span at bounding box center [681, 40] width 0 height 21
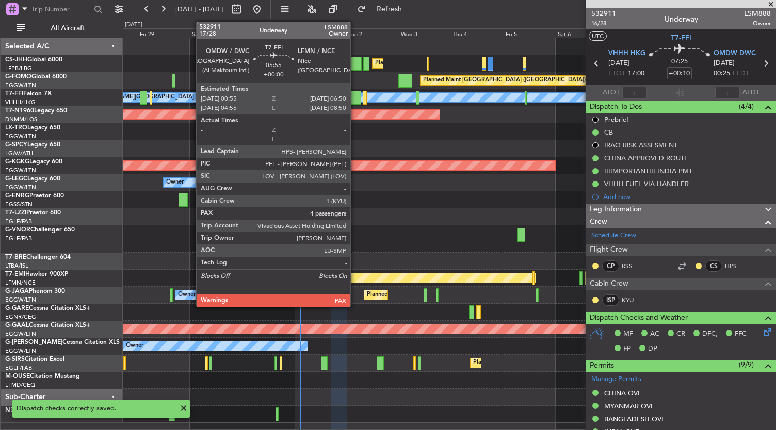
click at [355, 98] on div at bounding box center [354, 98] width 13 height 14
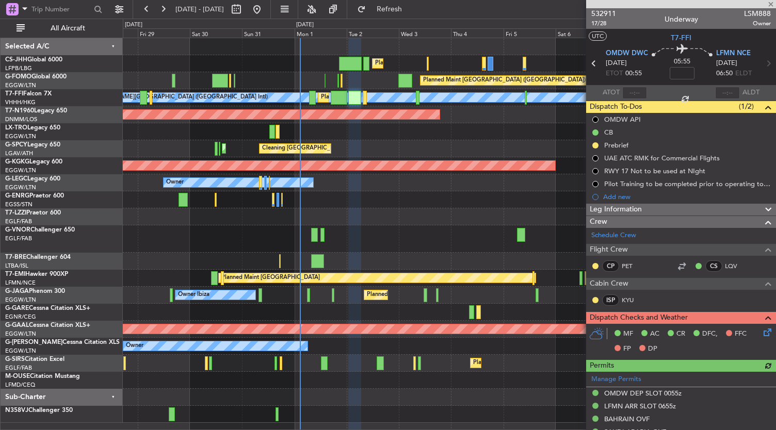
click at [761, 334] on icon at bounding box center [765, 330] width 8 height 8
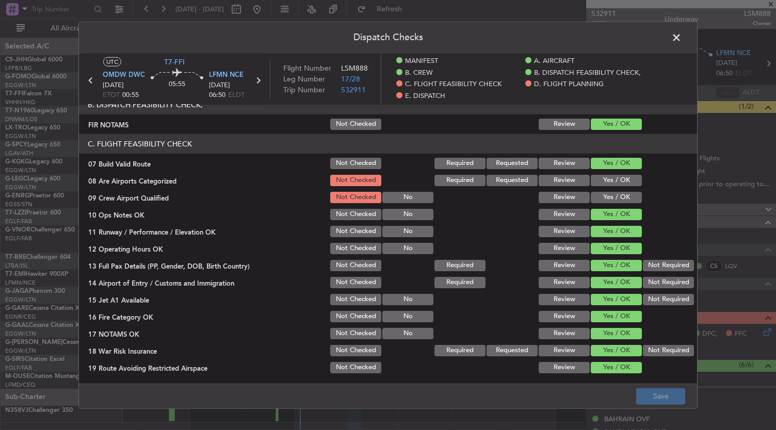
scroll to position [224, 0]
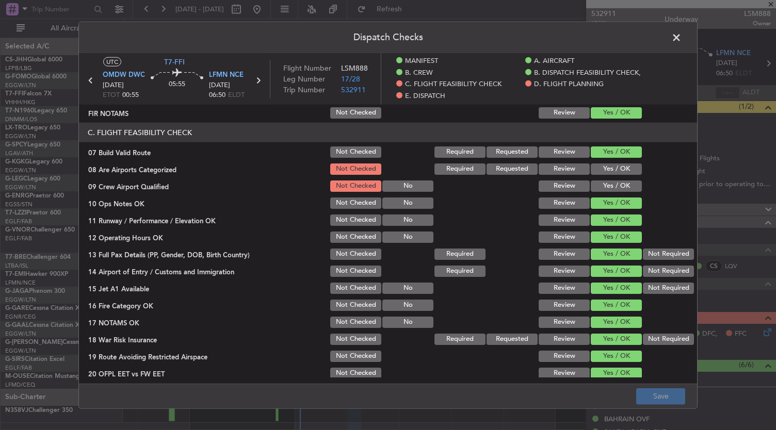
click at [609, 170] on button "Yes / OK" at bounding box center [616, 168] width 51 height 11
click at [610, 187] on button "Yes / OK" at bounding box center [616, 186] width 51 height 11
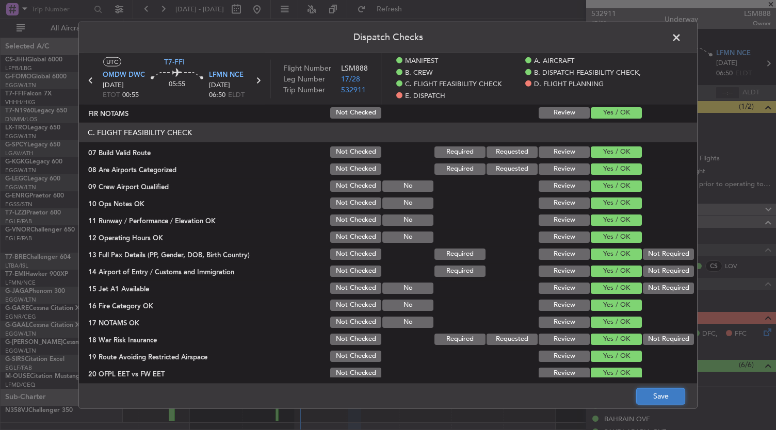
click at [668, 391] on button "Save" at bounding box center [660, 396] width 49 height 17
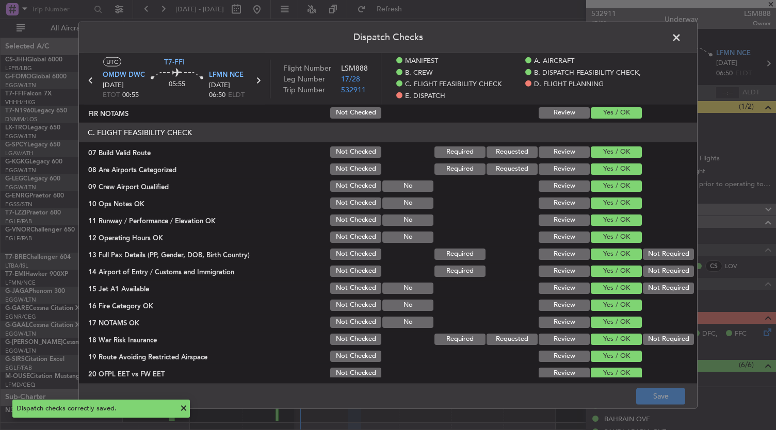
click at [681, 36] on span at bounding box center [681, 40] width 0 height 21
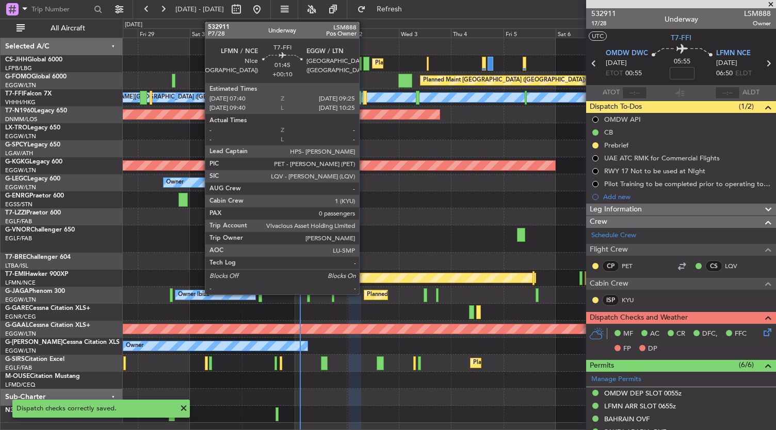
click at [364, 96] on div at bounding box center [365, 98] width 4 height 14
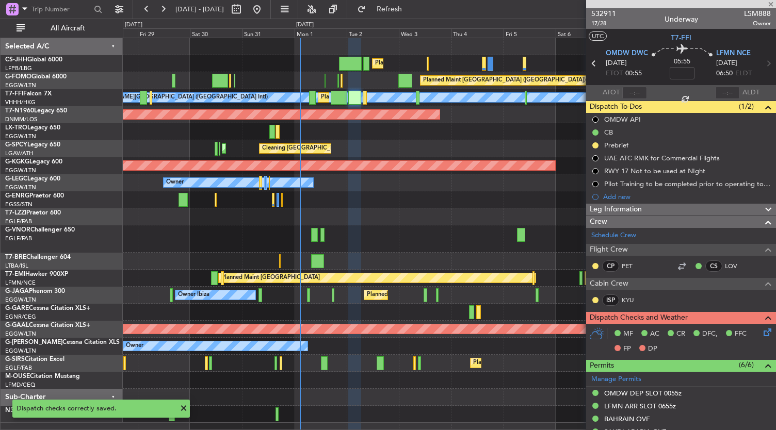
type input "+00:10"
type input "0"
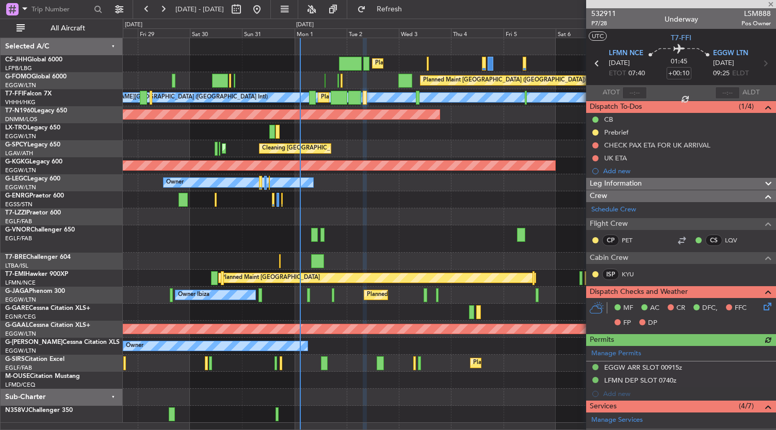
click at [761, 307] on icon at bounding box center [765, 305] width 8 height 8
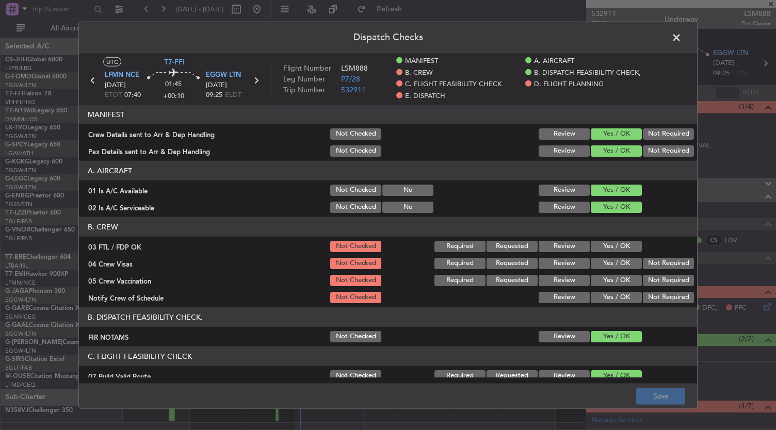
click at [615, 243] on button "Yes / OK" at bounding box center [616, 246] width 51 height 11
click at [655, 263] on button "Not Required" at bounding box center [668, 263] width 51 height 11
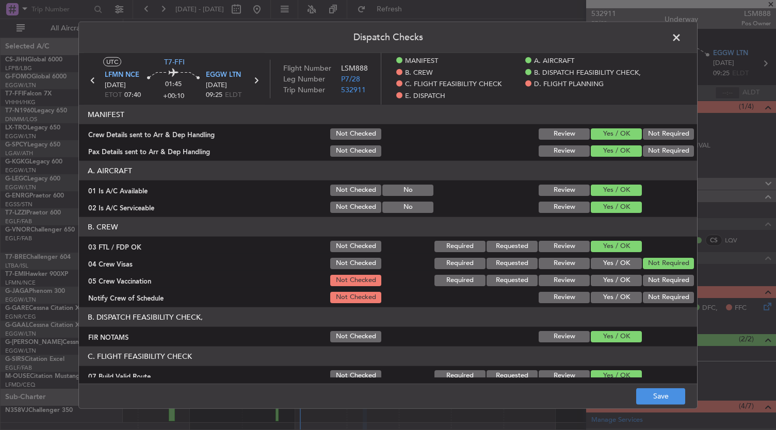
click at [652, 276] on button "Not Required" at bounding box center [668, 280] width 51 height 11
click at [610, 290] on div "Yes / OK" at bounding box center [615, 297] width 52 height 14
click at [610, 293] on button "Yes / OK" at bounding box center [616, 297] width 51 height 11
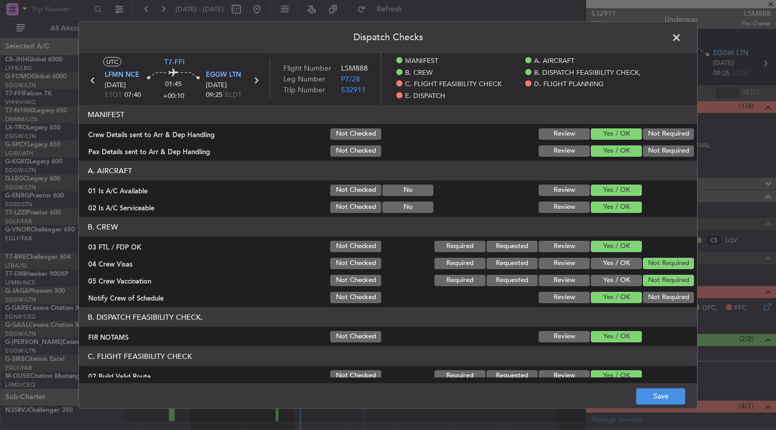
scroll to position [130, 0]
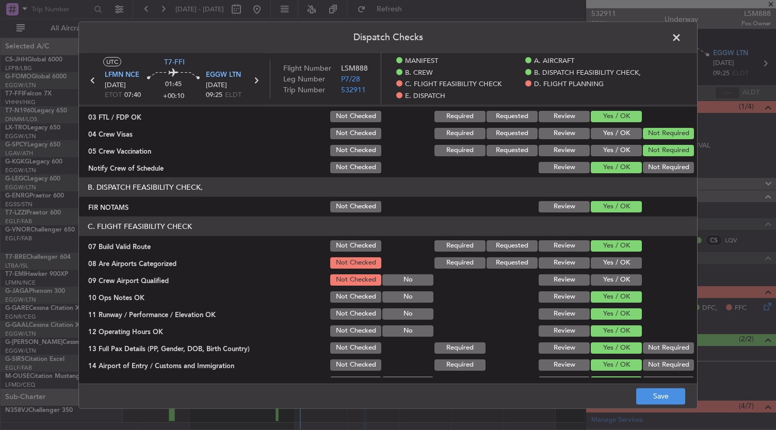
click at [616, 260] on button "Yes / OK" at bounding box center [616, 262] width 51 height 11
click at [612, 284] on button "Yes / OK" at bounding box center [616, 279] width 51 height 11
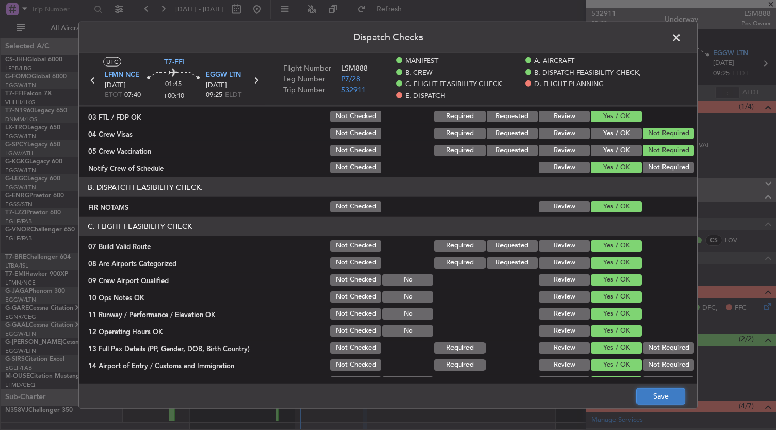
click at [664, 398] on button "Save" at bounding box center [660, 396] width 49 height 17
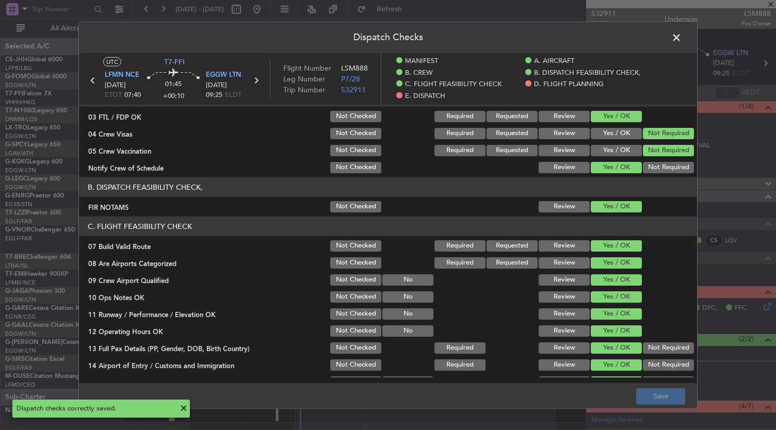
click at [681, 34] on span at bounding box center [681, 40] width 0 height 21
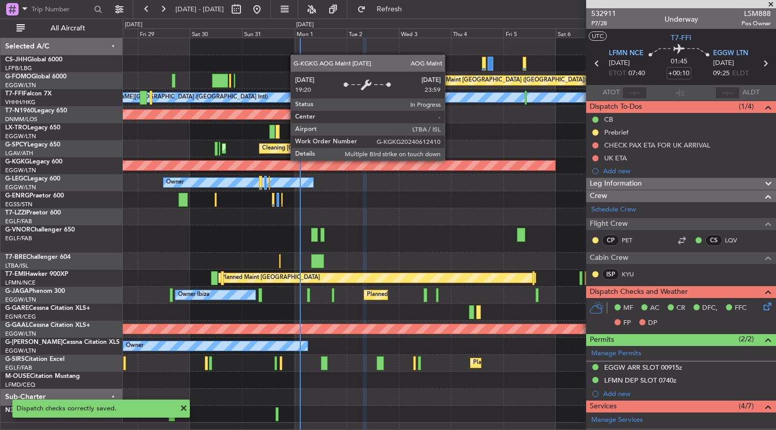
click at [476, 246] on div "Planned Maint [GEOGRAPHIC_DATA] ([GEOGRAPHIC_DATA]) Planned Maint [GEOGRAPHIC_D…" at bounding box center [449, 230] width 653 height 385
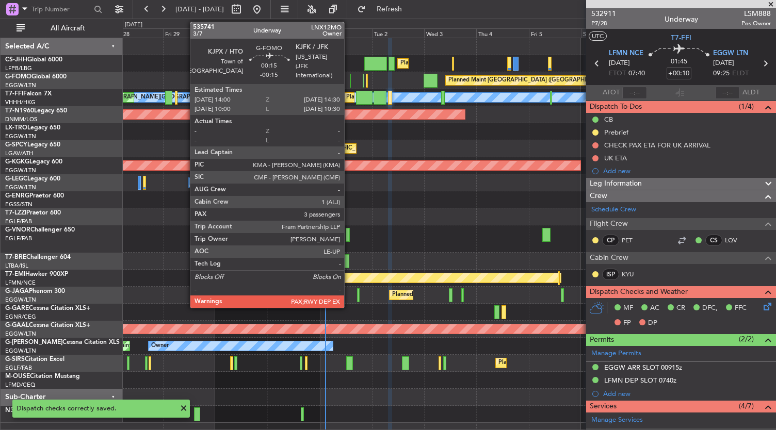
click at [350, 78] on div at bounding box center [351, 81] width 2 height 14
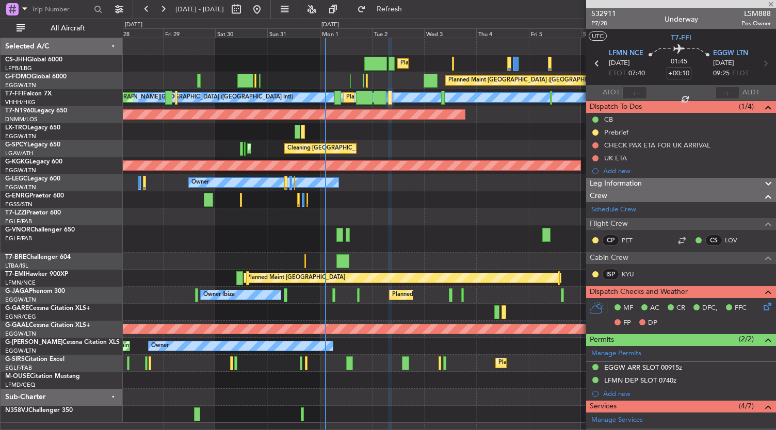
type input "-00:15"
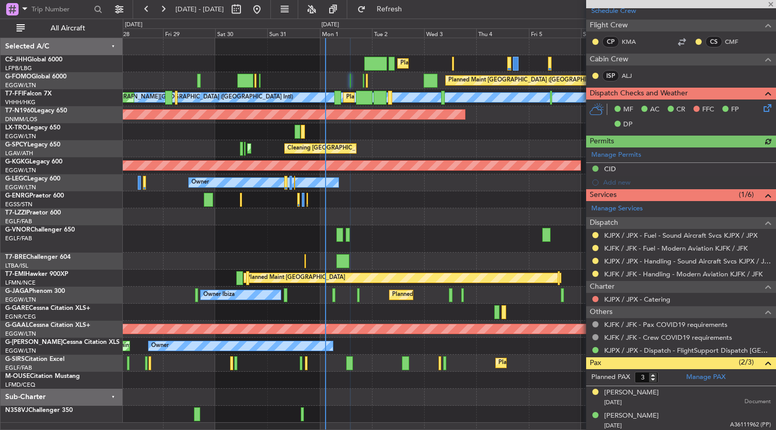
scroll to position [191, 0]
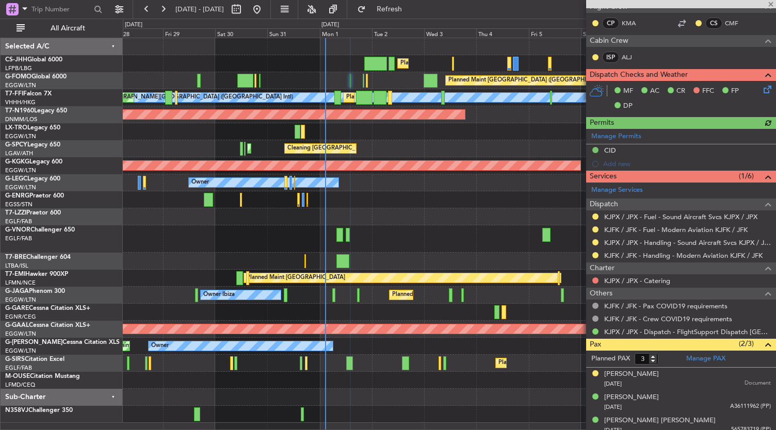
click at [758, 96] on div "MF AC CR FFC FP DP" at bounding box center [681, 99] width 190 height 36
click at [761, 92] on icon at bounding box center [765, 88] width 8 height 8
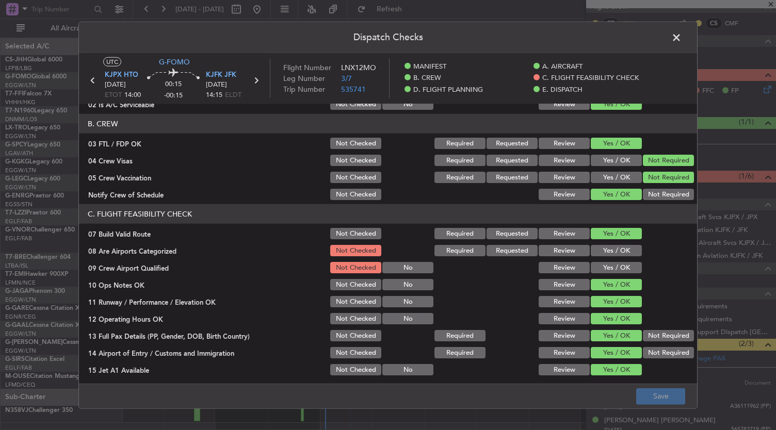
scroll to position [103, 0]
click at [618, 258] on section "C. FLIGHT FEASIBILITY CHECK 07 Build Valid Route Not Checked Required Requested…" at bounding box center [388, 341] width 618 height 275
click at [614, 277] on div "Yes / OK" at bounding box center [615, 284] width 52 height 14
click at [615, 264] on button "Yes / OK" at bounding box center [616, 266] width 51 height 11
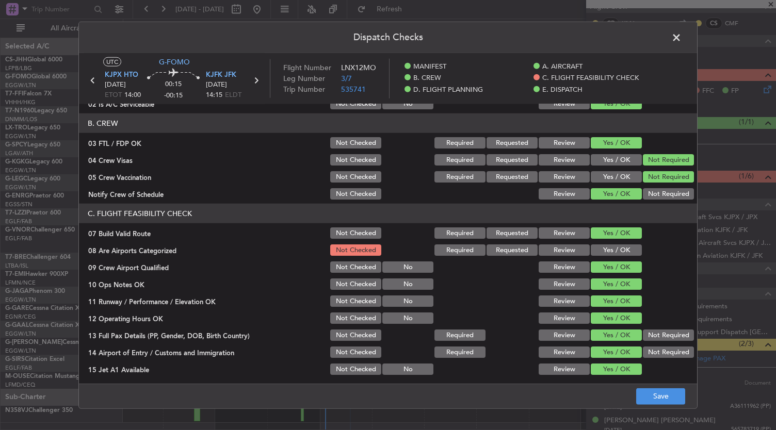
click at [616, 246] on button "Yes / OK" at bounding box center [616, 249] width 51 height 11
click at [676, 396] on button "Save" at bounding box center [660, 396] width 49 height 17
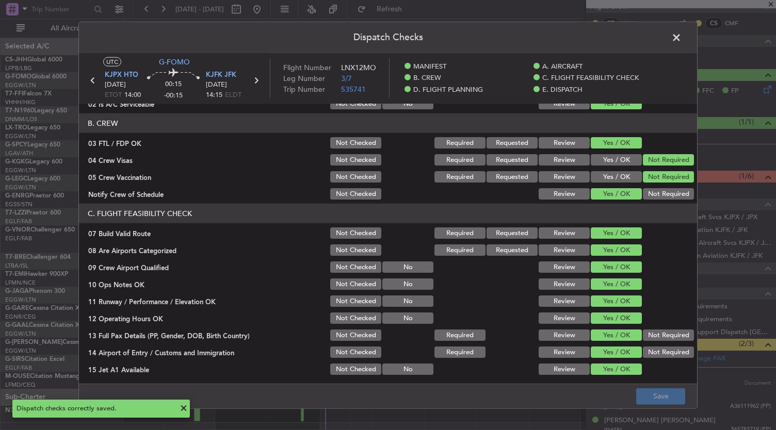
click at [681, 35] on span at bounding box center [681, 40] width 0 height 21
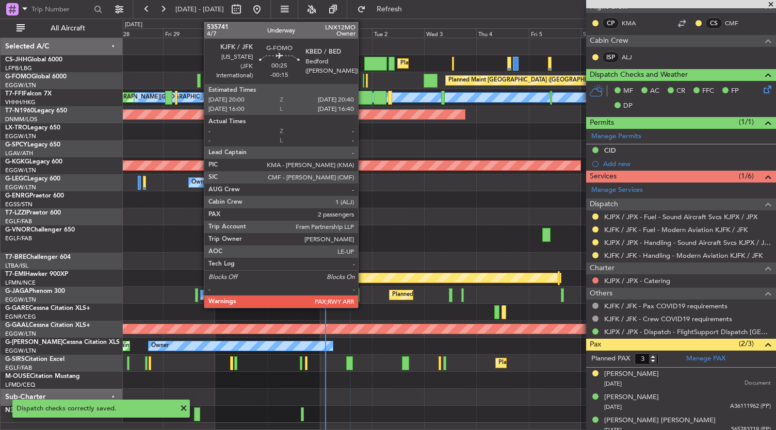
click at [363, 81] on div at bounding box center [364, 81] width 2 height 14
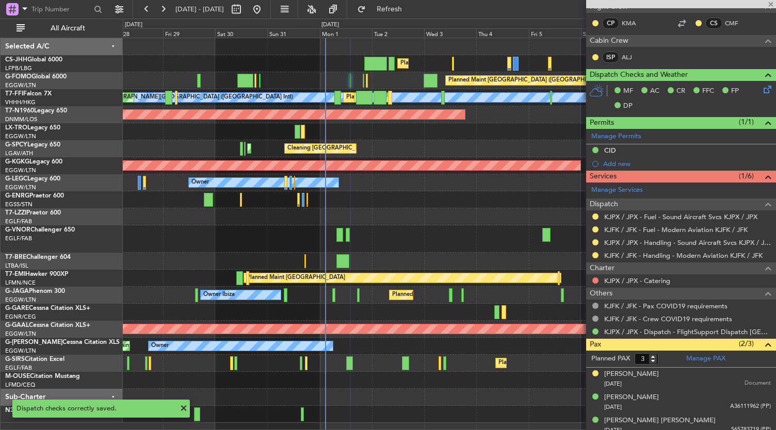
type input "2"
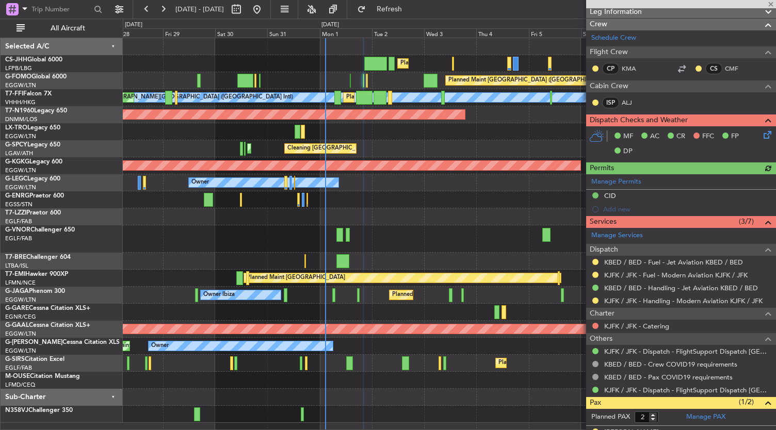
scroll to position [146, 0]
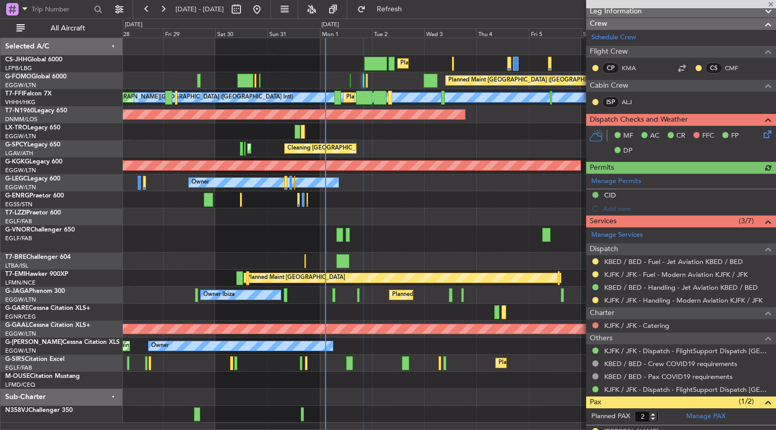
click at [761, 133] on icon at bounding box center [765, 132] width 8 height 8
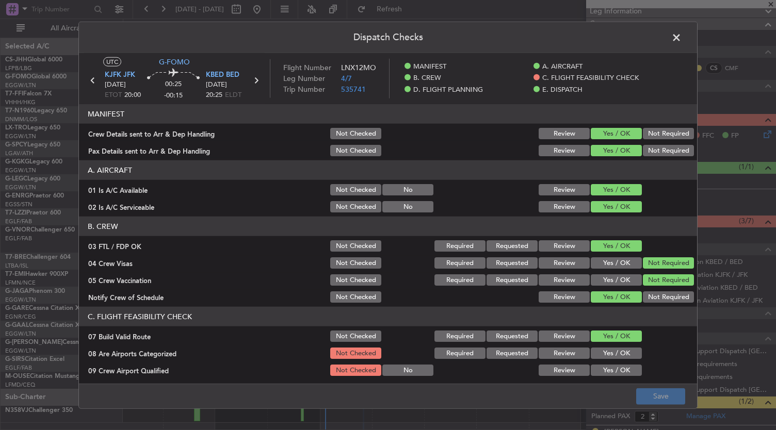
scroll to position [107, 0]
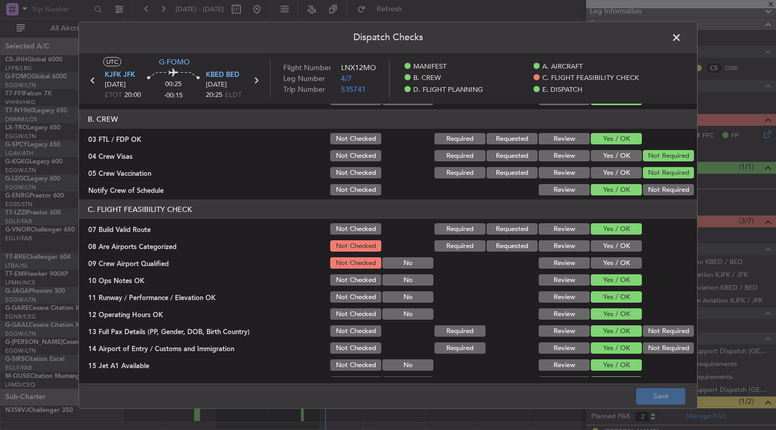
click at [620, 252] on div "Yes / OK" at bounding box center [615, 246] width 52 height 14
click at [620, 250] on button "Yes / OK" at bounding box center [616, 245] width 51 height 11
click at [620, 265] on button "Yes / OK" at bounding box center [616, 262] width 51 height 11
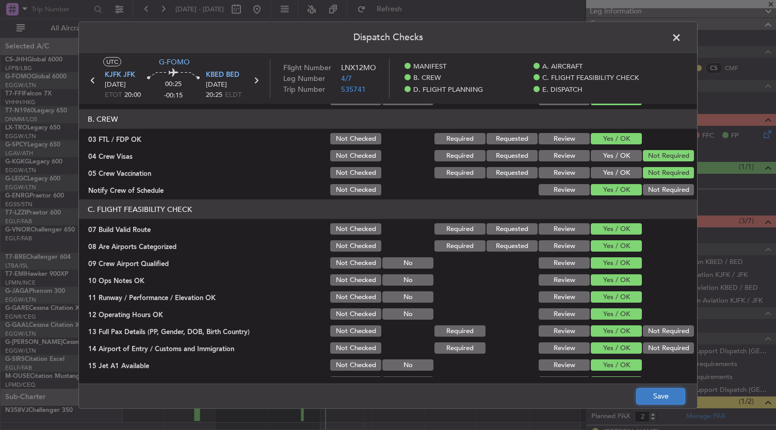
click at [661, 402] on button "Save" at bounding box center [660, 396] width 49 height 17
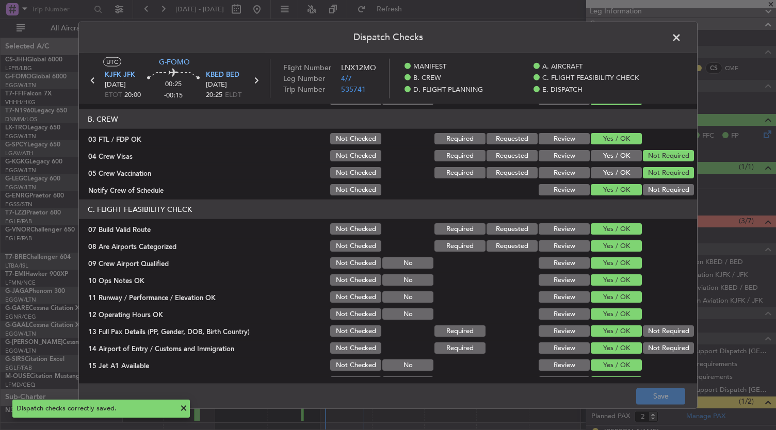
click at [681, 30] on span at bounding box center [681, 40] width 0 height 21
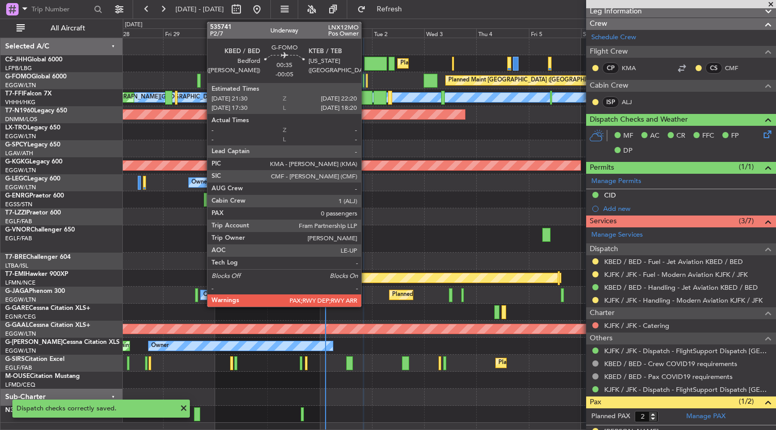
click at [366, 79] on div at bounding box center [367, 81] width 2 height 14
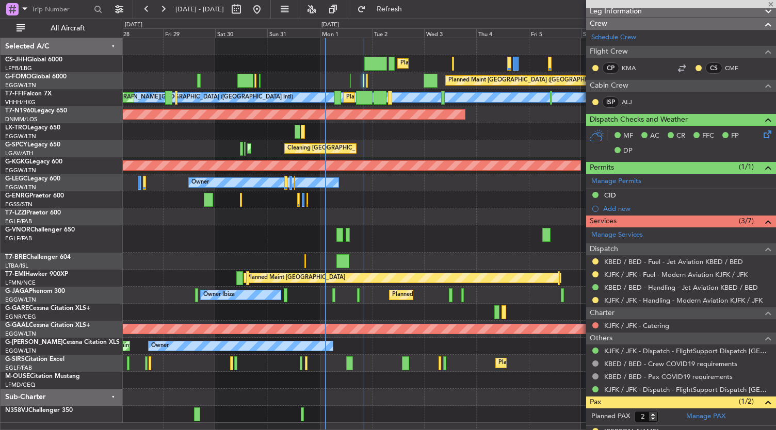
type input "-00:05"
type input "0"
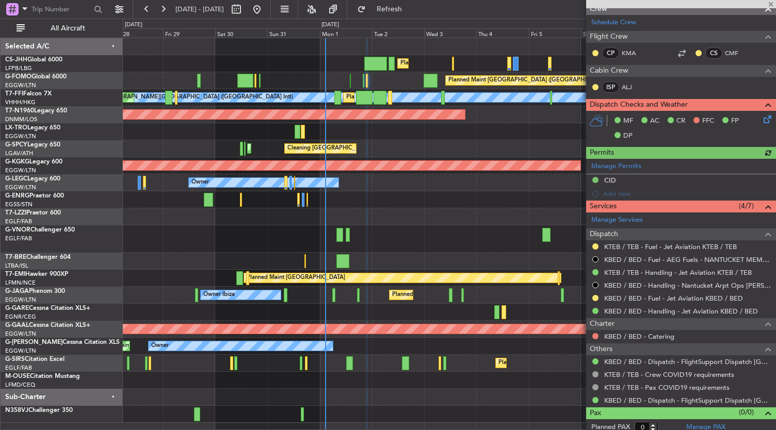
scroll to position [188, 0]
click at [761, 118] on icon at bounding box center [765, 117] width 8 height 8
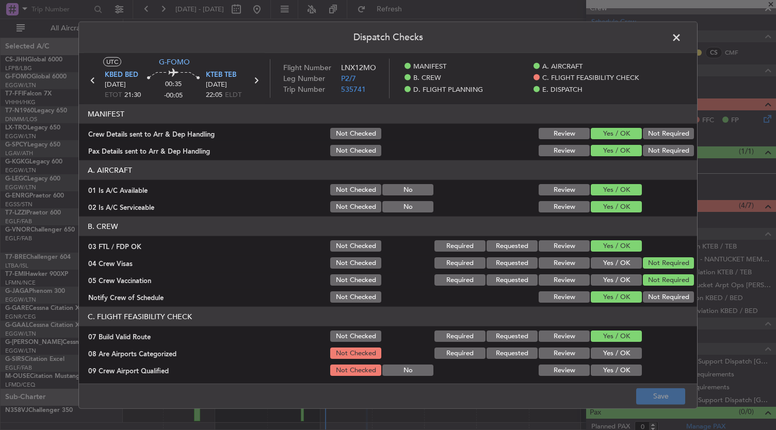
scroll to position [136, 0]
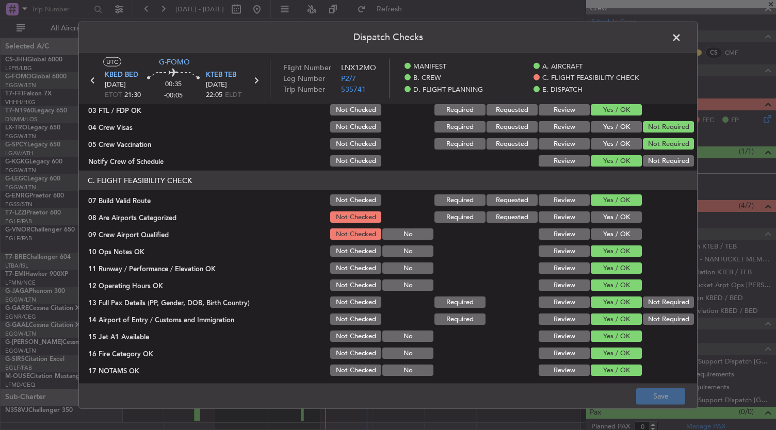
click at [624, 234] on button "Yes / OK" at bounding box center [616, 233] width 51 height 11
click at [624, 223] on div "Yes / OK" at bounding box center [615, 217] width 52 height 14
click at [622, 220] on button "Yes / OK" at bounding box center [616, 216] width 51 height 11
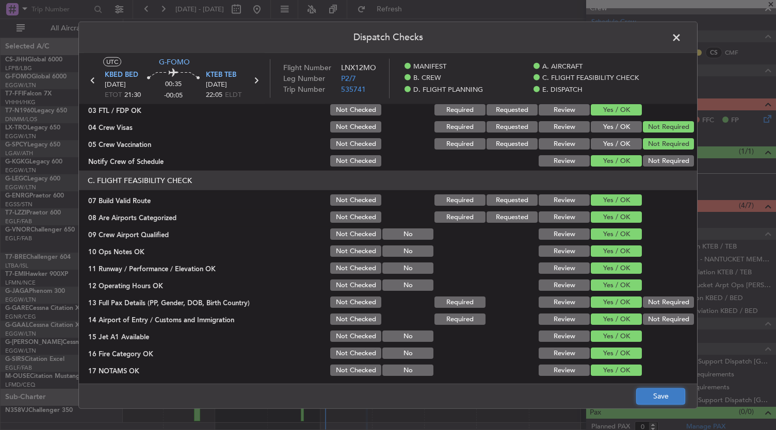
click at [676, 401] on button "Save" at bounding box center [660, 396] width 49 height 17
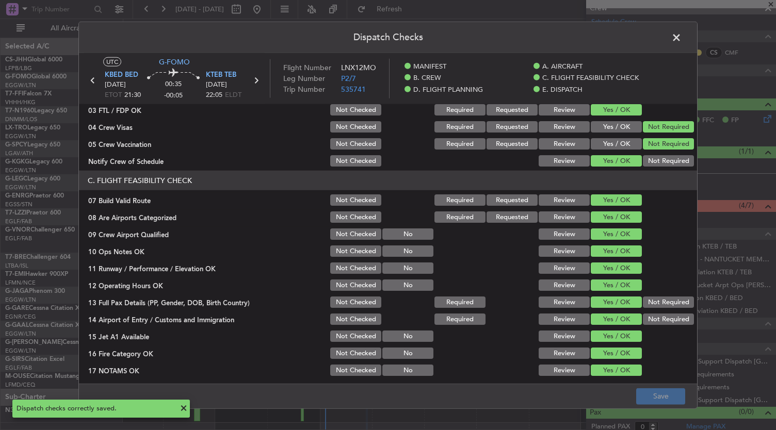
click at [681, 37] on span at bounding box center [681, 40] width 0 height 21
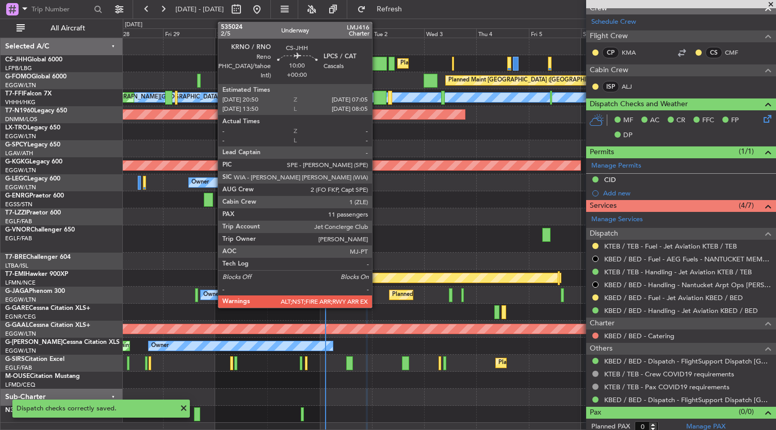
click at [377, 64] on div at bounding box center [375, 64] width 23 height 14
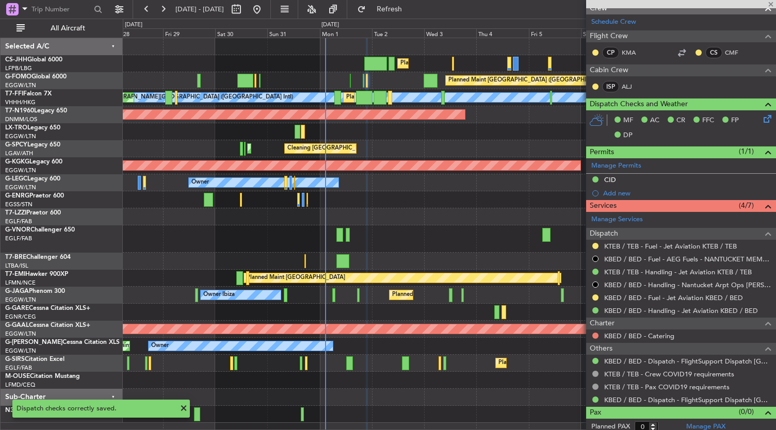
type input "11"
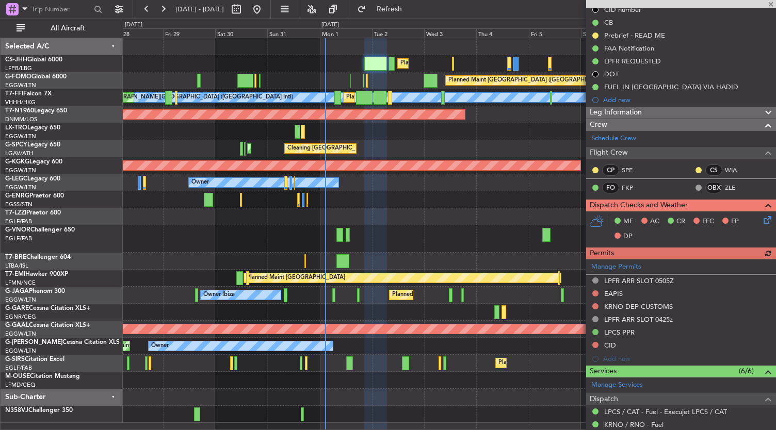
scroll to position [113, 0]
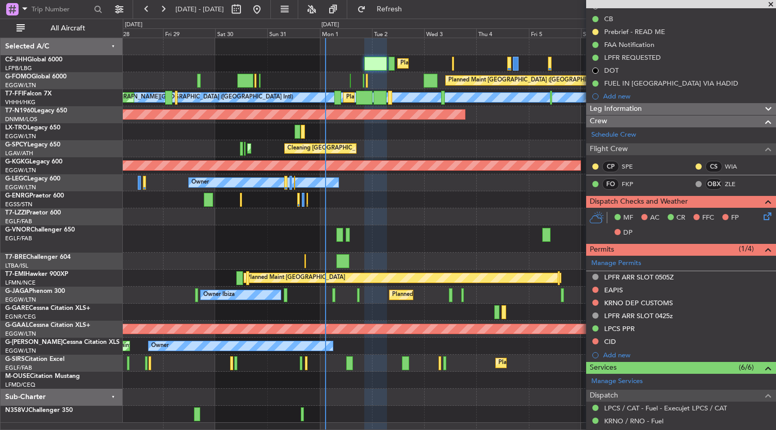
click at [765, 216] on icon at bounding box center [765, 214] width 8 height 8
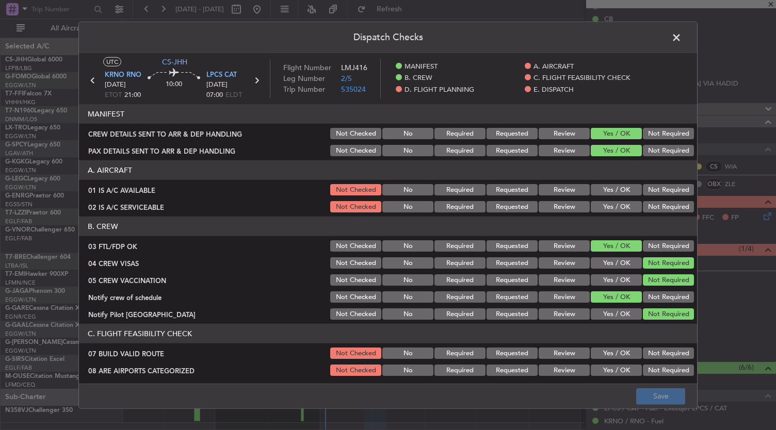
scroll to position [30, 0]
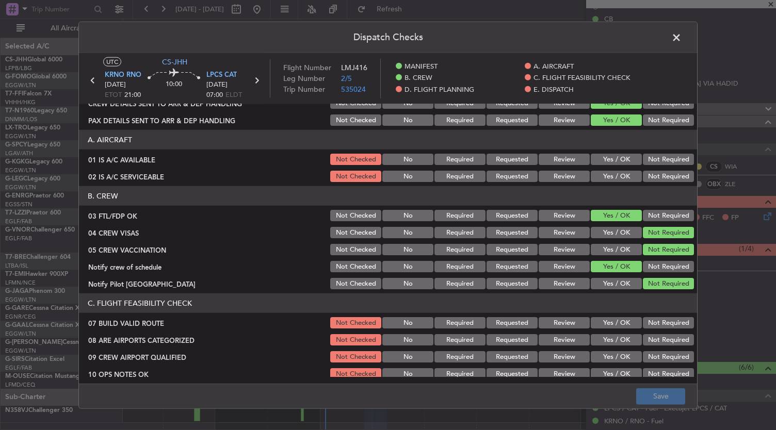
click at [623, 157] on button "Yes / OK" at bounding box center [616, 159] width 51 height 11
click at [607, 191] on header "B. CREW" at bounding box center [388, 196] width 618 height 20
click at [622, 169] on div "Yes / OK" at bounding box center [615, 176] width 52 height 14
click at [617, 179] on button "Yes / OK" at bounding box center [616, 176] width 51 height 11
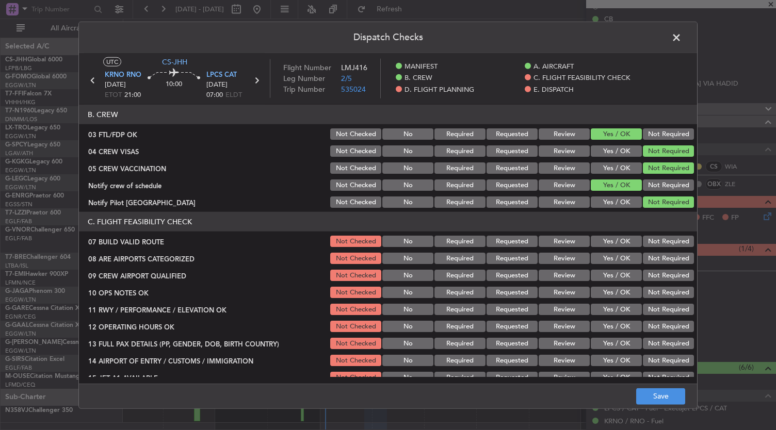
scroll to position [171, 0]
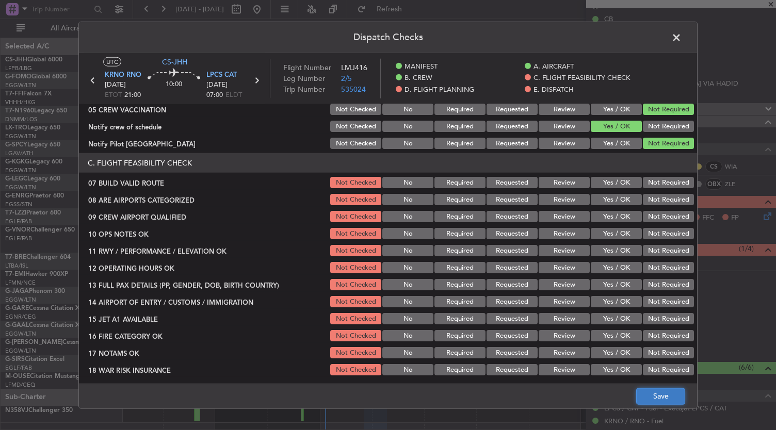
click at [664, 397] on button "Save" at bounding box center [660, 396] width 49 height 17
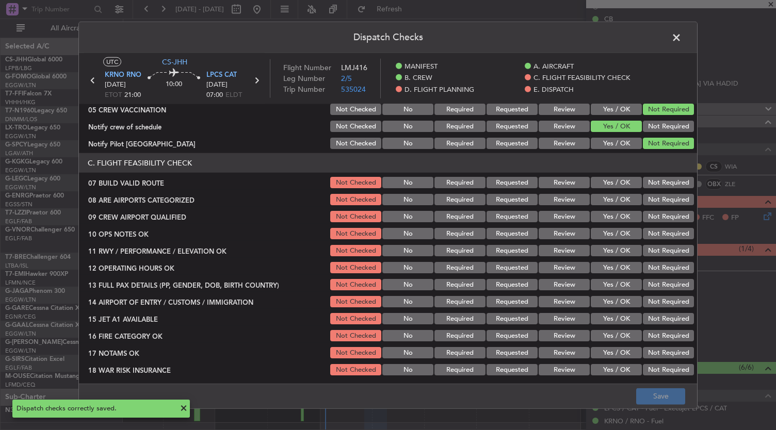
click at [681, 37] on span at bounding box center [681, 40] width 0 height 21
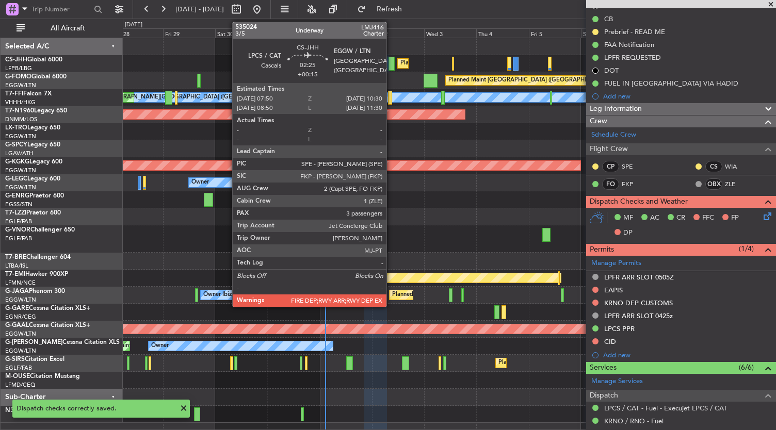
click at [391, 61] on div at bounding box center [391, 64] width 6 height 14
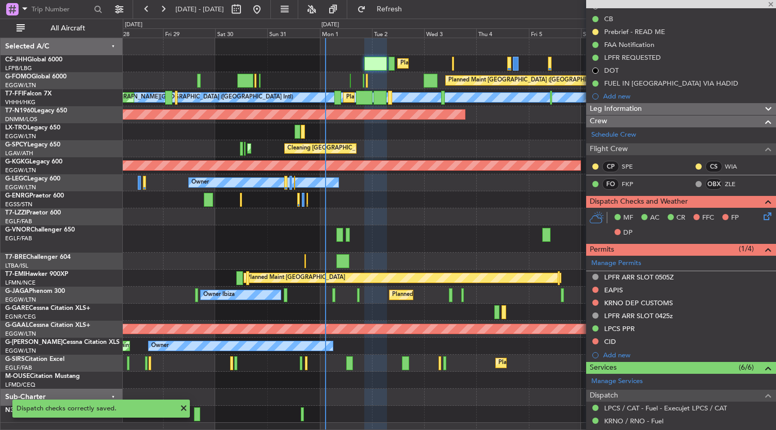
type input "+00:15"
type input "3"
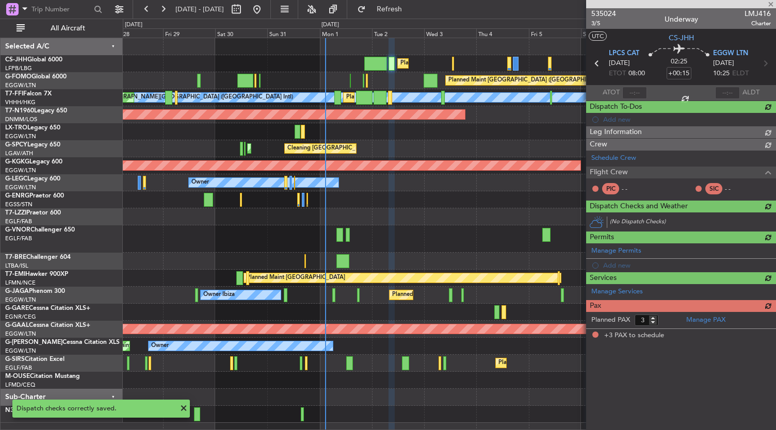
scroll to position [0, 0]
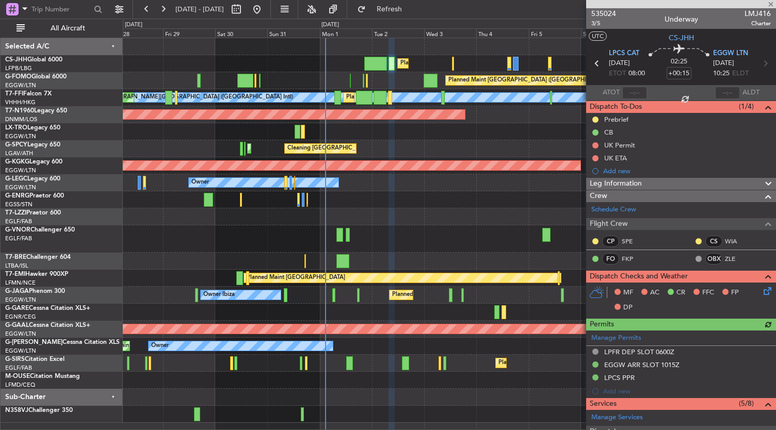
click at [765, 292] on icon at bounding box center [765, 289] width 8 height 8
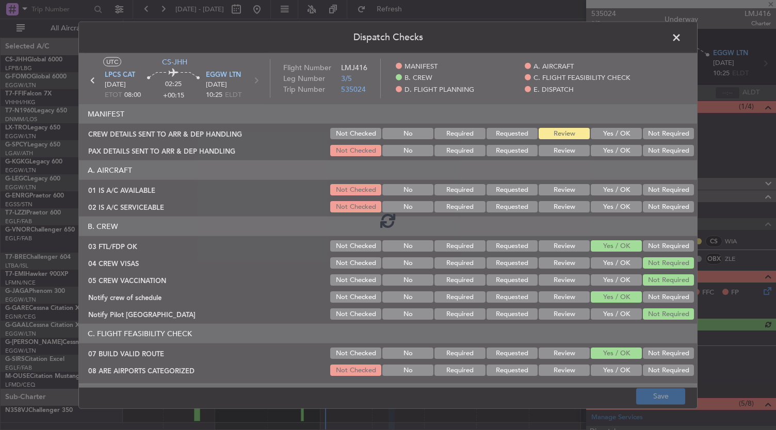
click at [764, 291] on div "Dispatch Checks UTC CS-JHH LPCS CAT [DATE] ETOT 08:00 02:25 +00:15 EGGW LTN [DA…" at bounding box center [388, 215] width 776 height 430
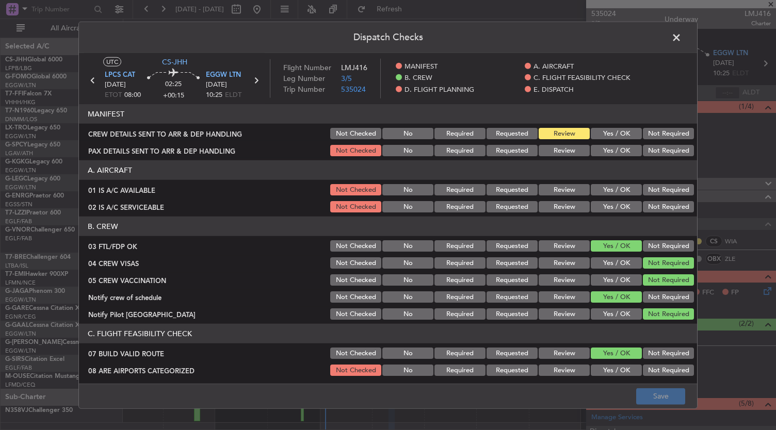
click at [615, 188] on button "Yes / OK" at bounding box center [616, 189] width 51 height 11
click at [615, 202] on button "Yes / OK" at bounding box center [616, 206] width 51 height 11
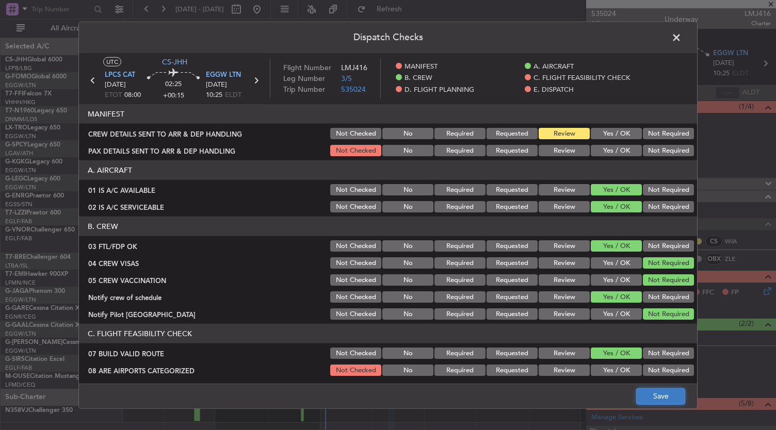
click at [676, 395] on button "Save" at bounding box center [660, 396] width 49 height 17
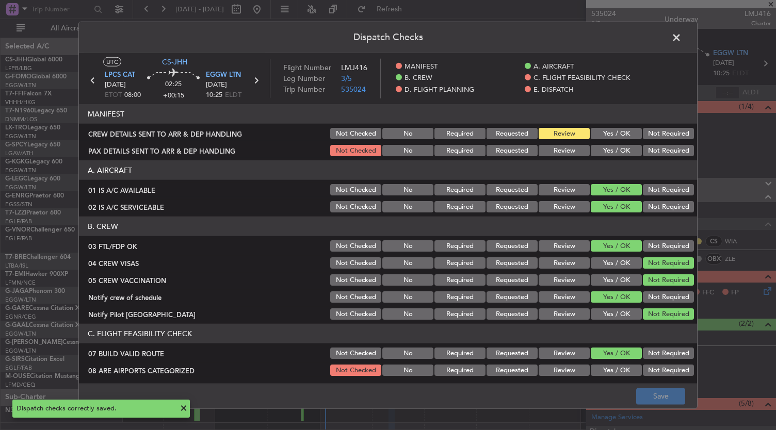
click at [681, 36] on span at bounding box center [681, 40] width 0 height 21
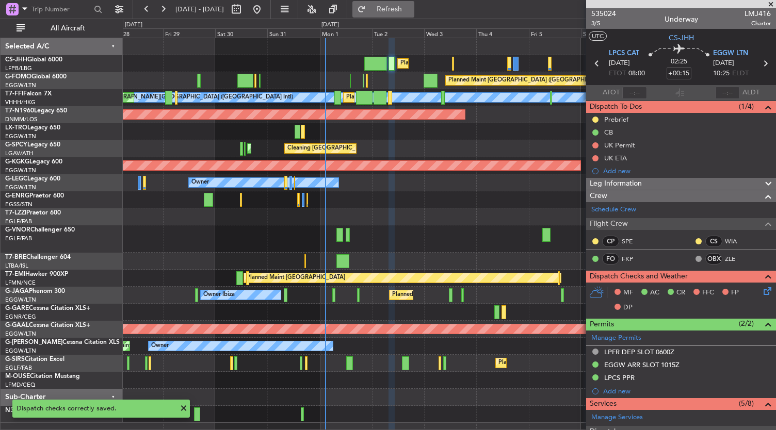
click at [389, 10] on button "Refresh" at bounding box center [383, 9] width 62 height 17
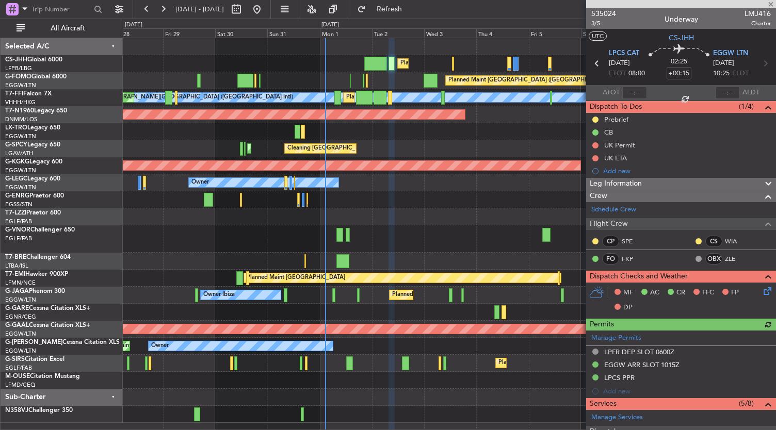
click at [414, 195] on div at bounding box center [449, 199] width 653 height 17
